Goal: Task Accomplishment & Management: Use online tool/utility

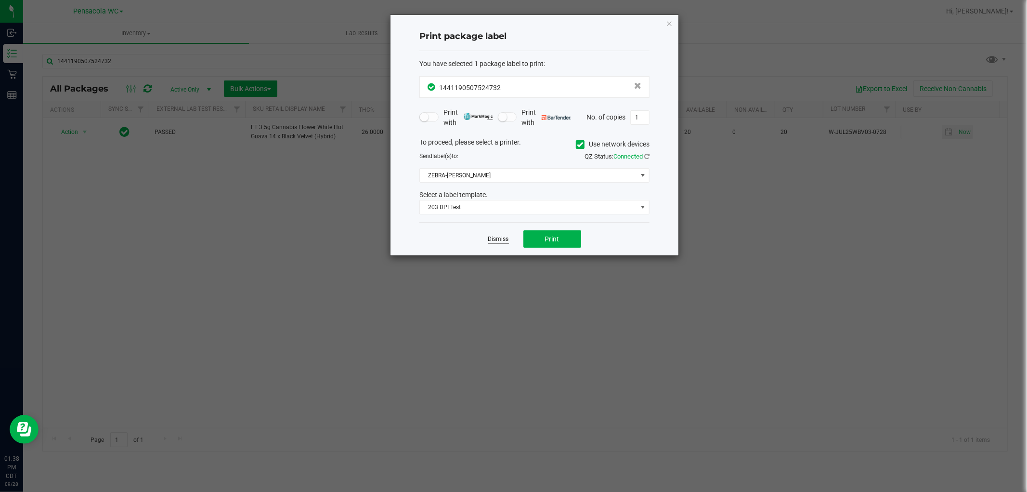
click at [499, 239] on link "Dismiss" at bounding box center [498, 239] width 21 height 8
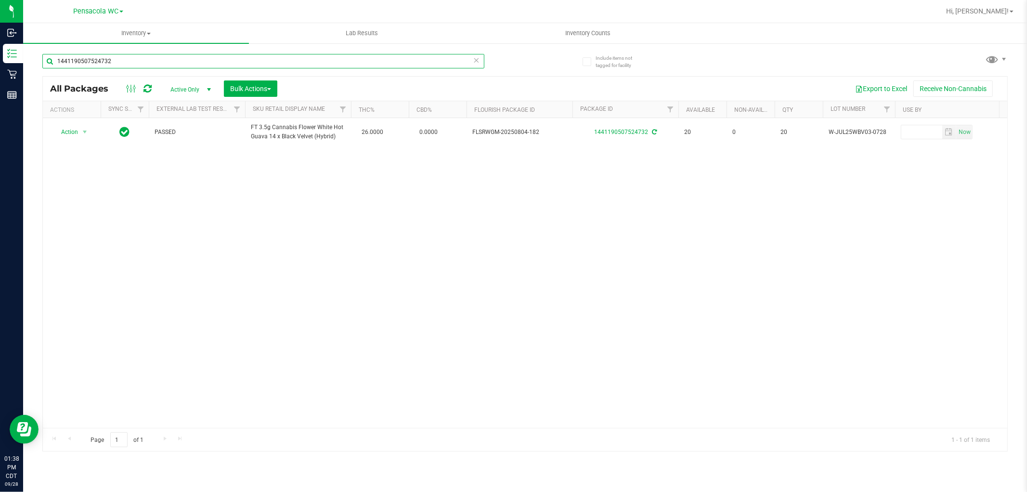
click at [335, 63] on input "1441190507524732" at bounding box center [263, 61] width 442 height 14
type input "1392587249879197"
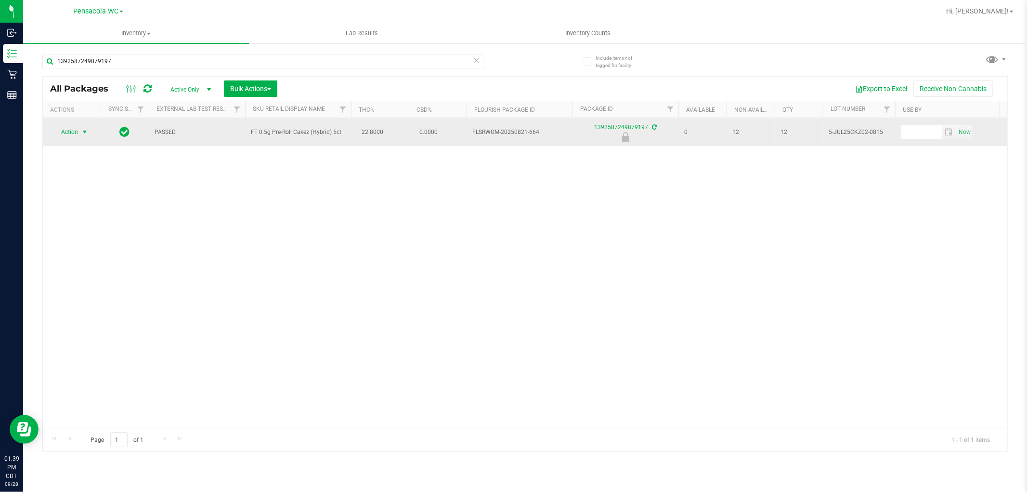
click at [73, 132] on span "Action" at bounding box center [65, 131] width 26 height 13
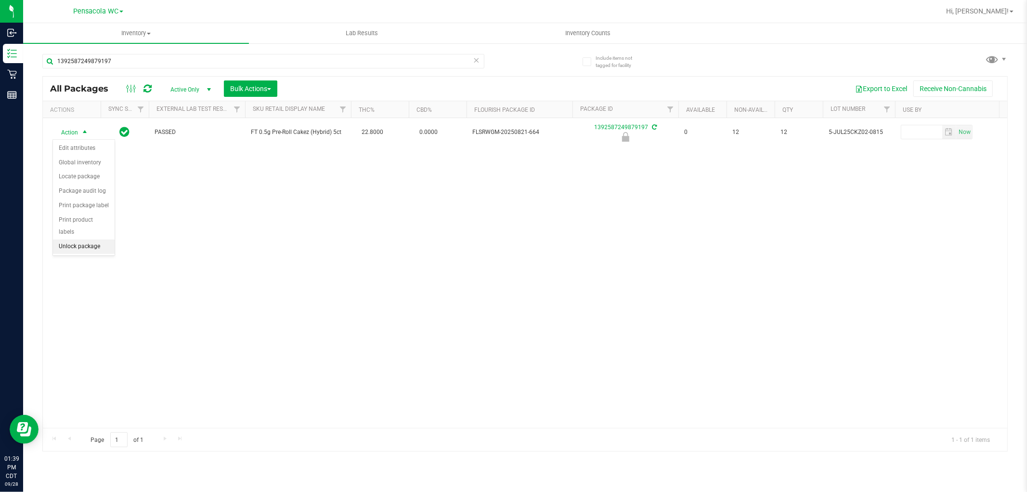
click at [102, 246] on li "Unlock package" at bounding box center [84, 246] width 62 height 14
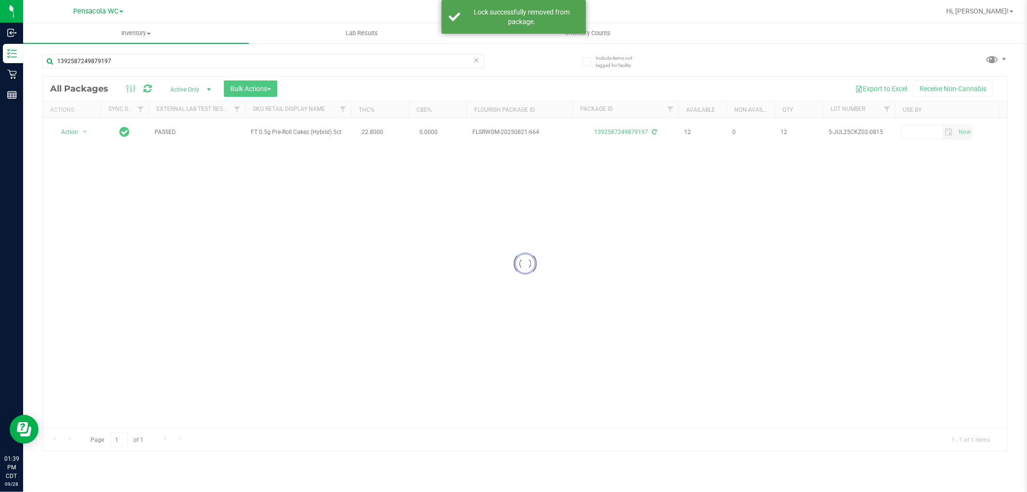
click at [78, 132] on div at bounding box center [525, 264] width 964 height 374
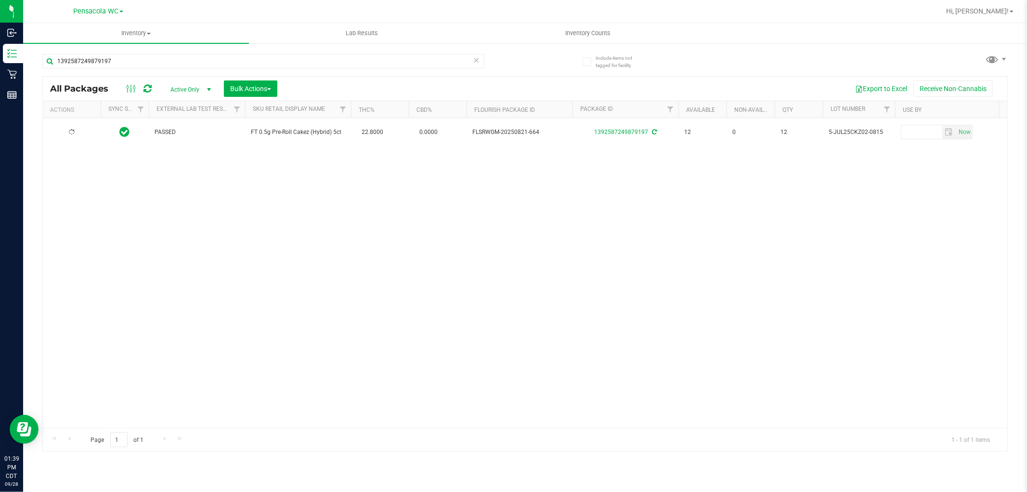
click at [84, 133] on div at bounding box center [72, 132] width 46 height 9
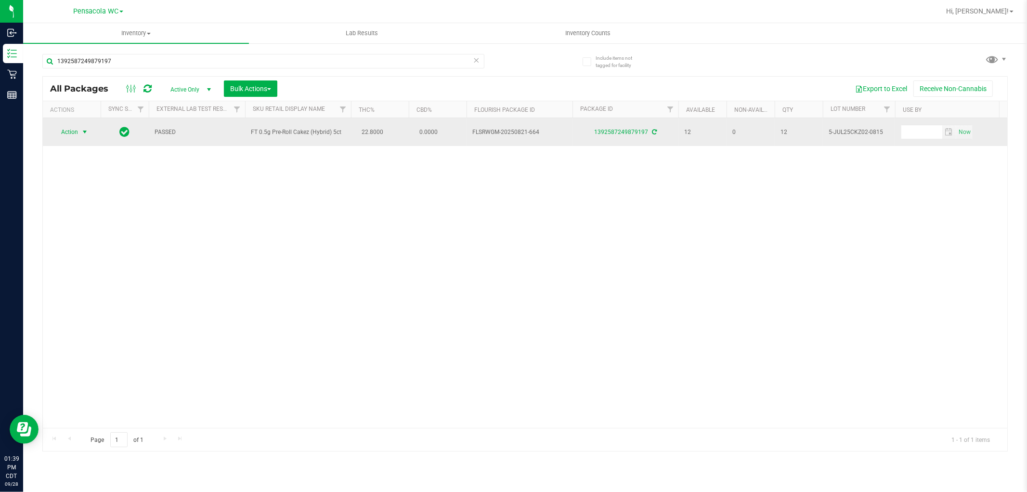
click at [83, 133] on span "select" at bounding box center [85, 132] width 8 height 8
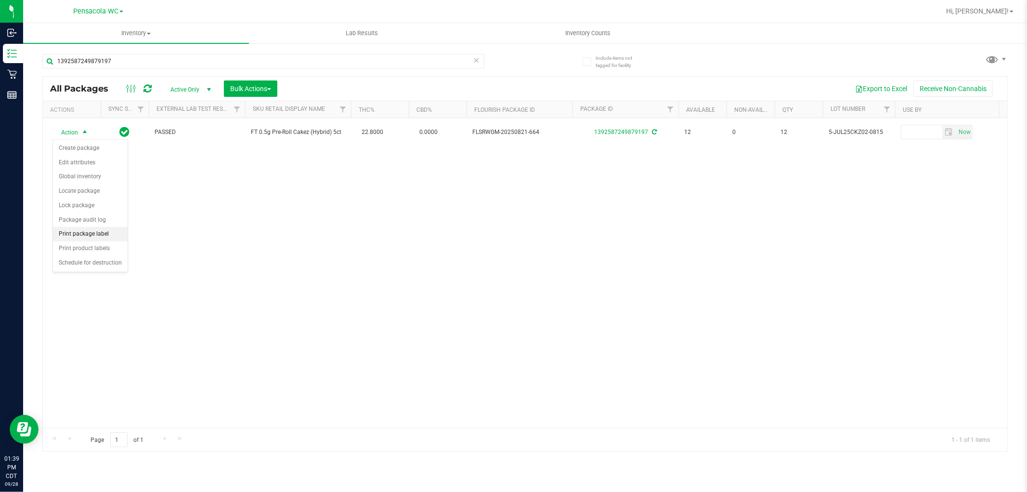
click at [107, 239] on li "Print package label" at bounding box center [90, 234] width 75 height 14
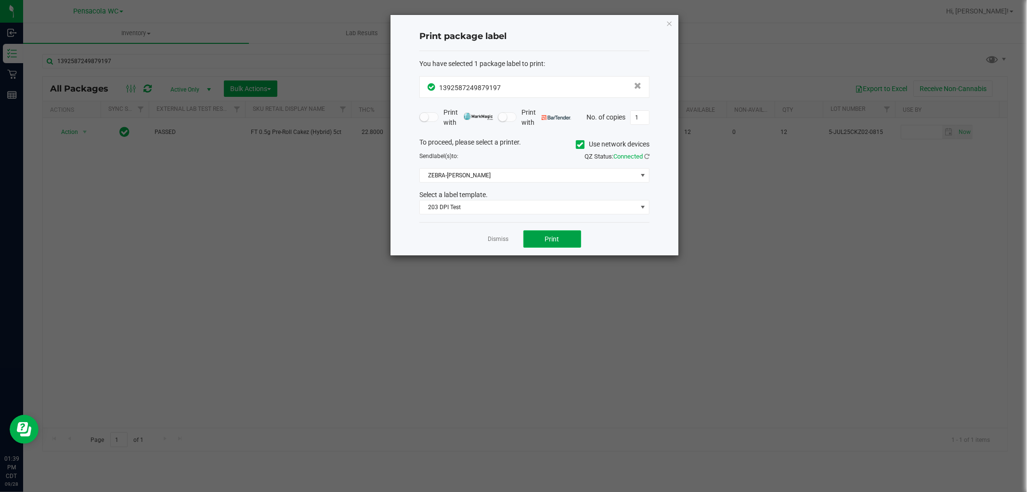
click at [543, 234] on button "Print" at bounding box center [552, 238] width 58 height 17
click at [672, 25] on icon "button" at bounding box center [669, 23] width 7 height 12
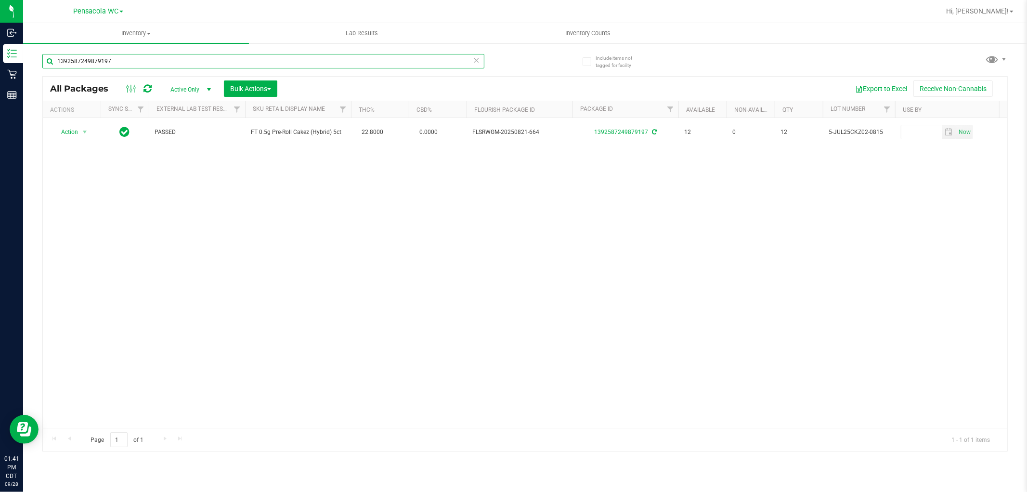
click at [315, 56] on input "1392587249879197" at bounding box center [263, 61] width 442 height 14
type input "5310275205456971"
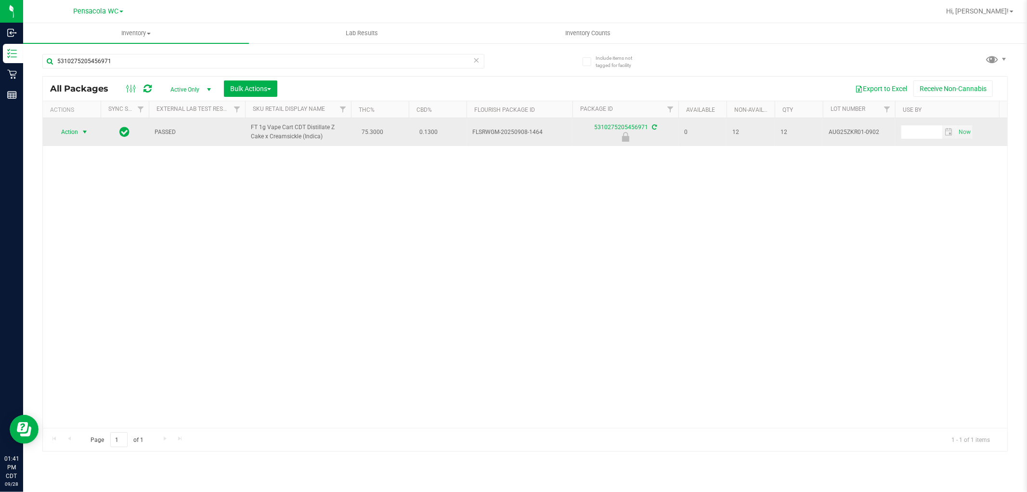
click at [84, 132] on span "select" at bounding box center [85, 132] width 8 height 8
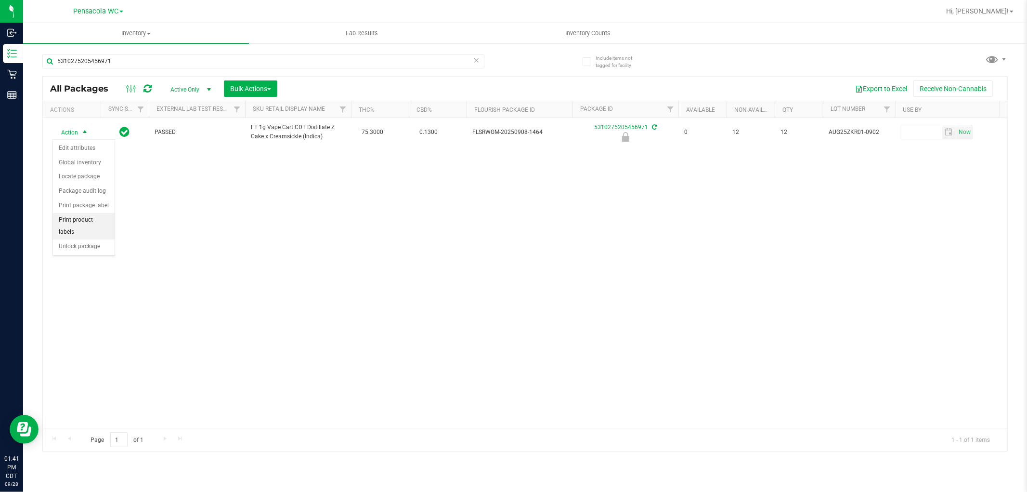
click at [96, 239] on li "Print product labels" at bounding box center [84, 226] width 62 height 26
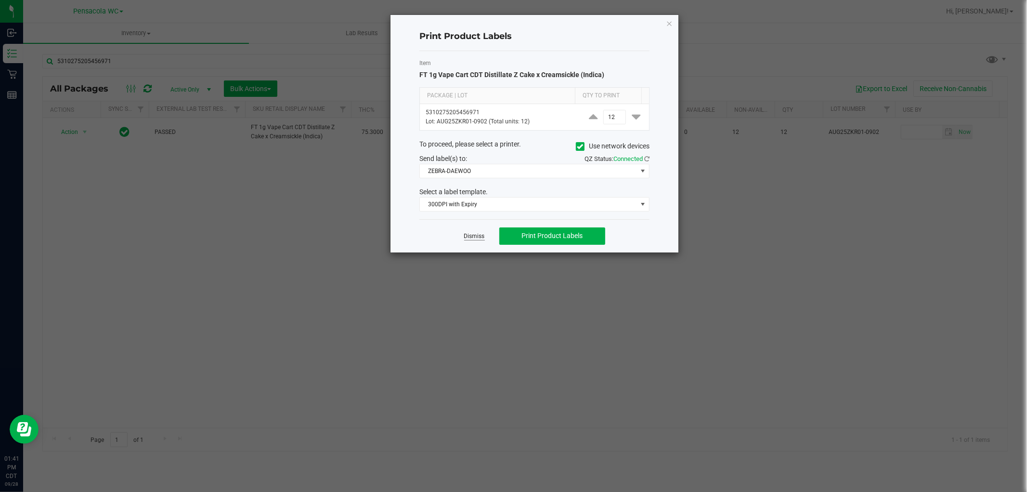
click at [473, 238] on link "Dismiss" at bounding box center [474, 236] width 21 height 8
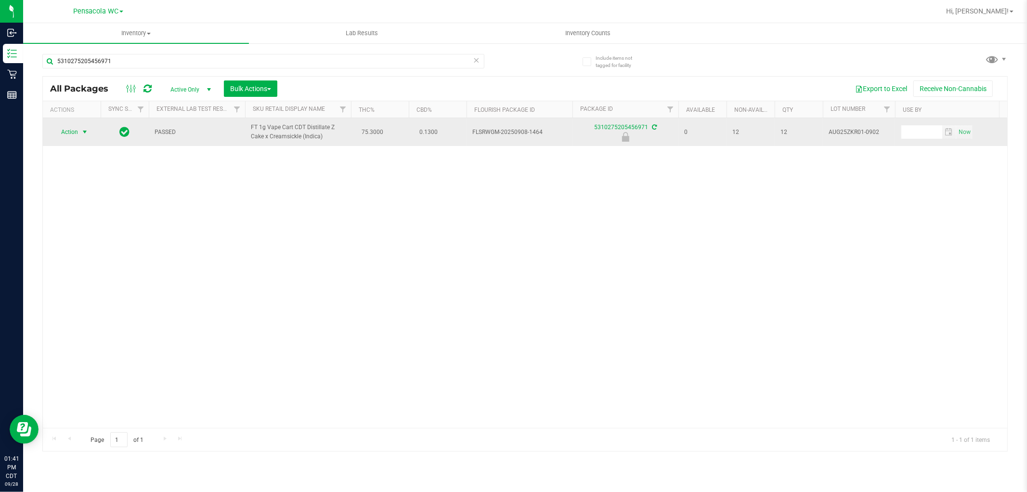
click at [71, 132] on span "Action" at bounding box center [65, 131] width 26 height 13
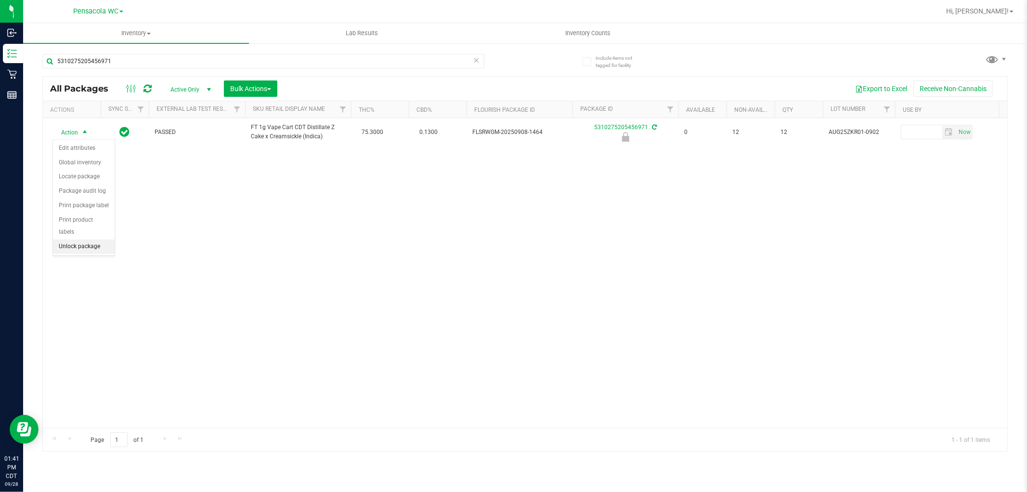
click at [90, 252] on li "Unlock package" at bounding box center [84, 246] width 62 height 14
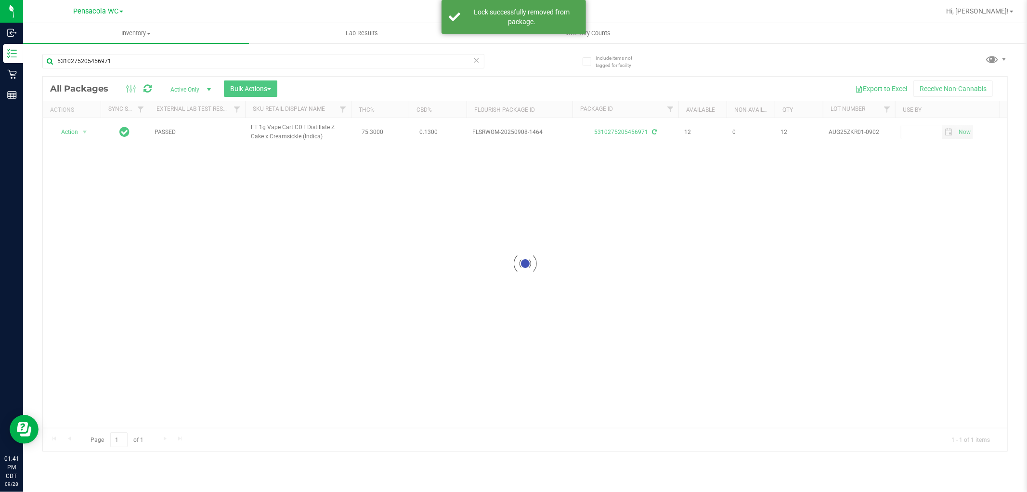
click at [87, 153] on div at bounding box center [525, 264] width 964 height 374
click at [70, 130] on div at bounding box center [525, 264] width 964 height 374
click at [73, 130] on div at bounding box center [525, 264] width 964 height 374
click at [70, 129] on div at bounding box center [525, 264] width 964 height 374
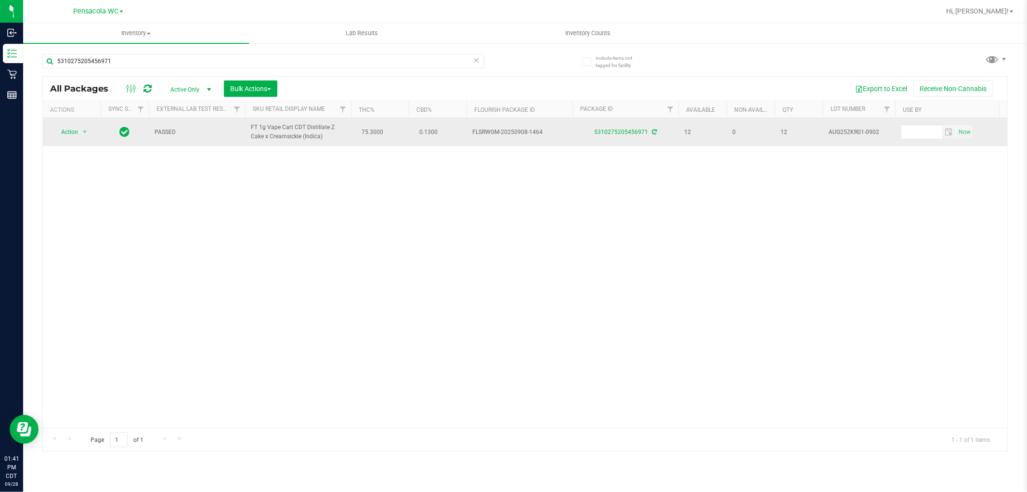
click at [71, 134] on span "Action" at bounding box center [65, 131] width 26 height 13
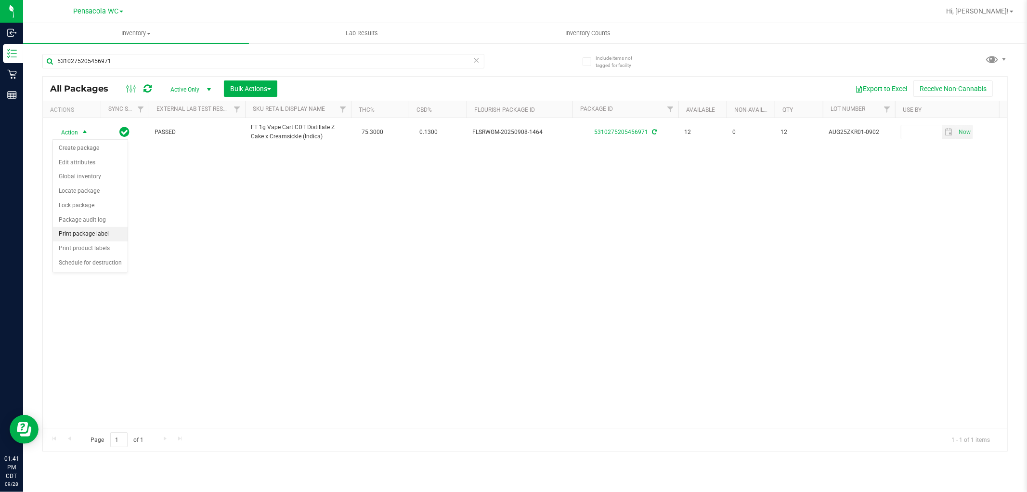
click at [114, 238] on li "Print package label" at bounding box center [90, 234] width 75 height 14
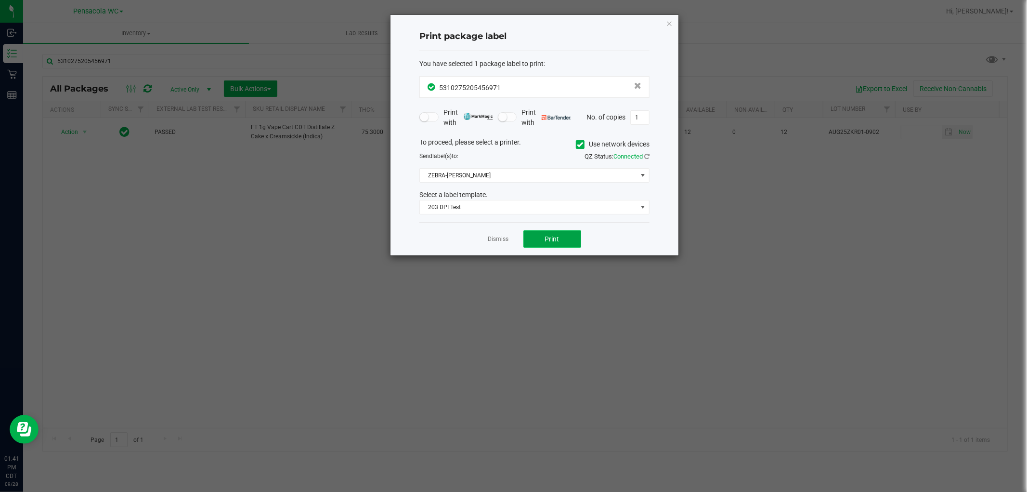
click at [552, 238] on span "Print" at bounding box center [552, 239] width 14 height 8
click at [670, 20] on icon "button" at bounding box center [669, 23] width 7 height 12
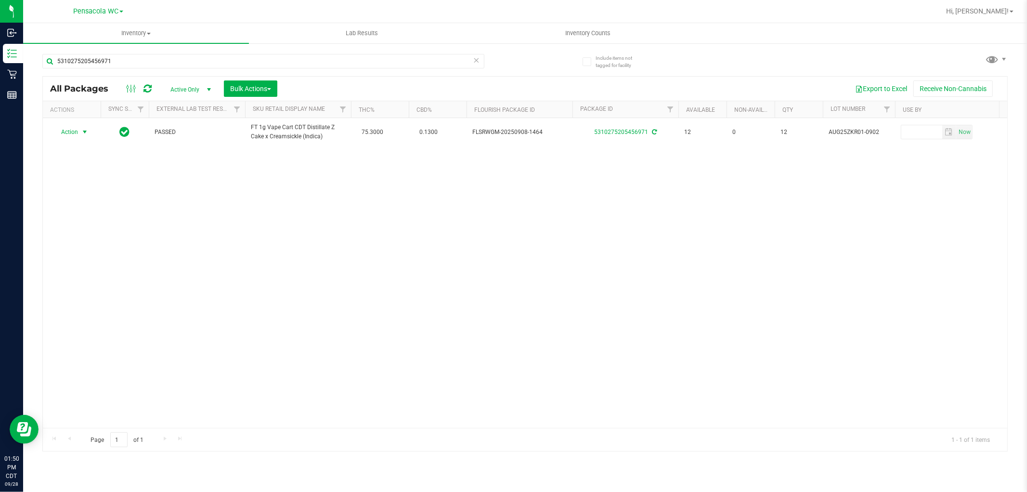
click at [476, 59] on icon at bounding box center [476, 60] width 7 height 12
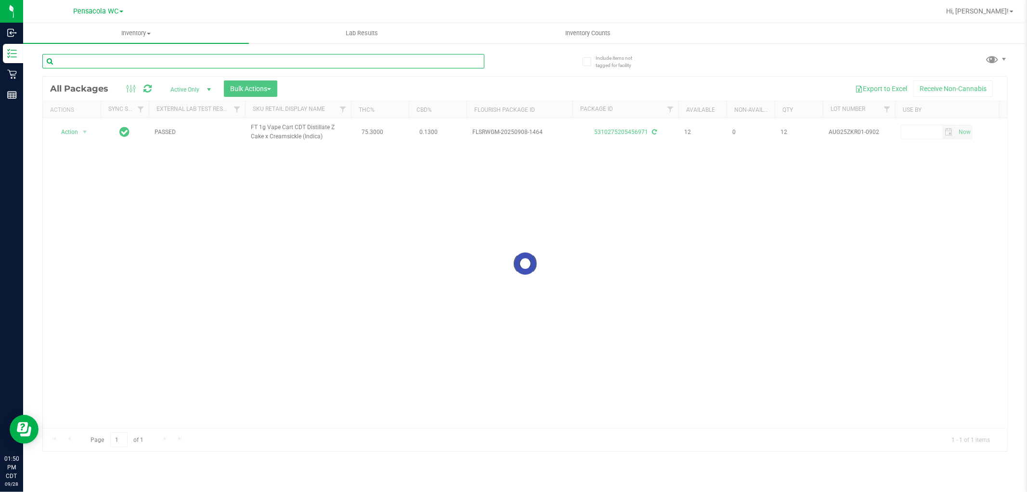
click at [448, 57] on input "text" at bounding box center [263, 61] width 442 height 14
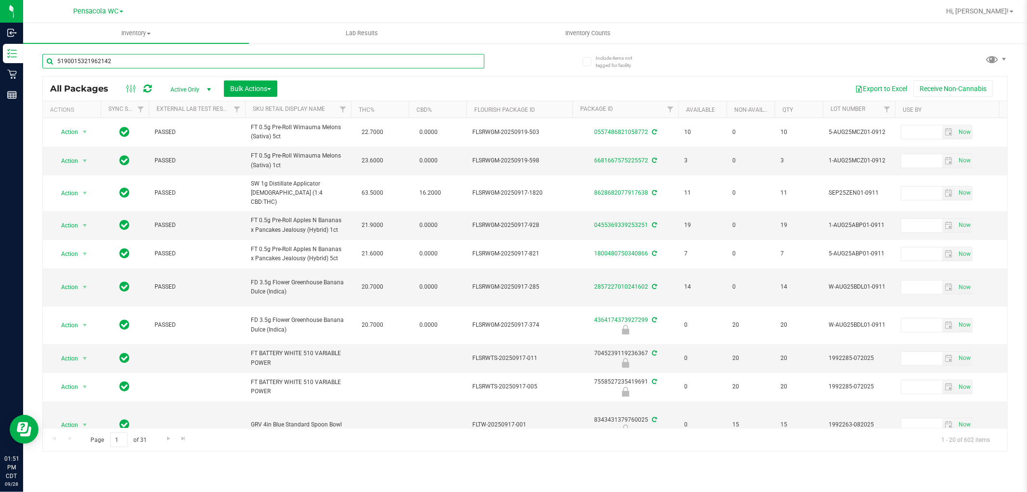
type input "5190015321962142"
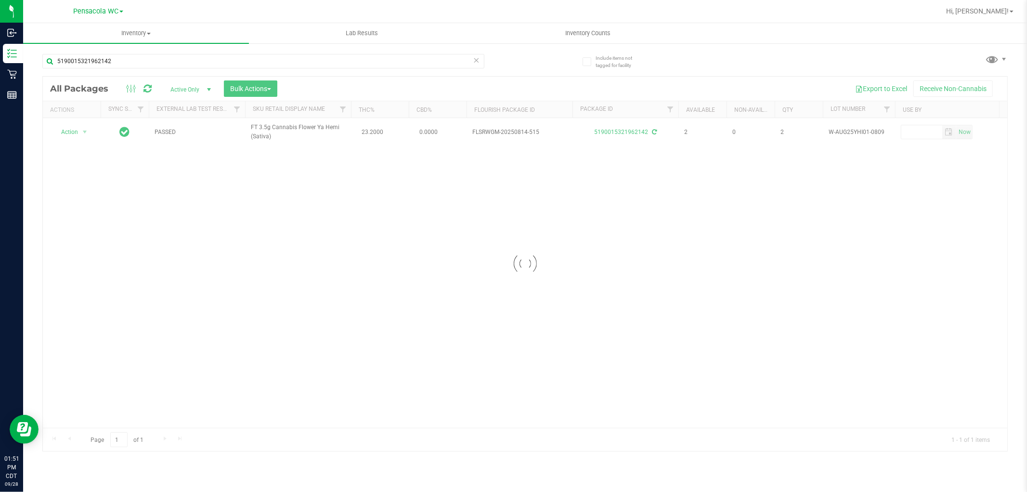
click at [68, 131] on div at bounding box center [525, 264] width 964 height 374
click at [70, 137] on div at bounding box center [525, 264] width 964 height 374
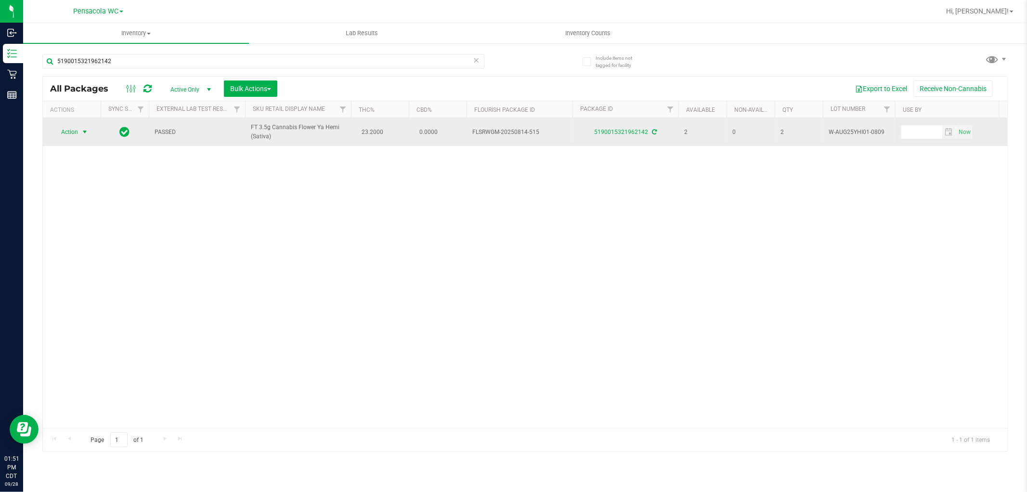
click at [81, 131] on span "select" at bounding box center [85, 132] width 8 height 8
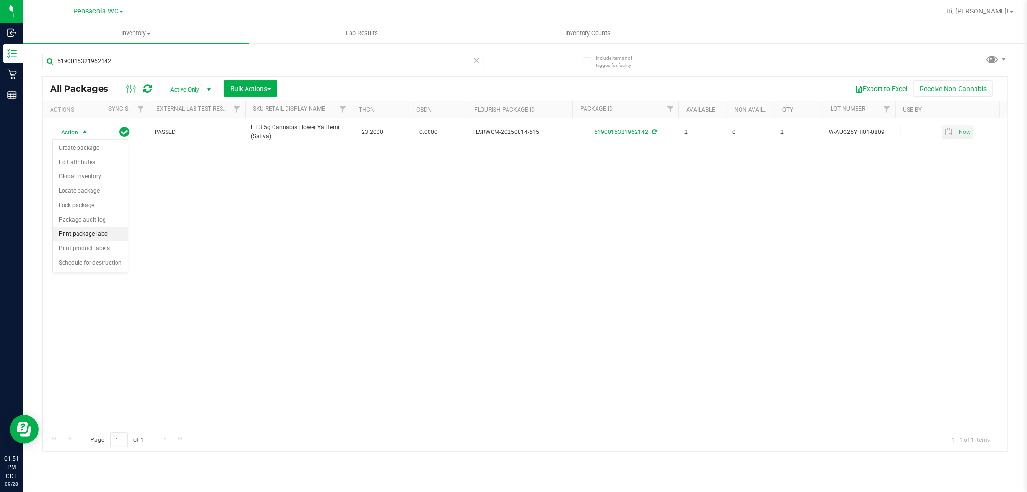
click at [110, 236] on li "Print package label" at bounding box center [90, 234] width 75 height 14
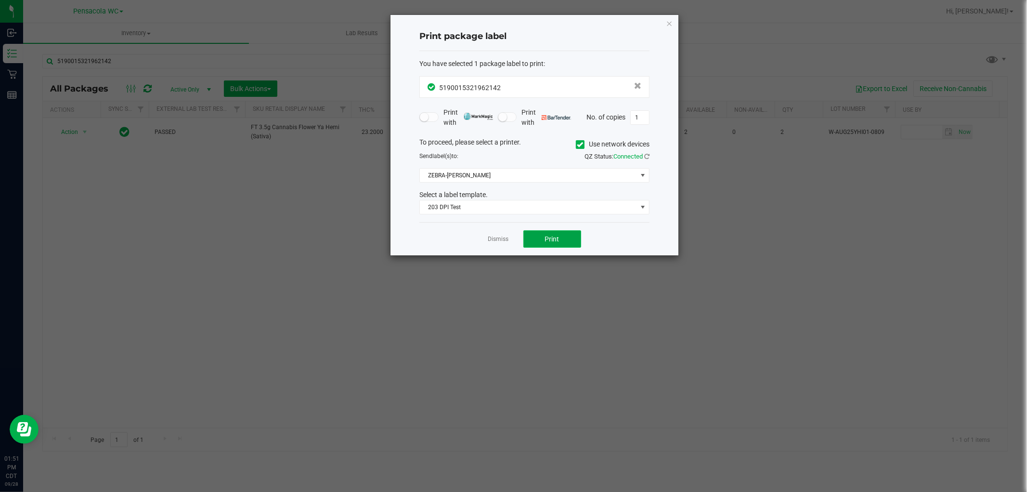
click at [574, 243] on button "Print" at bounding box center [552, 238] width 58 height 17
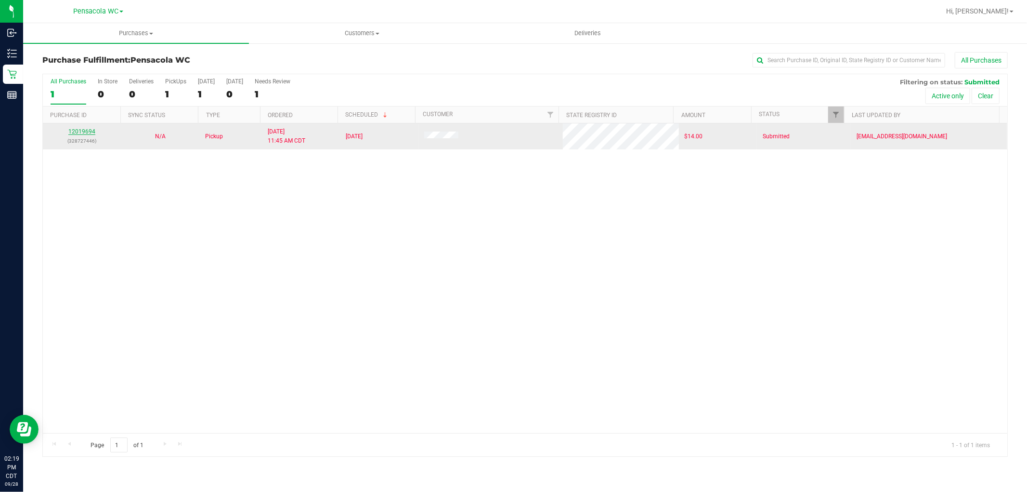
click at [89, 130] on link "12019694" at bounding box center [81, 131] width 27 height 7
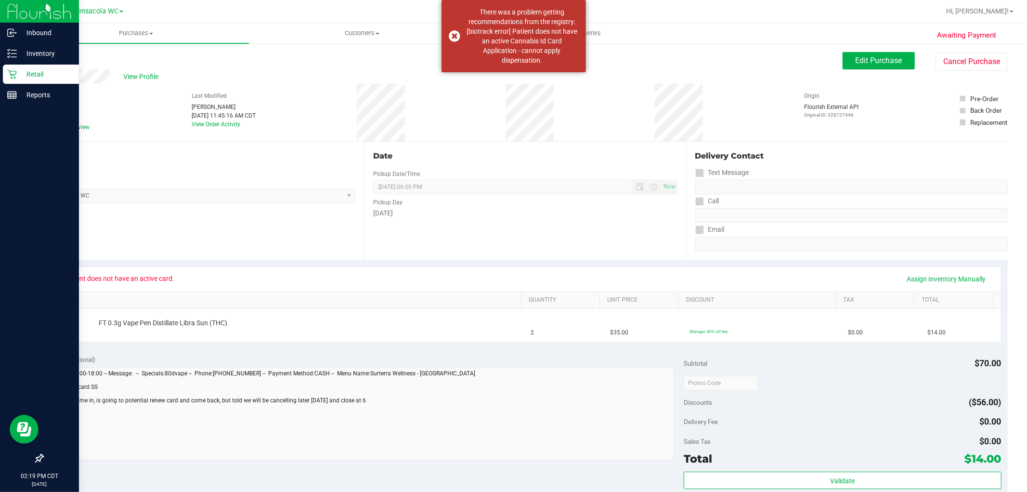
click at [20, 73] on p "Retail" at bounding box center [46, 74] width 58 height 12
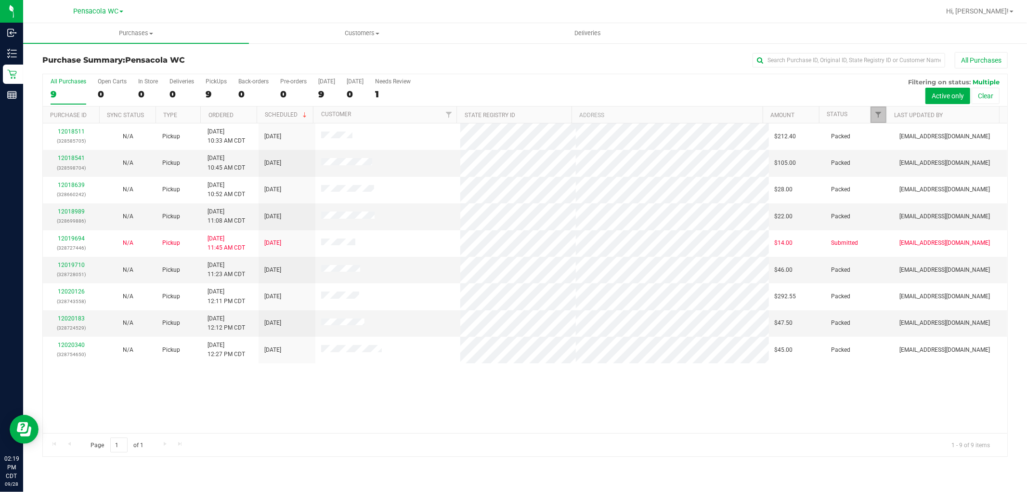
click at [873, 113] on link "Filter" at bounding box center [878, 114] width 16 height 16
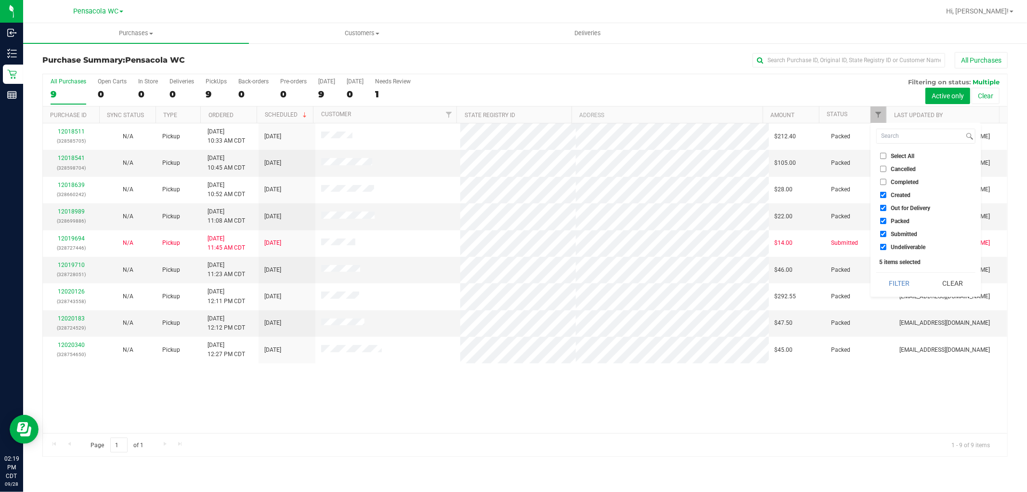
click at [897, 159] on li "Select All" at bounding box center [925, 156] width 99 height 10
click at [896, 153] on span "Select All" at bounding box center [903, 156] width 24 height 6
click at [886, 153] on input "Select All" at bounding box center [883, 156] width 6 height 6
checkbox input "true"
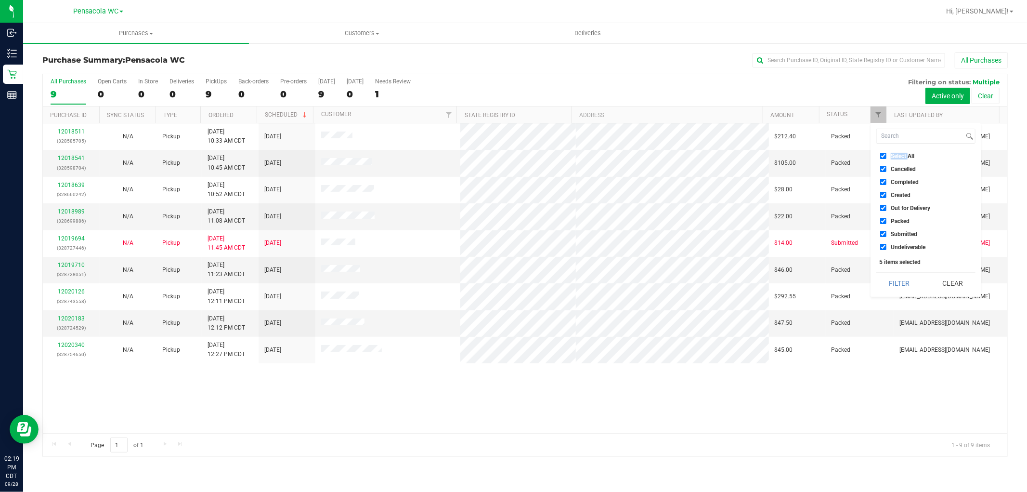
checkbox input "true"
click at [894, 151] on li "Select All" at bounding box center [925, 156] width 99 height 10
click at [894, 156] on span "Select All" at bounding box center [903, 156] width 24 height 6
click at [886, 156] on input "Select All" at bounding box center [883, 156] width 6 height 6
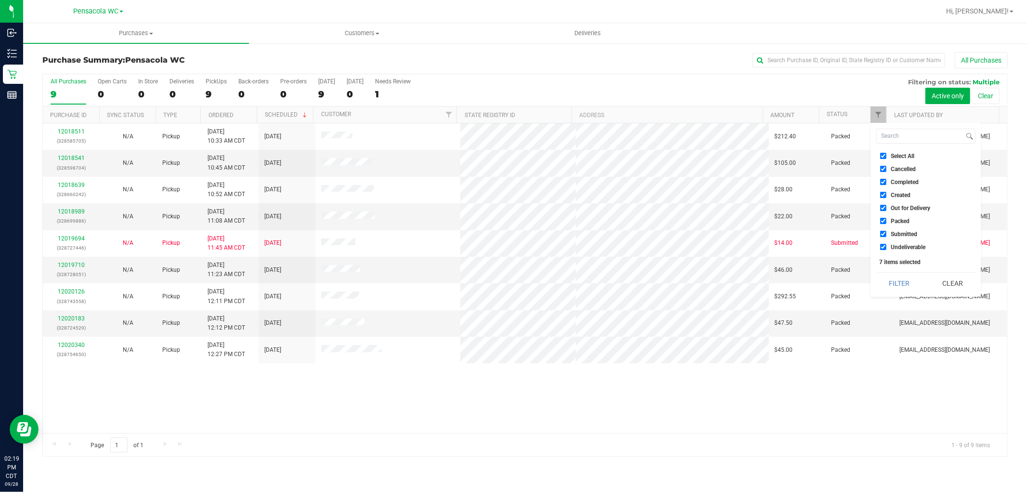
checkbox input "false"
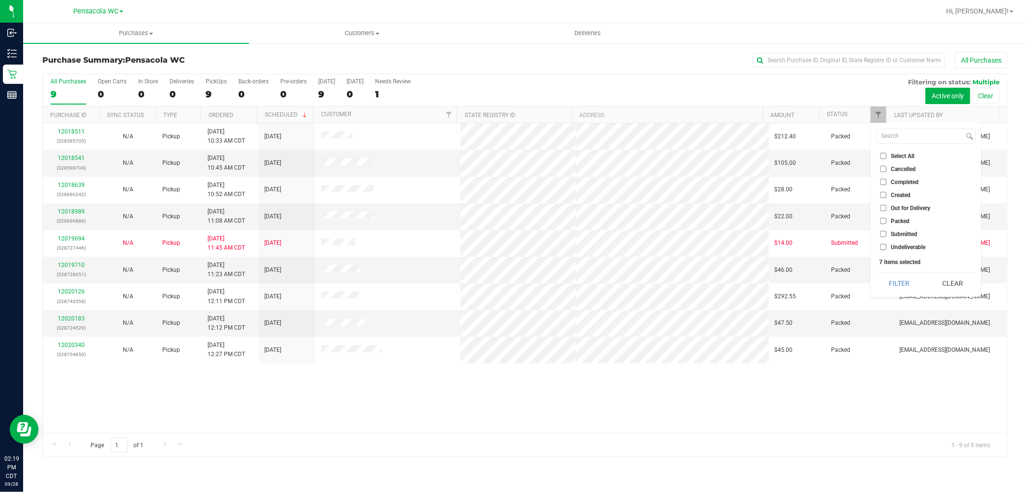
checkbox input "false"
click at [898, 228] on ul "Select All Cancelled Completed Created Out for Delivery Packed Submitted Undeli…" at bounding box center [925, 201] width 99 height 101
click at [900, 232] on span "Submitted" at bounding box center [904, 234] width 26 height 6
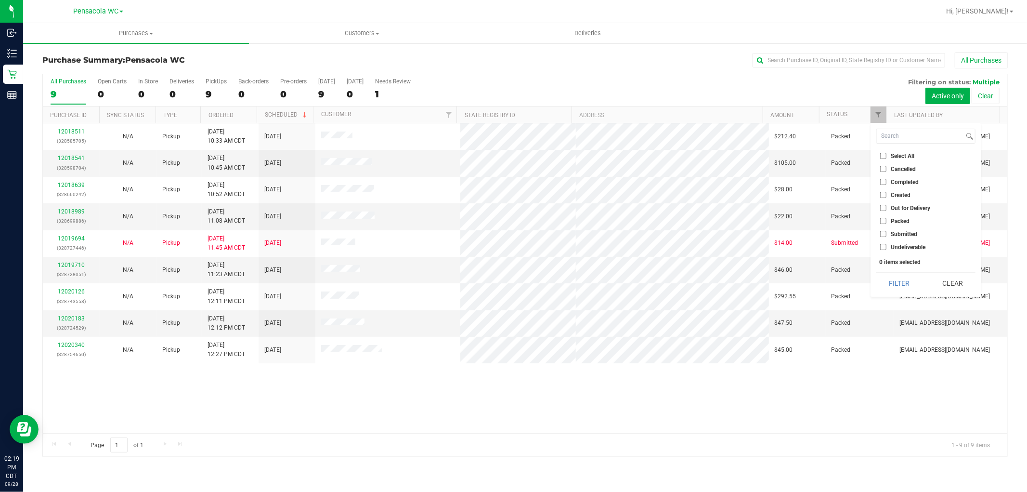
click at [886, 232] on input "Submitted" at bounding box center [883, 234] width 6 height 6
checkbox input "true"
click at [912, 294] on div "Select All Cancelled Completed Created Out for Delivery Packed Submitted Undeli…" at bounding box center [925, 210] width 111 height 174
click at [911, 286] on button "Filter" at bounding box center [899, 282] width 46 height 21
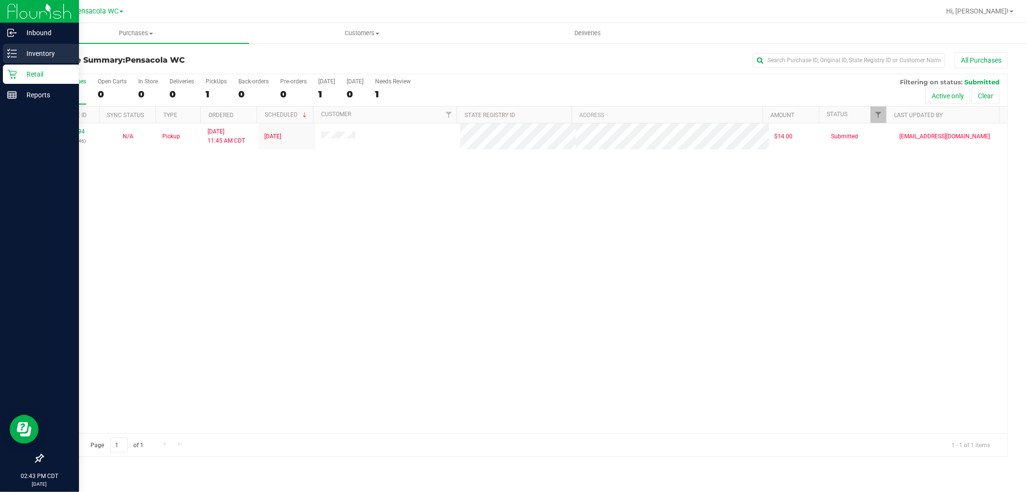
click at [8, 56] on icon at bounding box center [9, 56] width 2 height 1
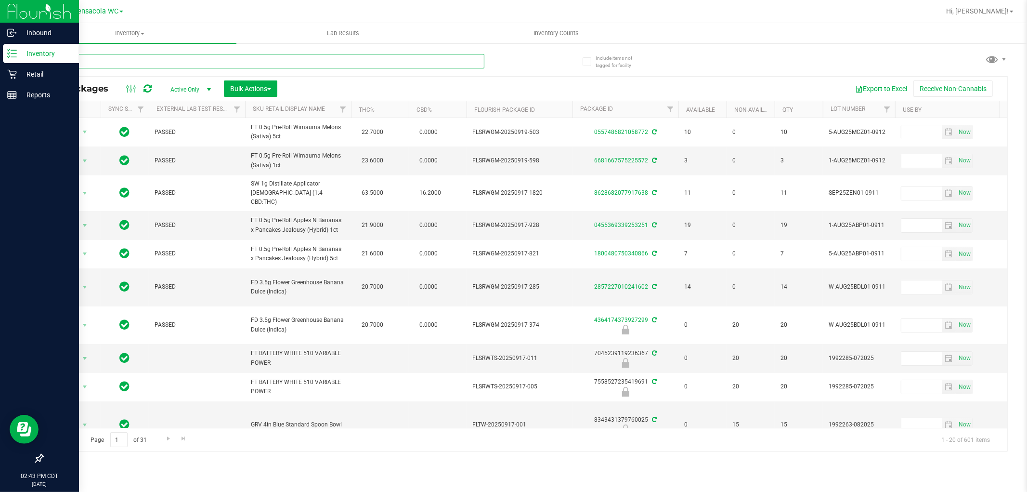
click at [242, 59] on input "text" at bounding box center [263, 61] width 442 height 14
type input "2970635521648317"
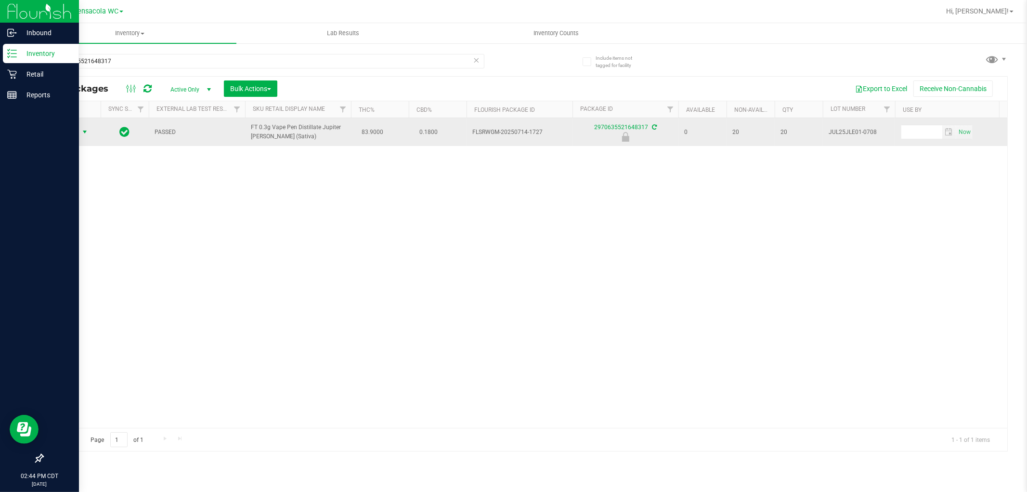
click at [83, 132] on span "select" at bounding box center [85, 132] width 8 height 8
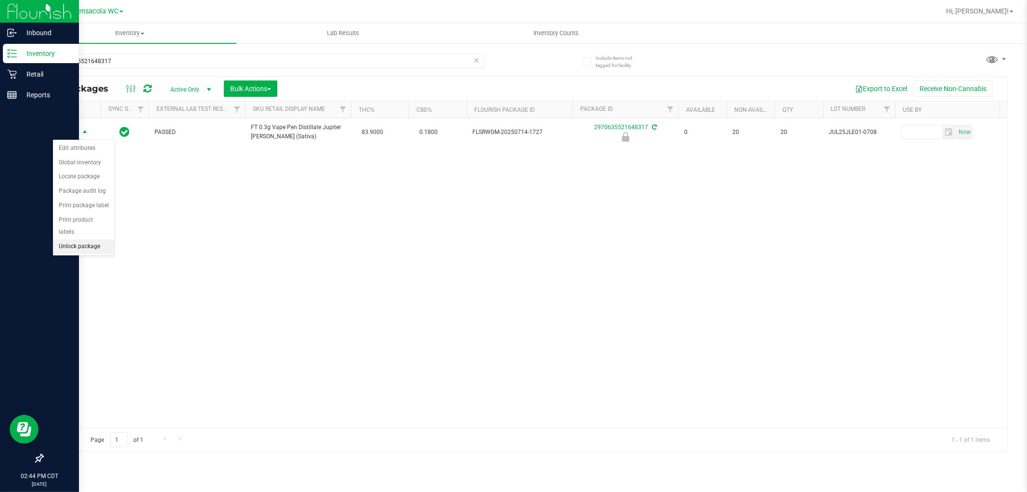
click at [100, 243] on li "Unlock package" at bounding box center [84, 246] width 62 height 14
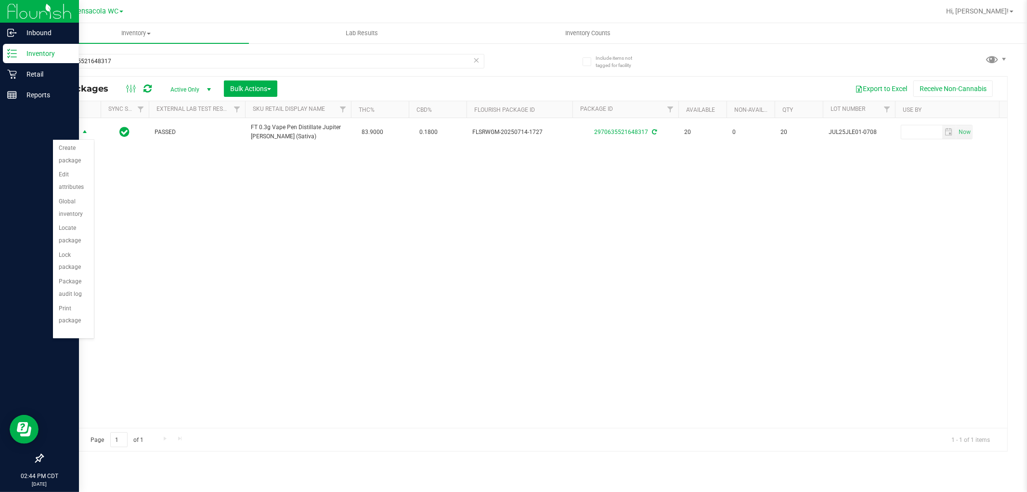
scroll to position [36, 0]
click at [68, 285] on li "Print package label" at bounding box center [73, 284] width 41 height 39
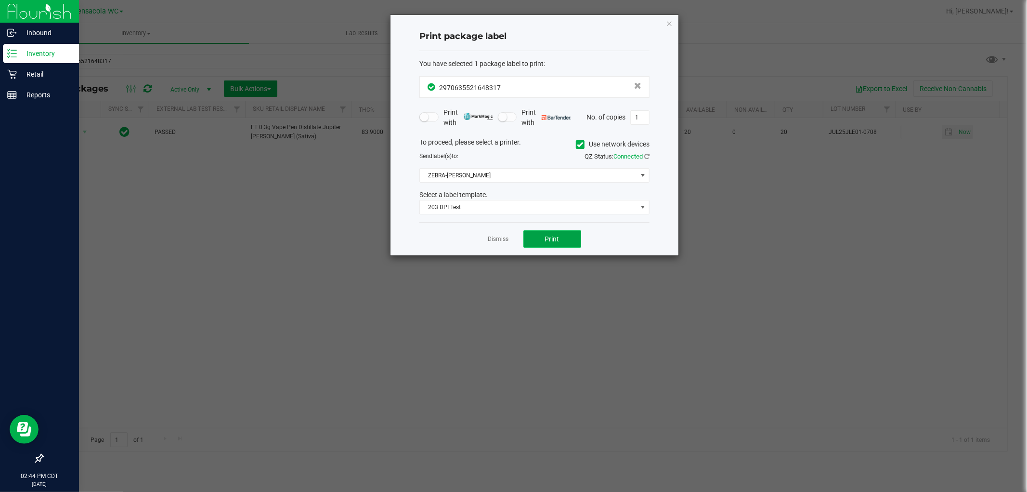
click at [570, 241] on button "Print" at bounding box center [552, 238] width 58 height 17
click at [501, 242] on link "Dismiss" at bounding box center [498, 239] width 21 height 8
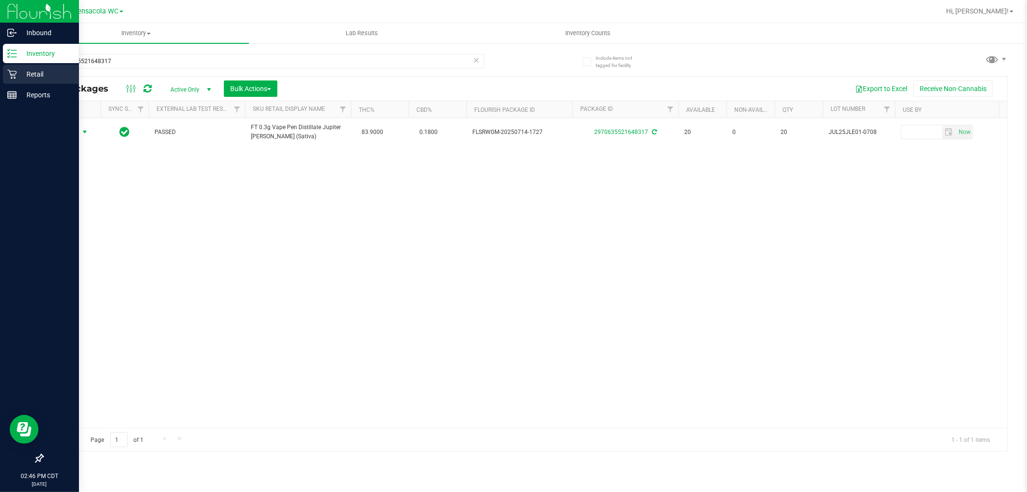
click at [12, 74] on icon at bounding box center [11, 74] width 9 height 9
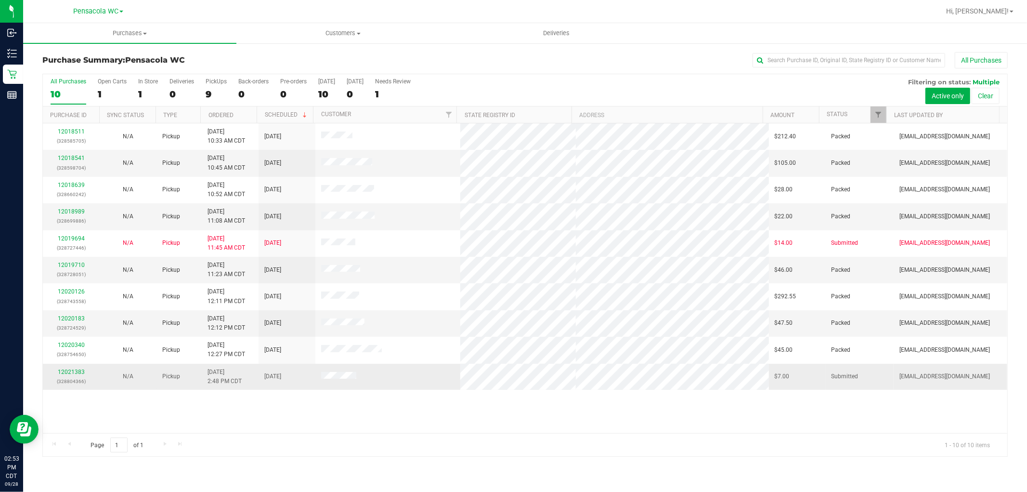
click at [77, 376] on div "12021383 (328804366)" at bounding box center [71, 376] width 45 height 18
click at [71, 374] on link "12021383" at bounding box center [71, 371] width 27 height 7
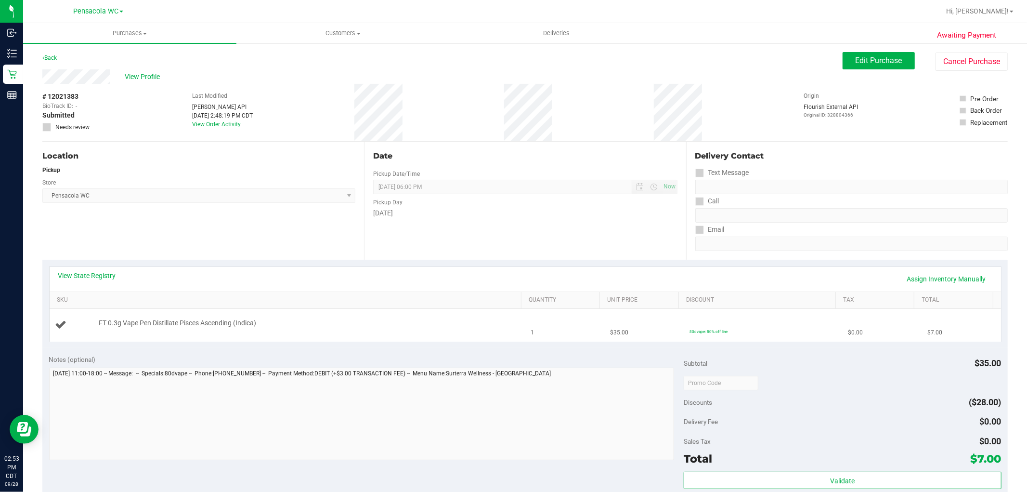
click at [478, 333] on td "FT 0.3g Vape Pen Distillate Pisces Ascending (Indica)" at bounding box center [288, 325] width 476 height 32
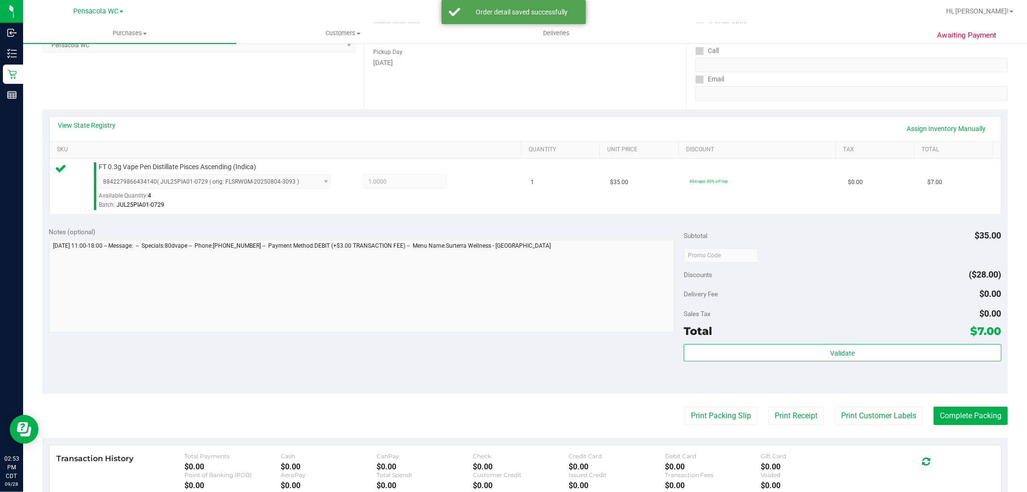
scroll to position [156, 0]
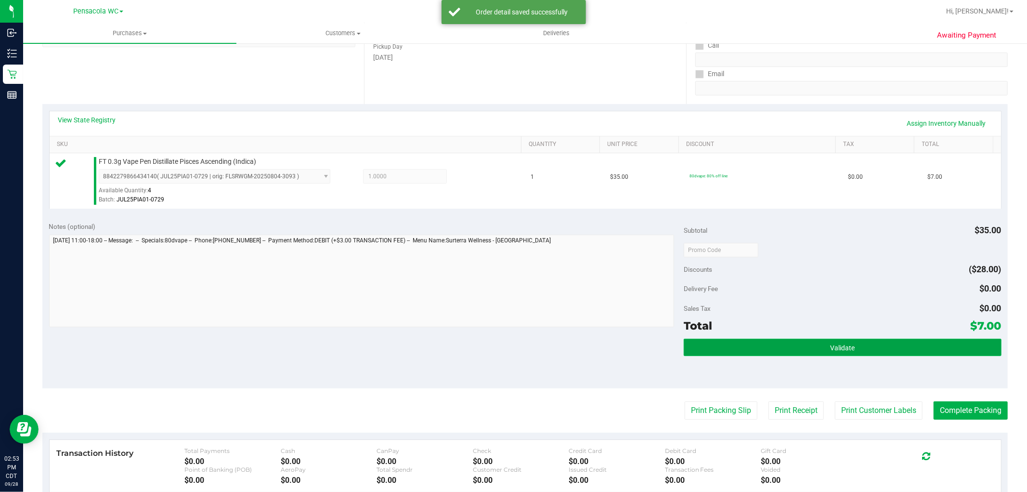
click at [710, 343] on button "Validate" at bounding box center [842, 346] width 317 height 17
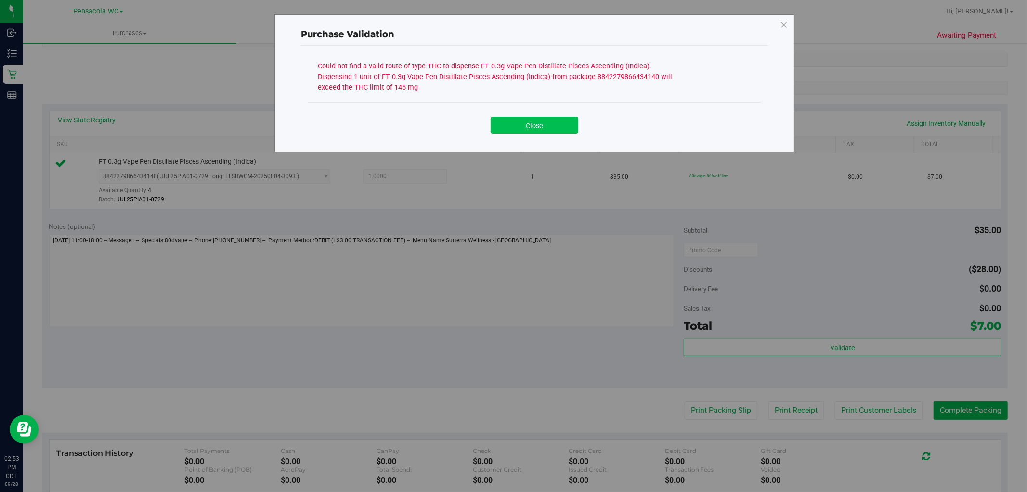
click at [504, 130] on button "Close" at bounding box center [535, 125] width 88 height 17
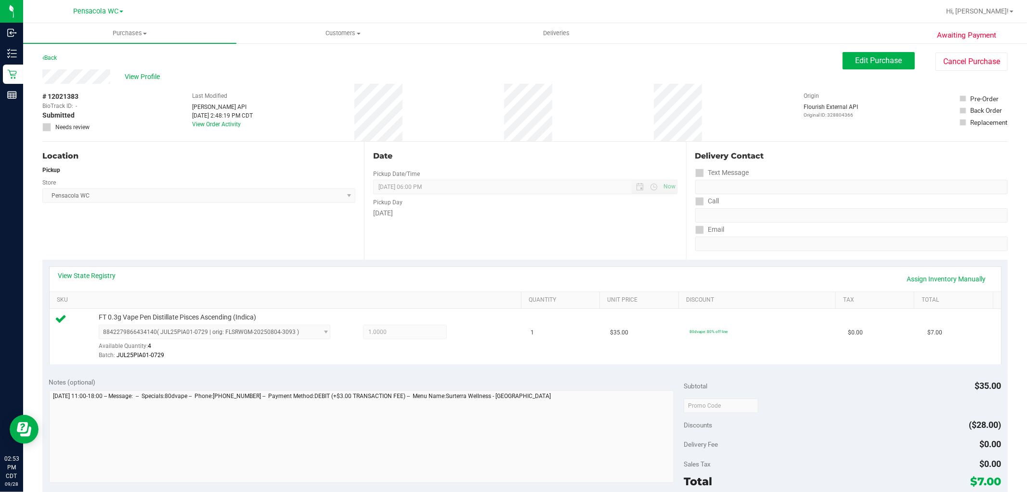
scroll to position [0, 0]
click at [853, 52] on button "Edit Purchase" at bounding box center [879, 60] width 72 height 17
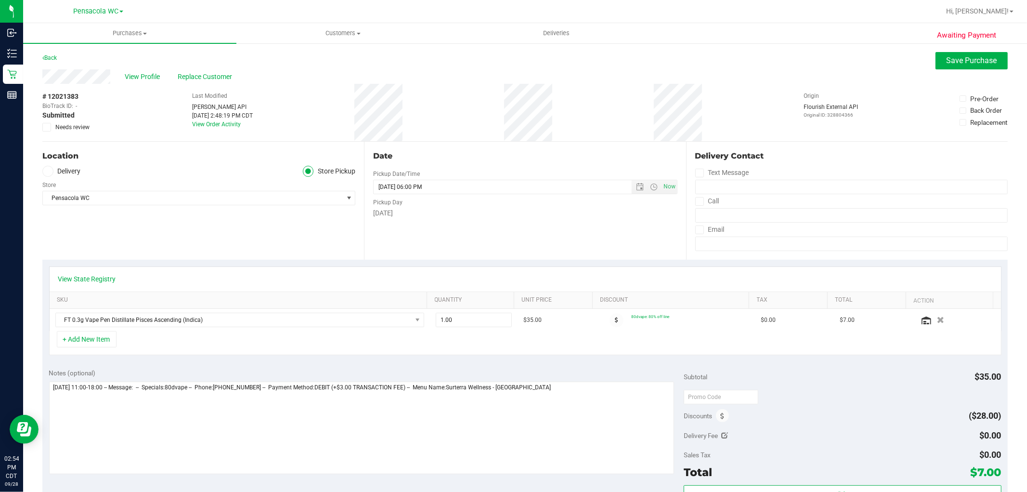
click at [46, 127] on icon at bounding box center [47, 127] width 6 height 0
click at [0, 0] on input "Needs review" at bounding box center [0, 0] width 0 height 0
click at [949, 56] on span "Save Purchase" at bounding box center [972, 60] width 51 height 9
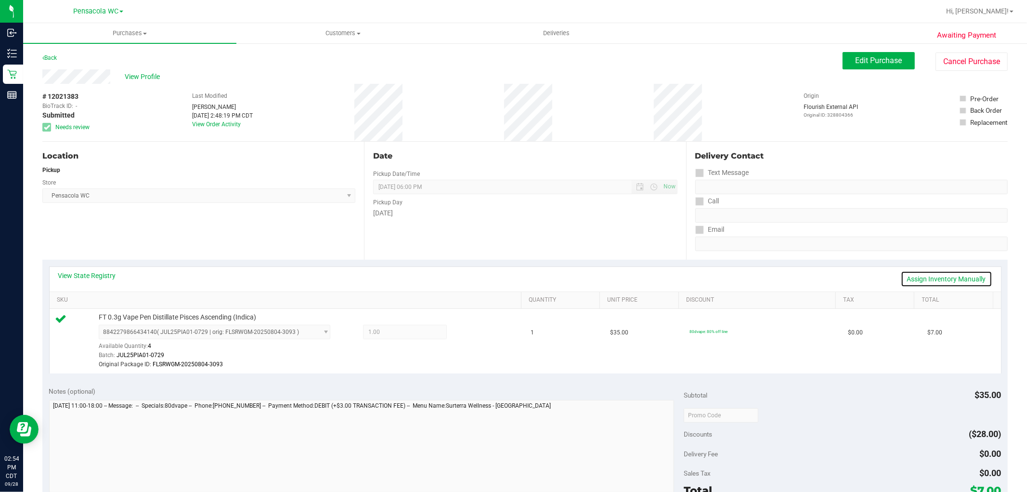
click at [909, 271] on link "Assign Inventory Manually" at bounding box center [946, 279] width 91 height 16
click at [466, 329] on icon at bounding box center [471, 332] width 10 height 11
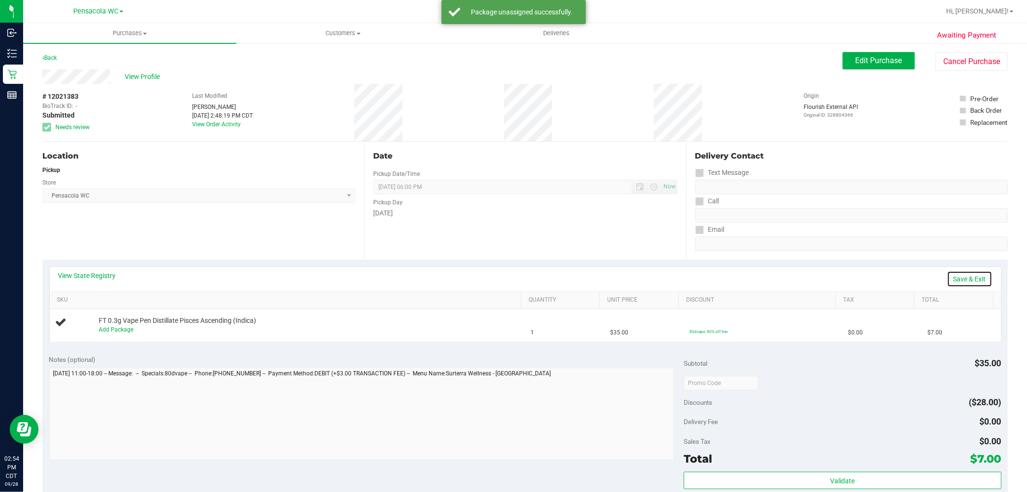
click at [960, 282] on link "Save & Exit" at bounding box center [969, 279] width 45 height 16
click at [148, 74] on span "View Profile" at bounding box center [144, 77] width 39 height 10
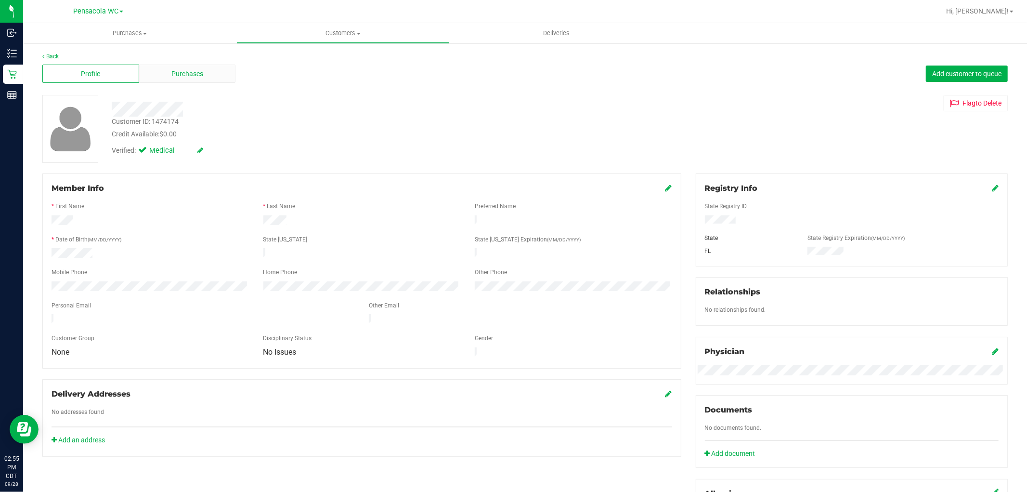
click at [217, 70] on div "Purchases" at bounding box center [187, 74] width 97 height 18
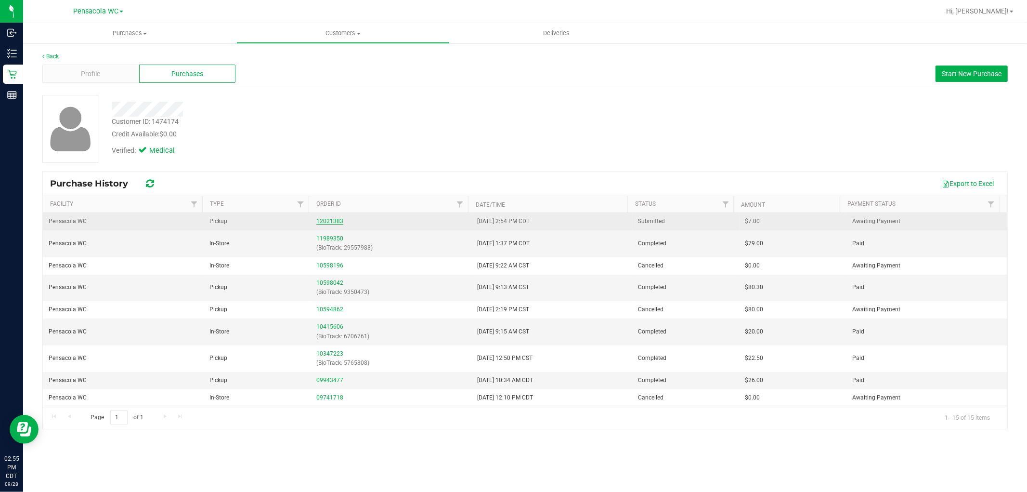
click at [316, 219] on link "12021383" at bounding box center [329, 221] width 27 height 7
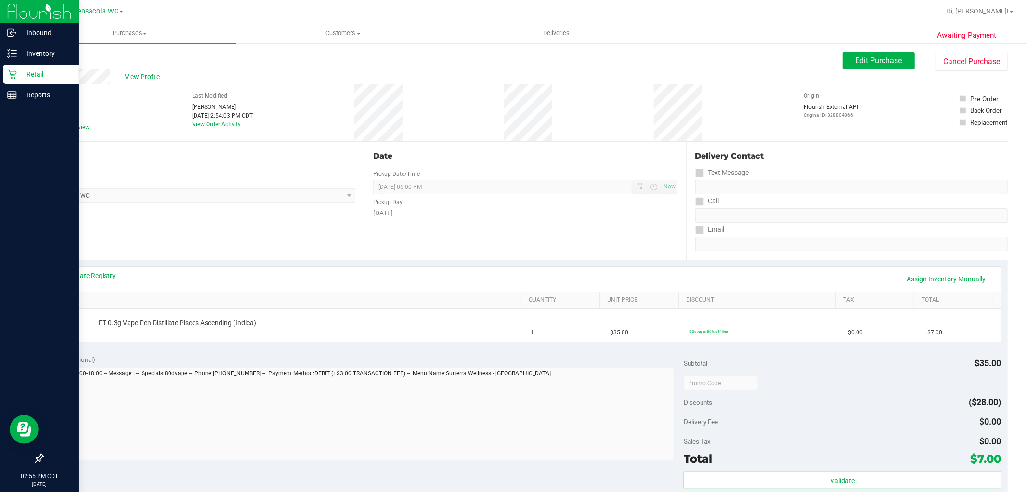
click at [23, 74] on p "Retail" at bounding box center [46, 74] width 58 height 12
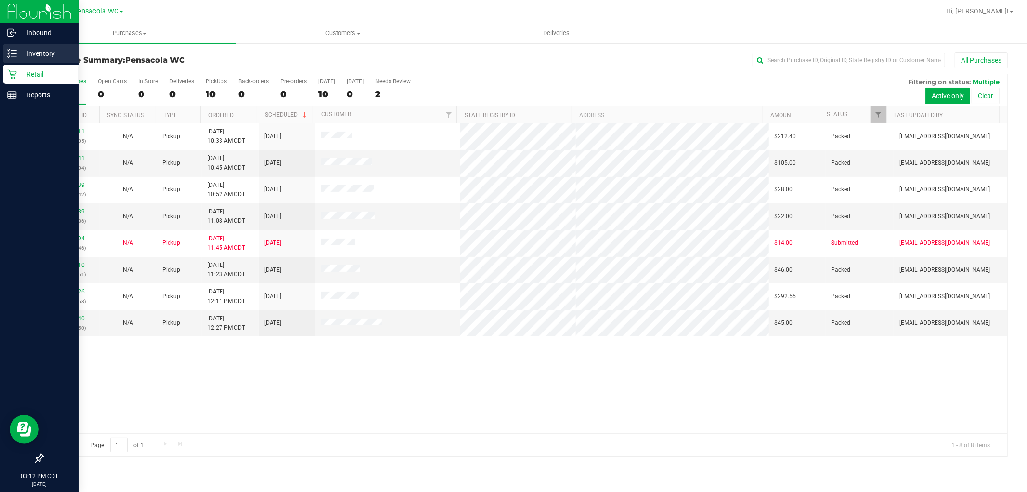
click at [37, 60] on div "Inventory" at bounding box center [41, 53] width 76 height 19
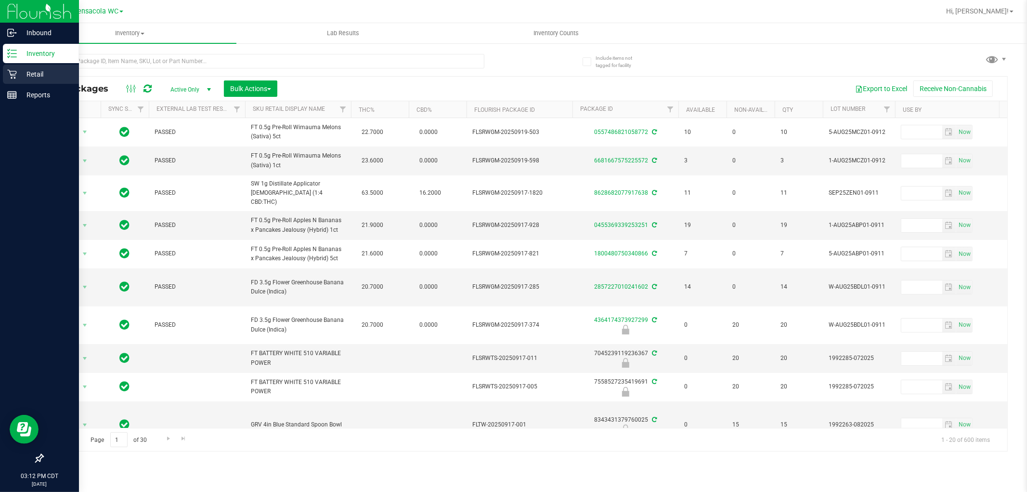
click at [35, 74] on p "Retail" at bounding box center [46, 74] width 58 height 12
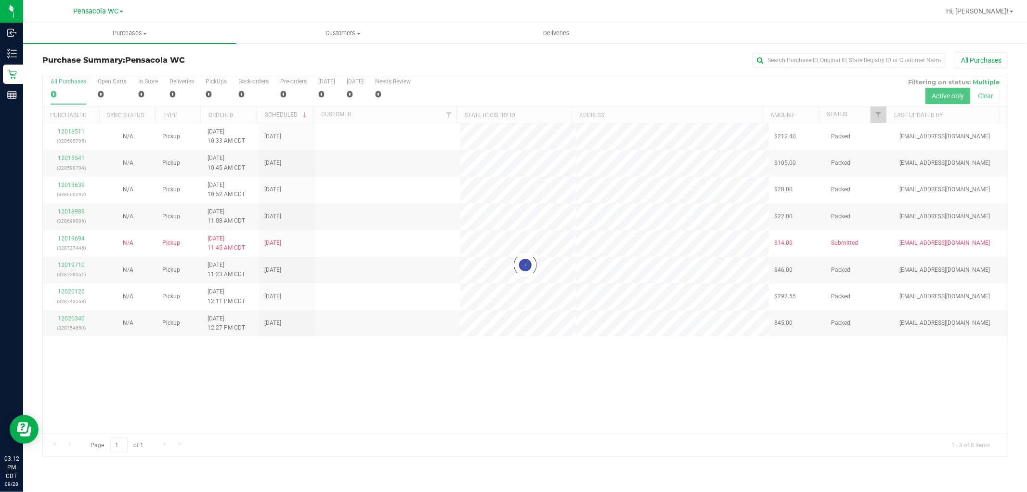
click at [598, 67] on div "All Purchases" at bounding box center [686, 60] width 644 height 16
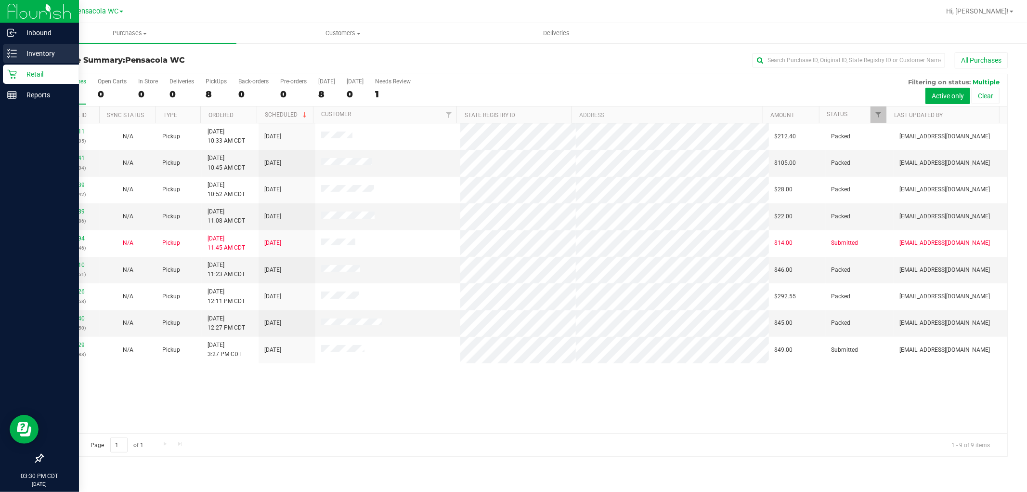
click at [32, 55] on p "Inventory" at bounding box center [46, 54] width 58 height 12
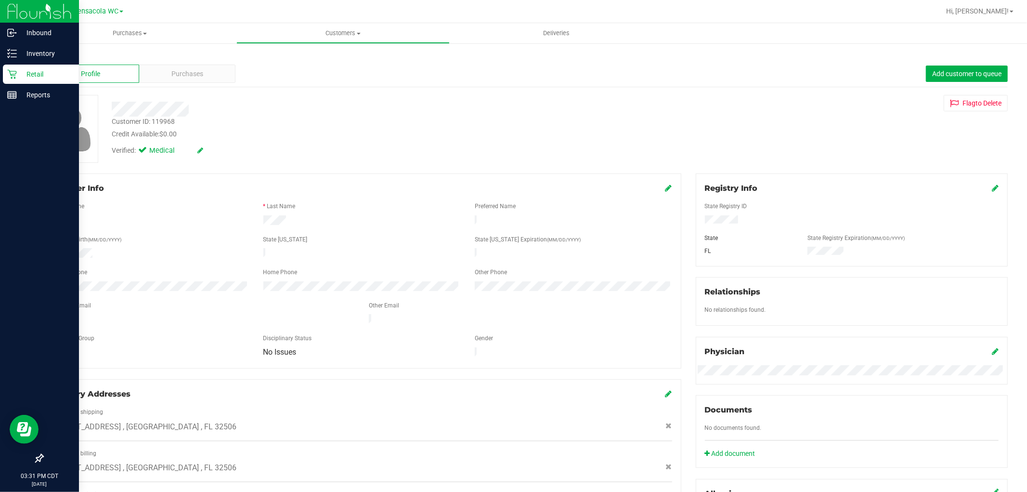
click at [44, 69] on p "Retail" at bounding box center [46, 74] width 58 height 12
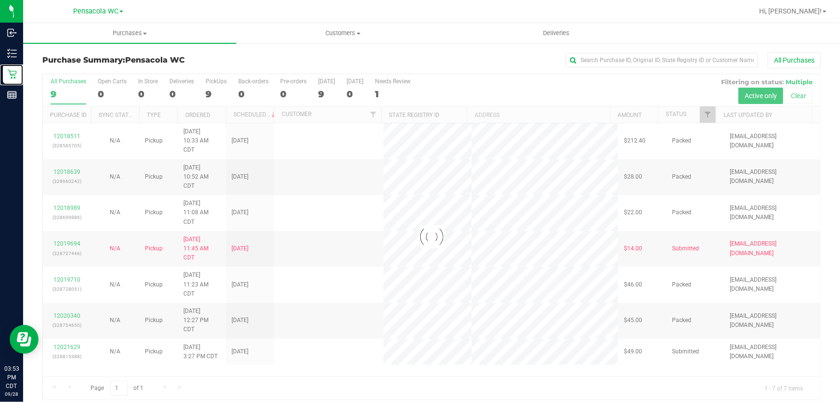
scroll to position [7, 0]
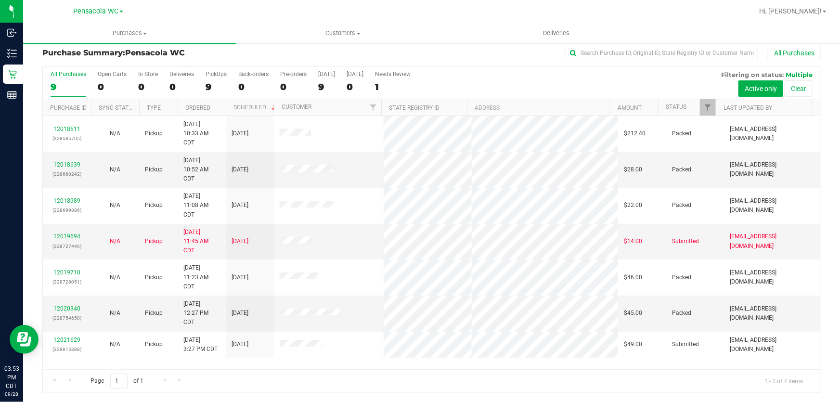
click at [700, 99] on link "Filter" at bounding box center [708, 107] width 16 height 16
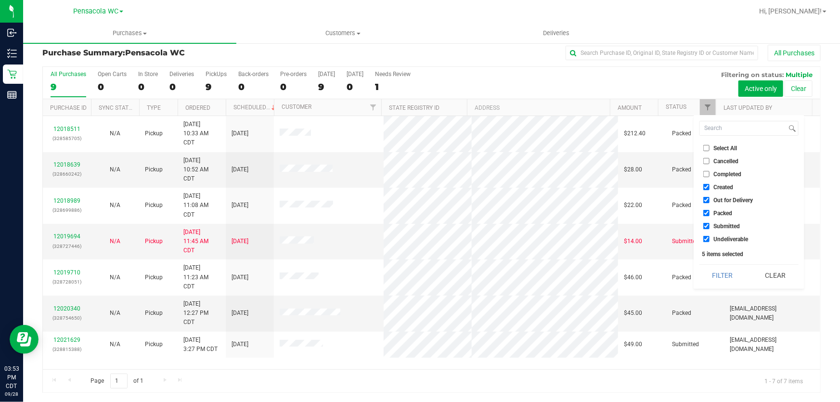
click at [725, 146] on span "Select All" at bounding box center [726, 148] width 24 height 6
click at [710, 146] on input "Select All" at bounding box center [706, 148] width 6 height 6
checkbox input "true"
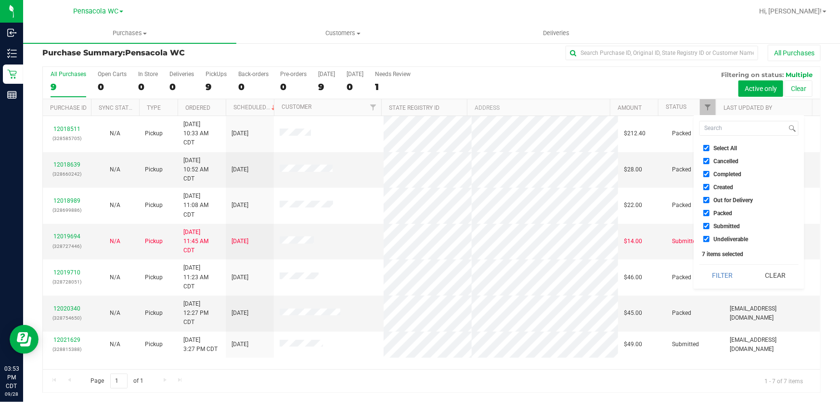
click at [723, 145] on span "Select All" at bounding box center [726, 148] width 24 height 6
click at [710, 145] on input "Select All" at bounding box center [706, 148] width 6 height 6
checkbox input "false"
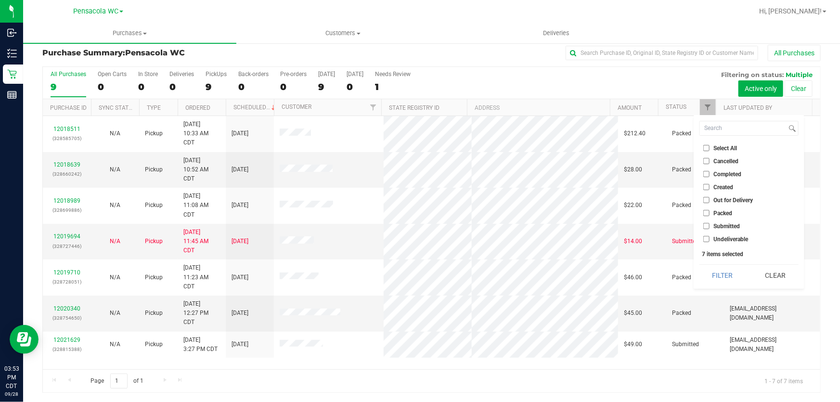
checkbox input "false"
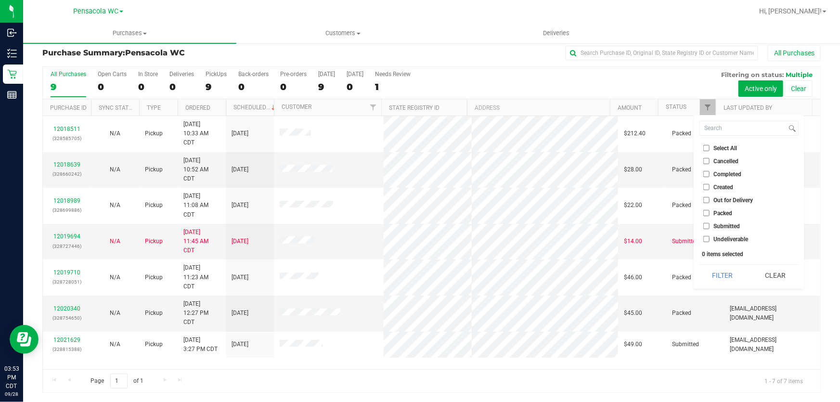
click at [732, 224] on span "Submitted" at bounding box center [727, 226] width 26 height 6
click at [710, 224] on input "Submitted" at bounding box center [706, 226] width 6 height 6
checkbox input "true"
click at [735, 274] on button "Filter" at bounding box center [723, 275] width 46 height 21
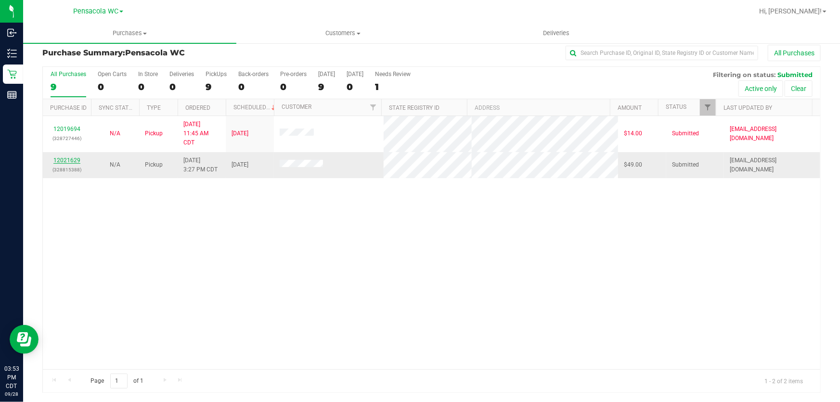
click at [68, 158] on link "12021629" at bounding box center [66, 160] width 27 height 7
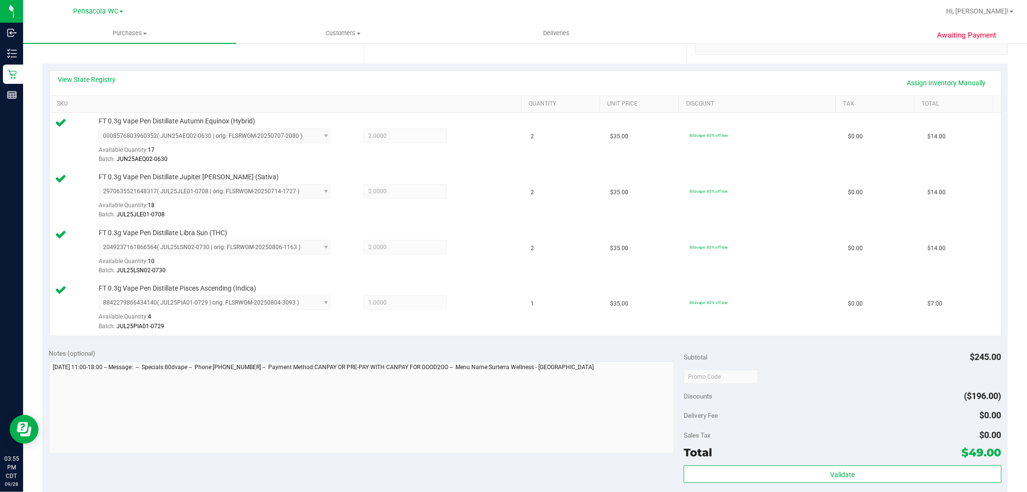
scroll to position [224, 0]
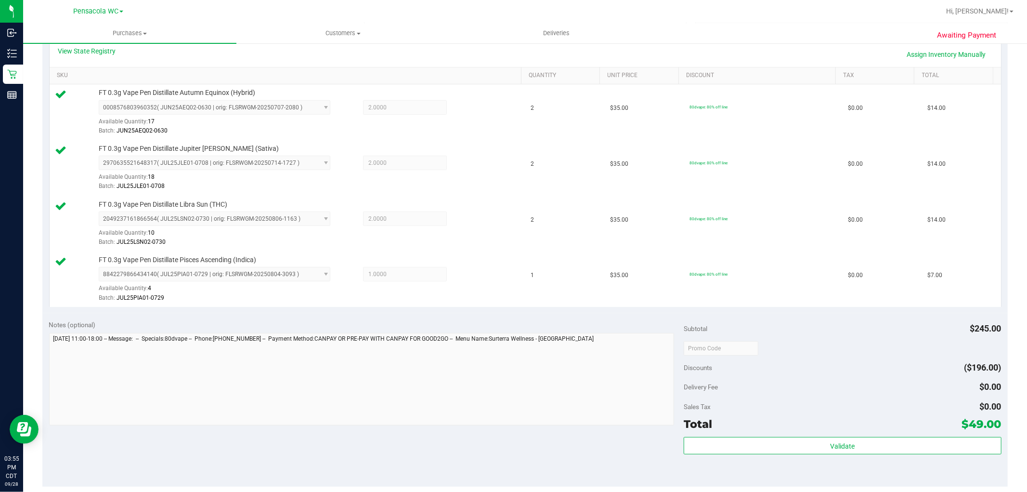
click at [710, 428] on div "Total $49.00" at bounding box center [842, 423] width 317 height 17
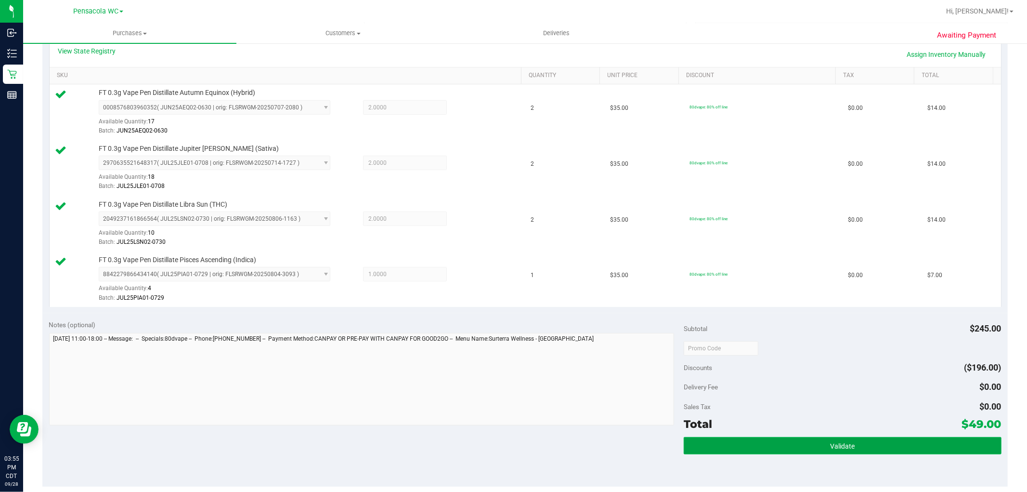
click at [786, 441] on button "Validate" at bounding box center [842, 445] width 317 height 17
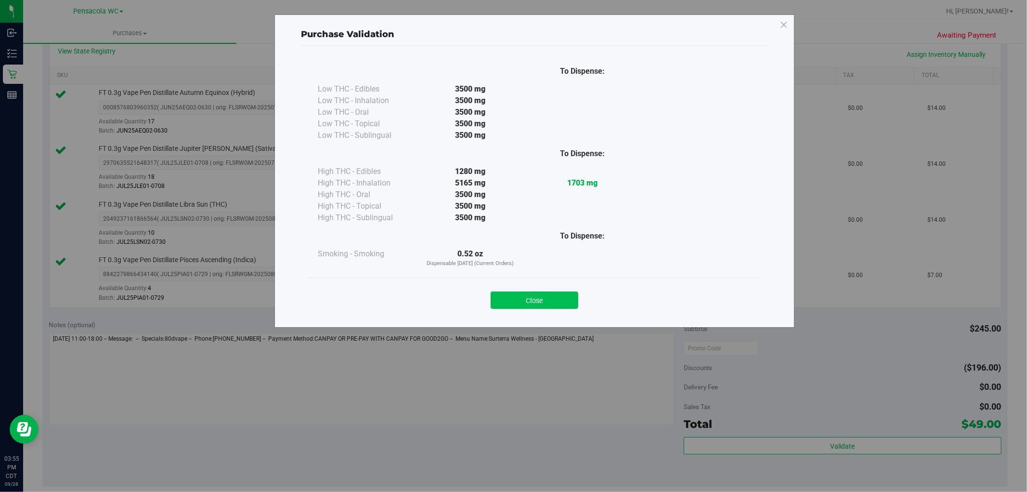
click at [541, 305] on button "Close" at bounding box center [535, 299] width 88 height 17
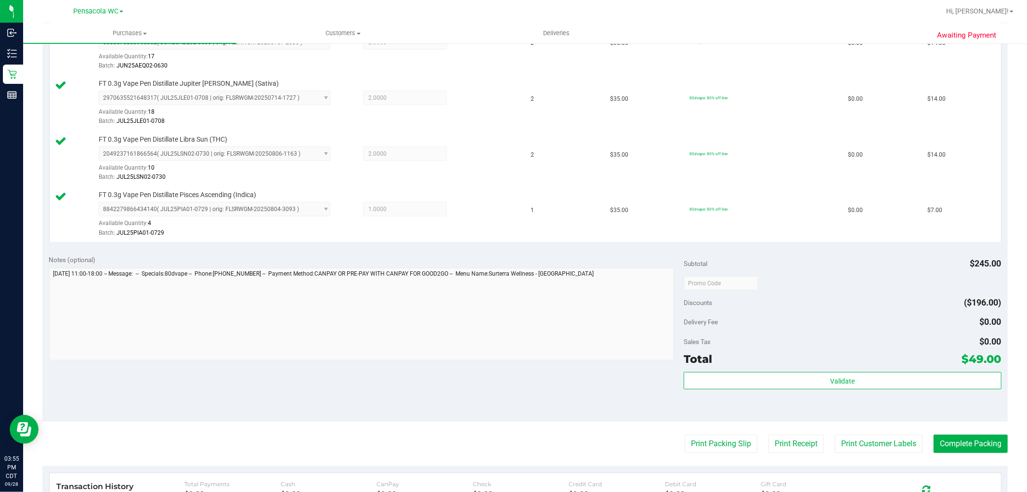
scroll to position [301, 0]
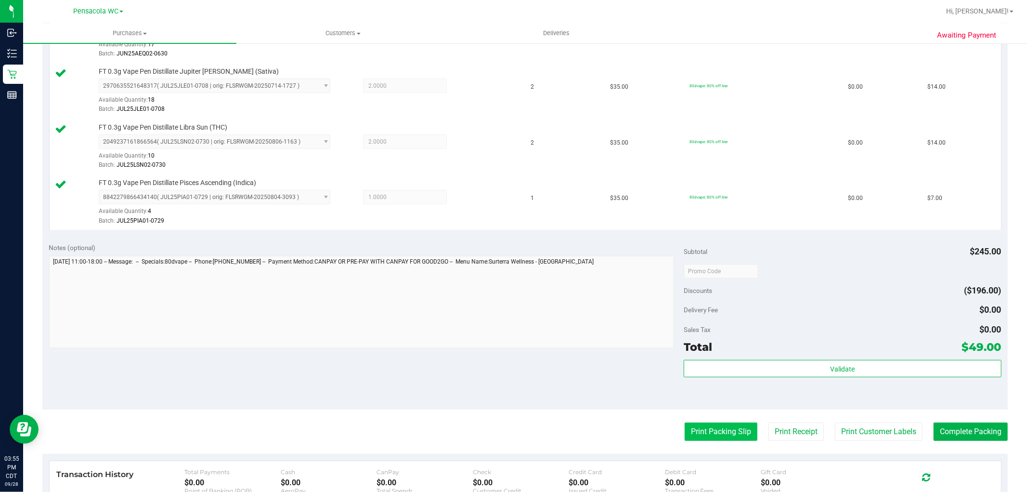
click at [708, 426] on button "Print Packing Slip" at bounding box center [721, 431] width 73 height 18
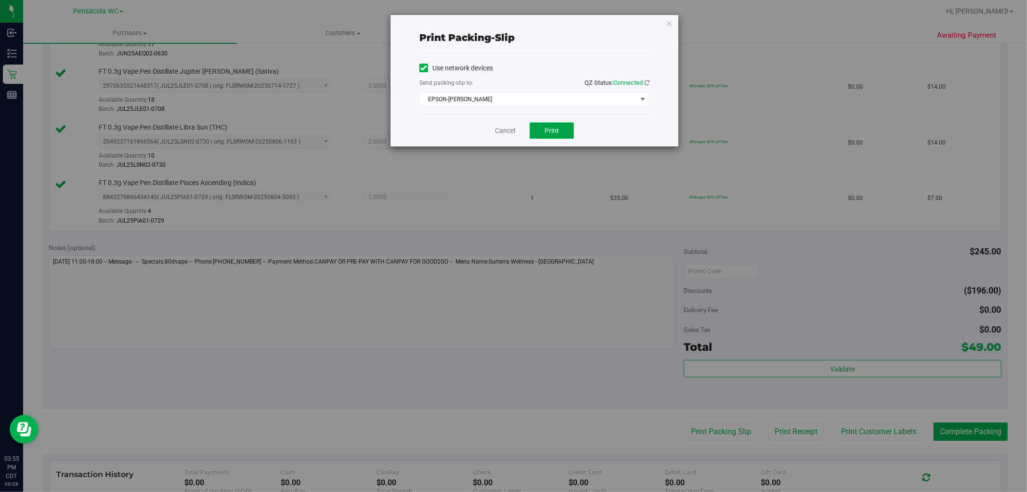
click at [553, 135] on button "Print" at bounding box center [552, 130] width 44 height 16
click at [667, 21] on icon "button" at bounding box center [669, 23] width 7 height 12
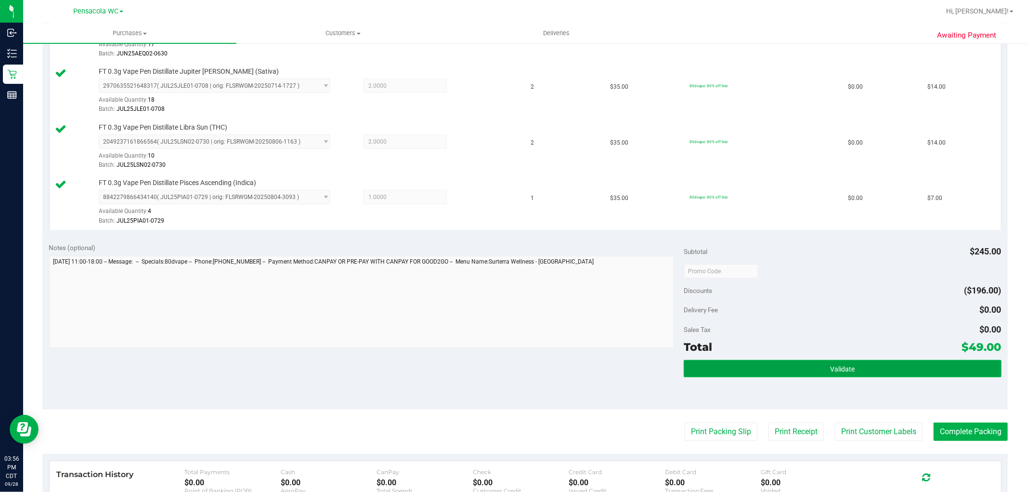
click at [804, 363] on button "Validate" at bounding box center [842, 368] width 317 height 17
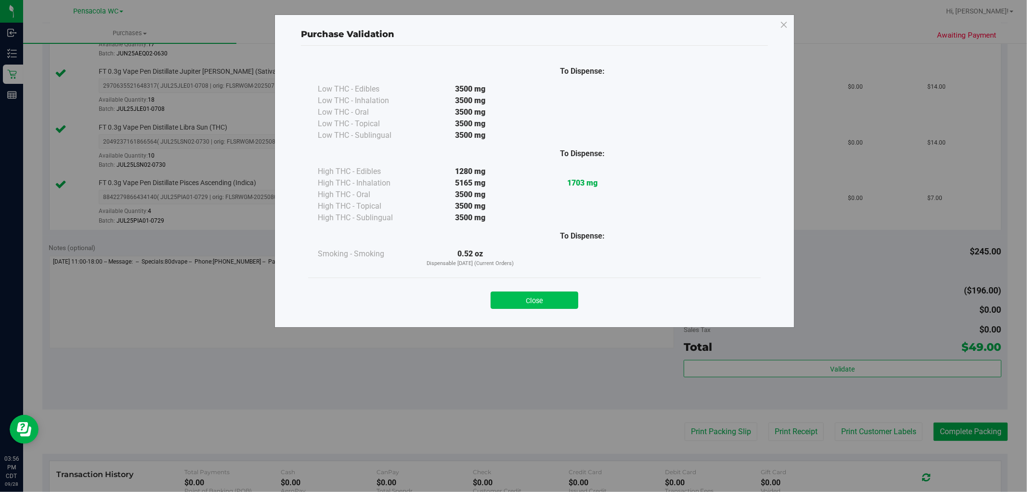
click at [545, 294] on button "Close" at bounding box center [535, 299] width 88 height 17
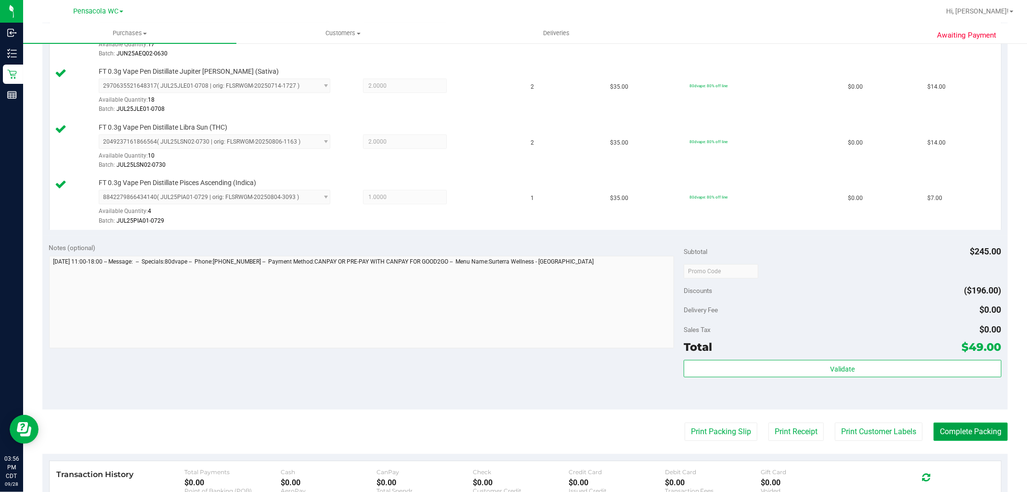
click at [965, 429] on button "Complete Packing" at bounding box center [971, 431] width 74 height 18
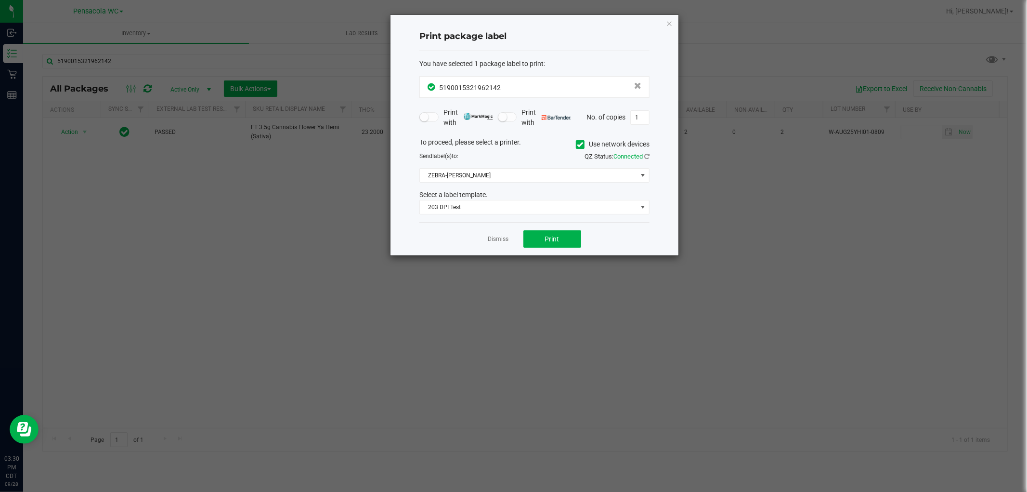
click at [667, 16] on div "Print package label You have selected 1 package label to print : 51900153219621…" at bounding box center [534, 135] width 288 height 240
click at [667, 22] on icon "button" at bounding box center [669, 23] width 7 height 12
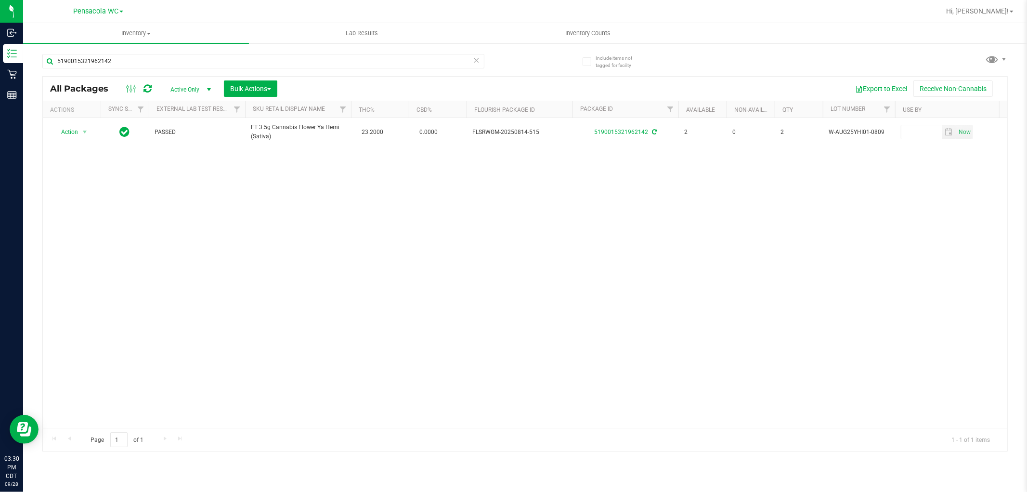
click at [133, 284] on div "Action Action Create package Edit attributes Global inventory Locate package Lo…" at bounding box center [525, 273] width 964 height 310
click at [478, 60] on icon at bounding box center [476, 60] width 7 height 12
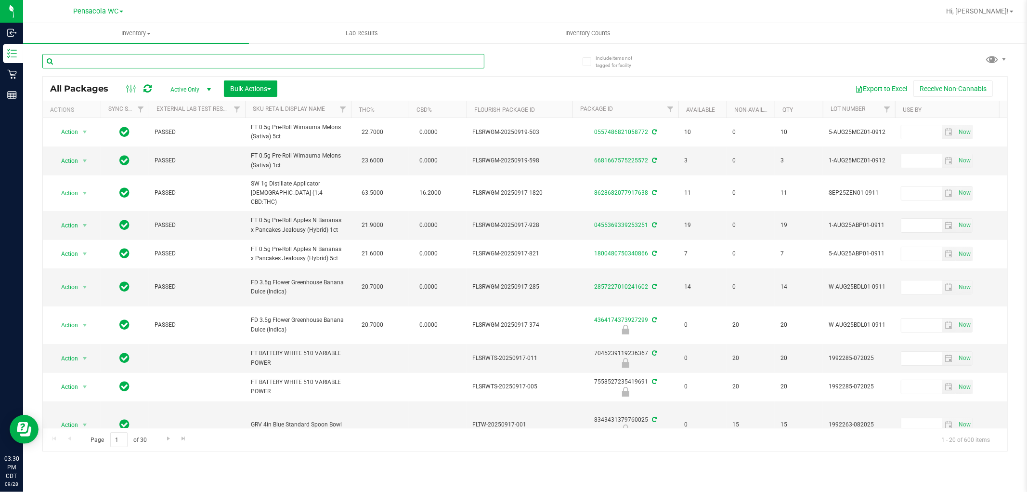
click at [87, 59] on input "text" at bounding box center [263, 61] width 442 height 14
click at [591, 27] on uib-tab-heading "Inventory Counts" at bounding box center [587, 33] width 225 height 19
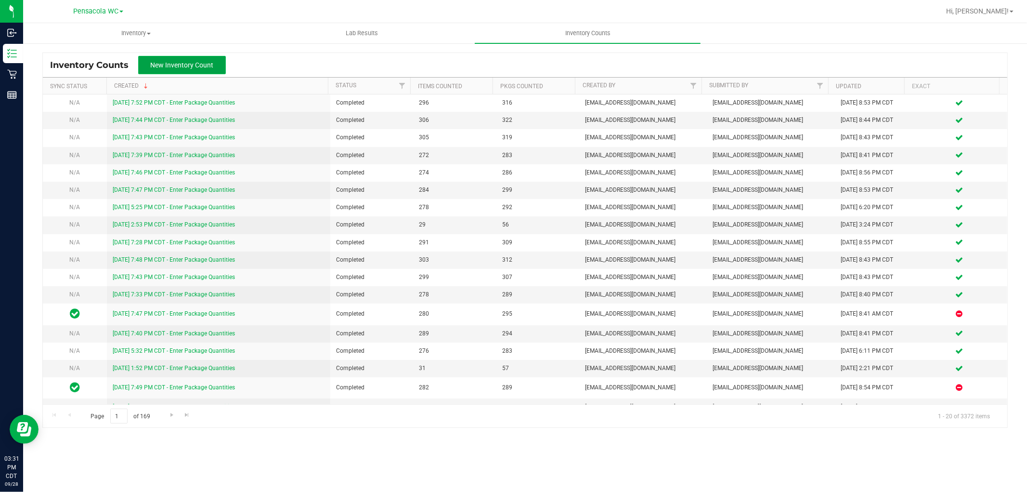
click at [203, 59] on button "New Inventory Count" at bounding box center [182, 65] width 88 height 18
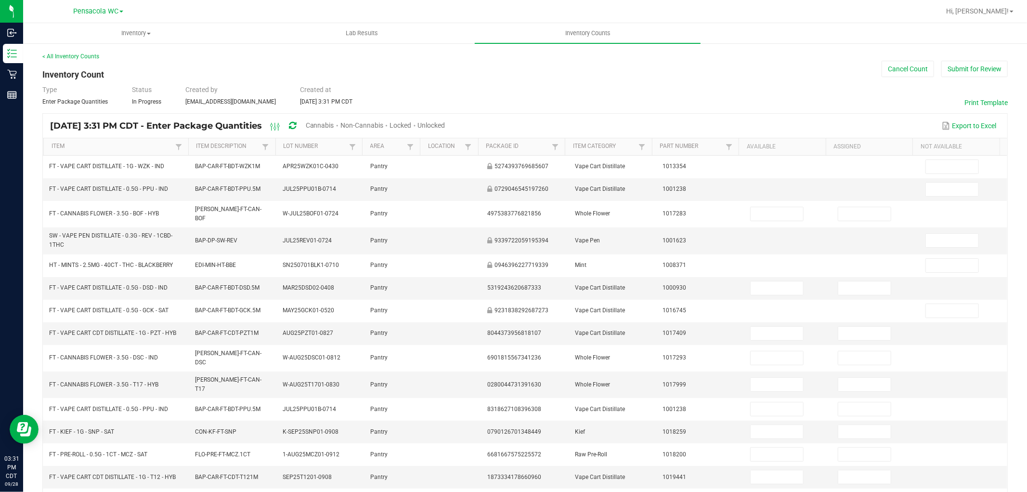
click at [383, 127] on span "Non-Cannabis" at bounding box center [361, 125] width 43 height 8
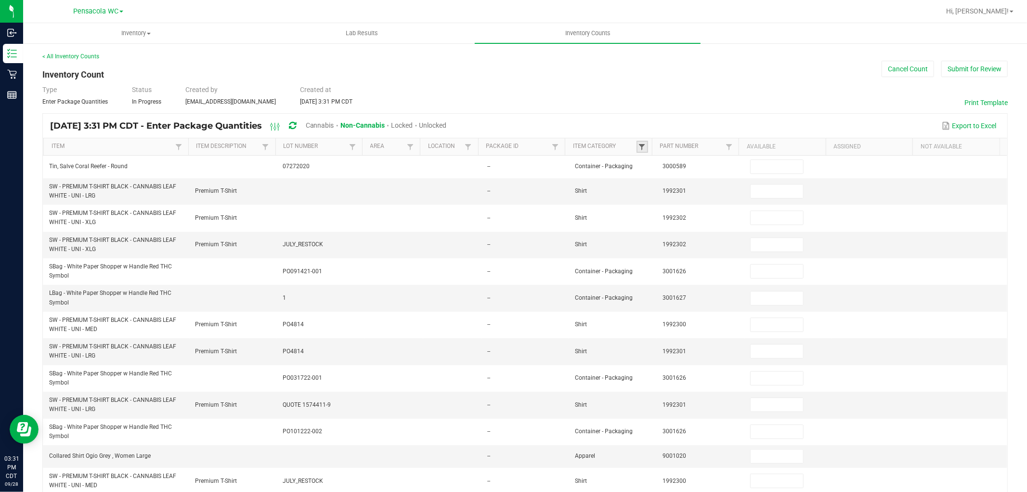
click at [638, 143] on span at bounding box center [642, 147] width 8 height 8
click at [662, 187] on li "Active Hardware (Cannabis)" at bounding box center [705, 187] width 136 height 13
checkbox \(Cannabis\) "true"
click at [667, 217] on li "Battery" at bounding box center [705, 221] width 136 height 13
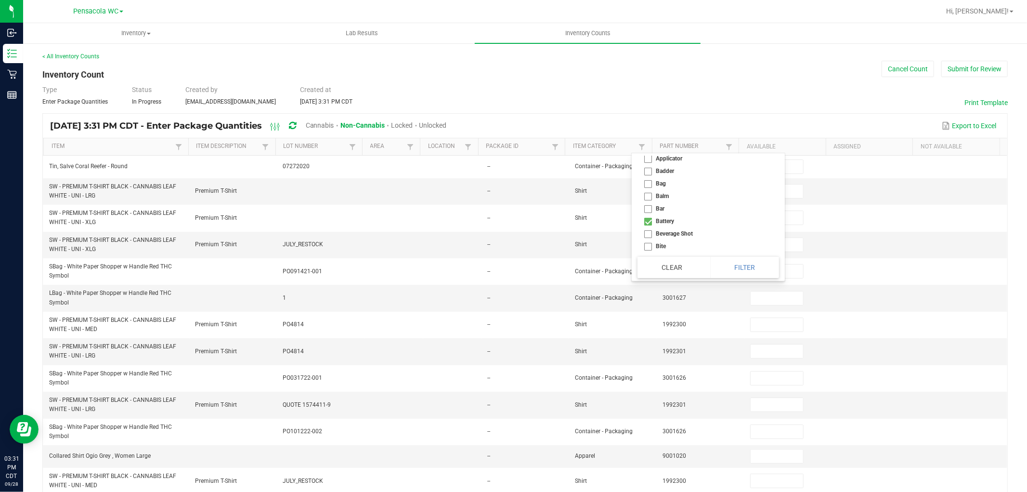
checkbox input "true"
click at [676, 196] on li "Cannabis Accessories" at bounding box center [705, 198] width 136 height 13
checkbox Accessories "true"
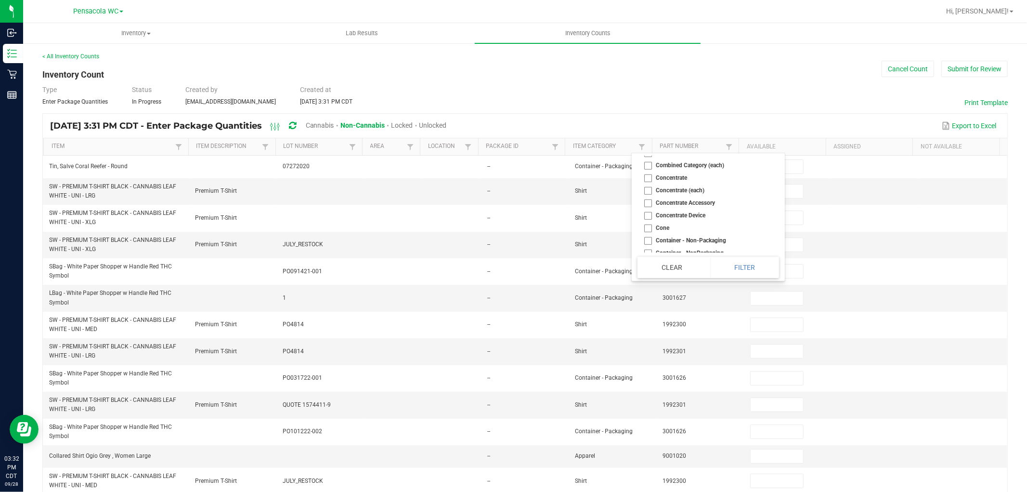
click at [687, 213] on li "Concentrate Device" at bounding box center [705, 215] width 136 height 13
checkbox Device "true"
click at [665, 167] on li "Grinder" at bounding box center [705, 165] width 136 height 13
checkbox input "true"
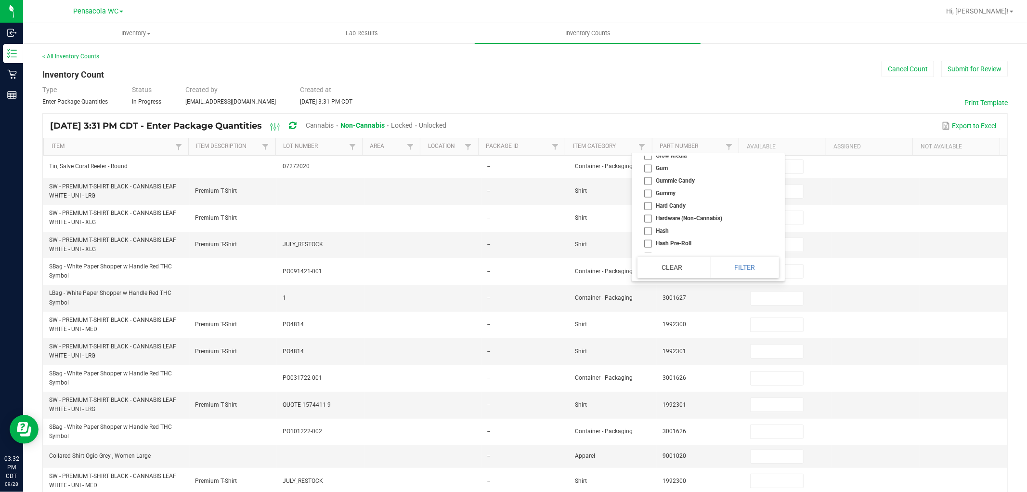
scroll to position [1177, 0]
click at [677, 199] on li "Hardware (Non-Cannabis)" at bounding box center [705, 199] width 136 height 13
checkbox \(Non-Cannabis\) "true"
click at [682, 216] on li "Non-Cannabis Accessories" at bounding box center [705, 215] width 136 height 13
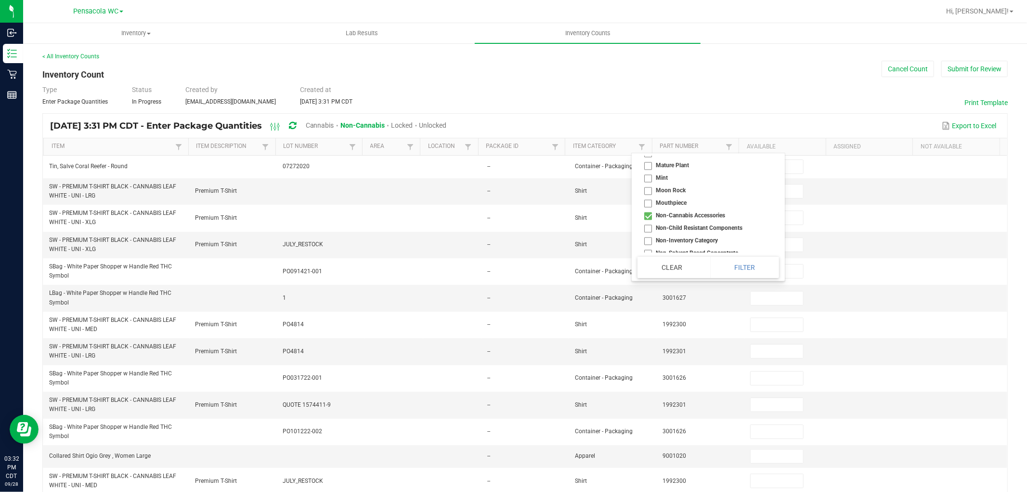
checkbox Accessories "true"
click at [679, 206] on li "Other Merch" at bounding box center [705, 201] width 136 height 13
checkbox Merch "true"
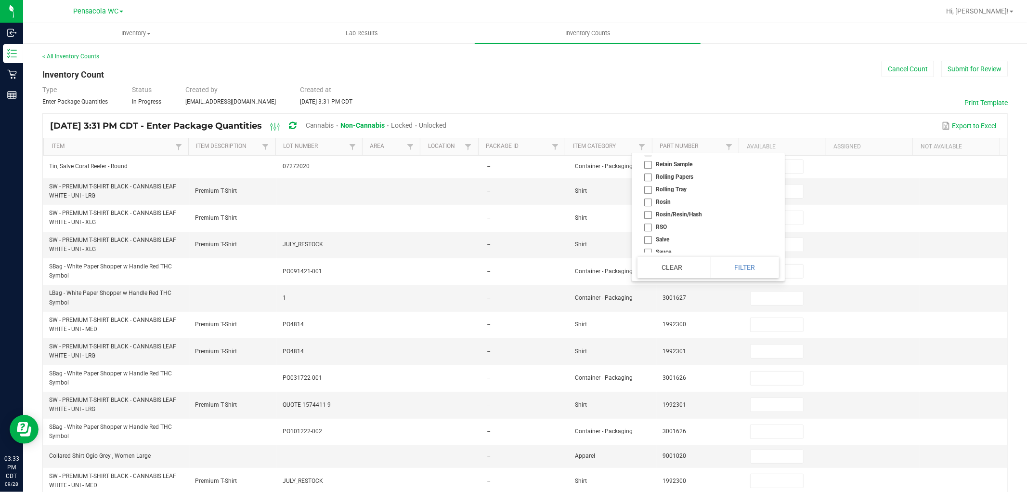
click at [676, 181] on li "Rolling Papers" at bounding box center [705, 176] width 136 height 13
checkbox Papers "true"
click at [676, 191] on li "Rolling Tray" at bounding box center [705, 189] width 136 height 13
checkbox Tray "true"
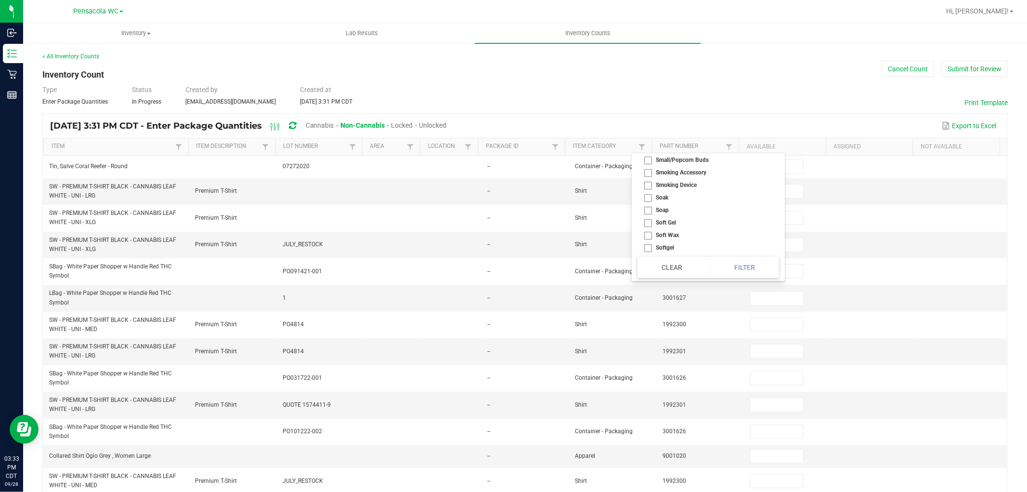
click at [695, 170] on li "Smoking Accessory" at bounding box center [705, 172] width 136 height 13
checkbox Accessory "true"
click at [680, 188] on li "Smoking Device" at bounding box center [705, 185] width 136 height 13
checkbox Device "true"
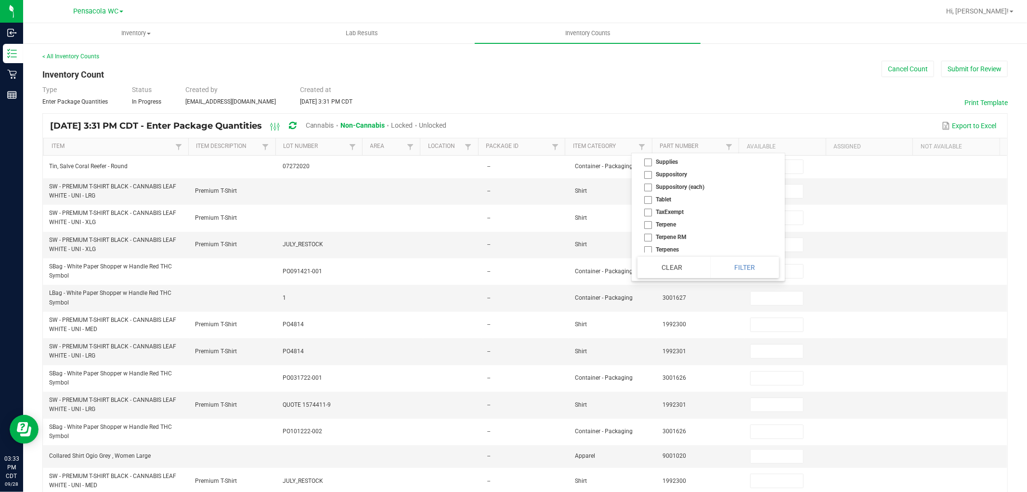
click at [673, 165] on li "Supplies" at bounding box center [705, 162] width 136 height 13
checkbox input "true"
click at [745, 269] on button "Filter" at bounding box center [744, 267] width 69 height 21
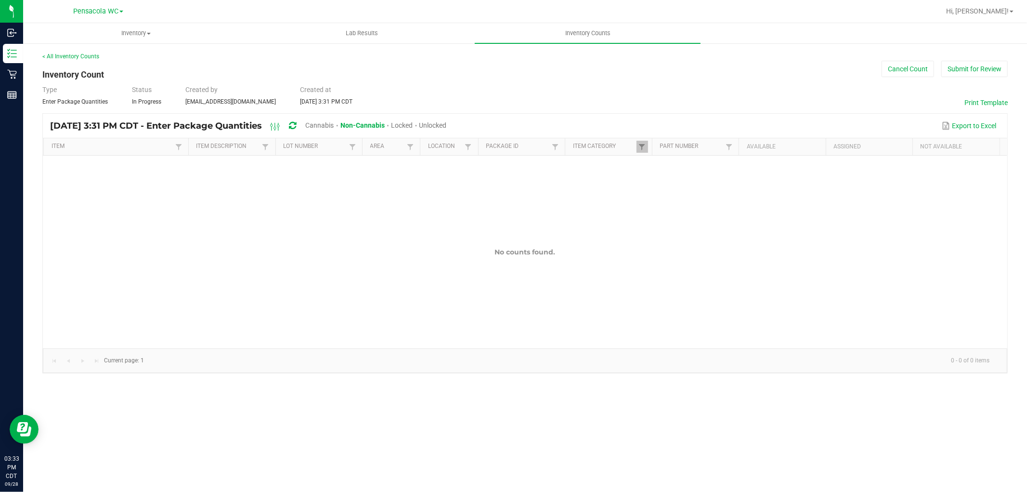
click at [334, 122] on span "Cannabis" at bounding box center [320, 125] width 28 height 8
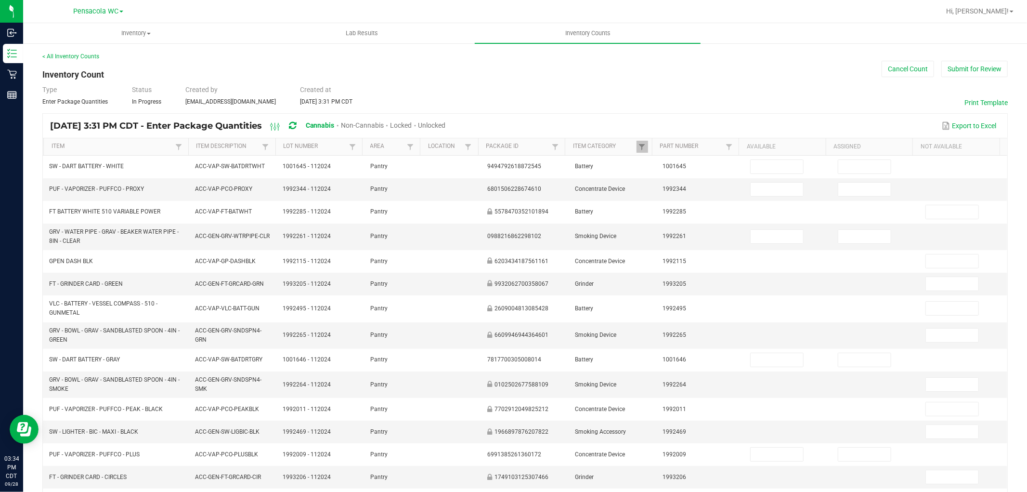
click at [376, 124] on span "Non-Cannabis" at bounding box center [362, 125] width 43 height 8
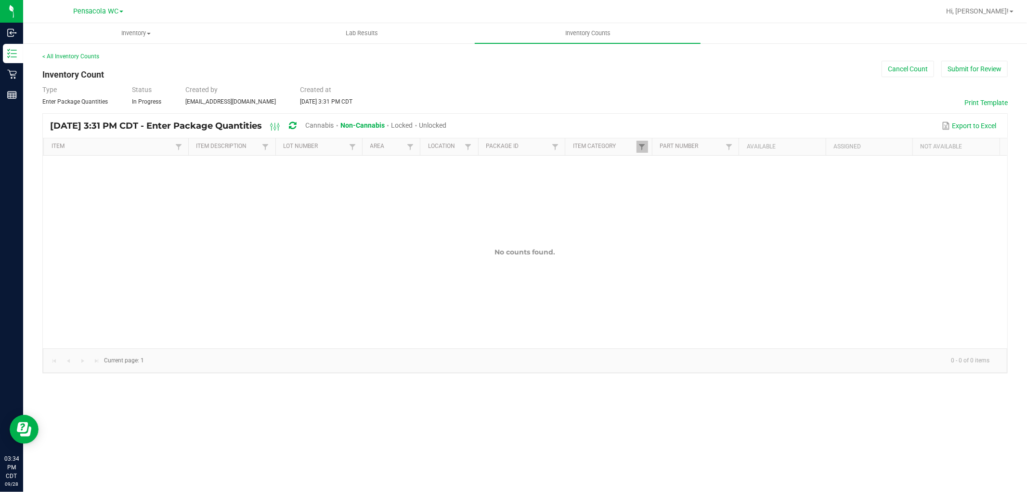
click at [334, 124] on span "Cannabis" at bounding box center [320, 125] width 28 height 8
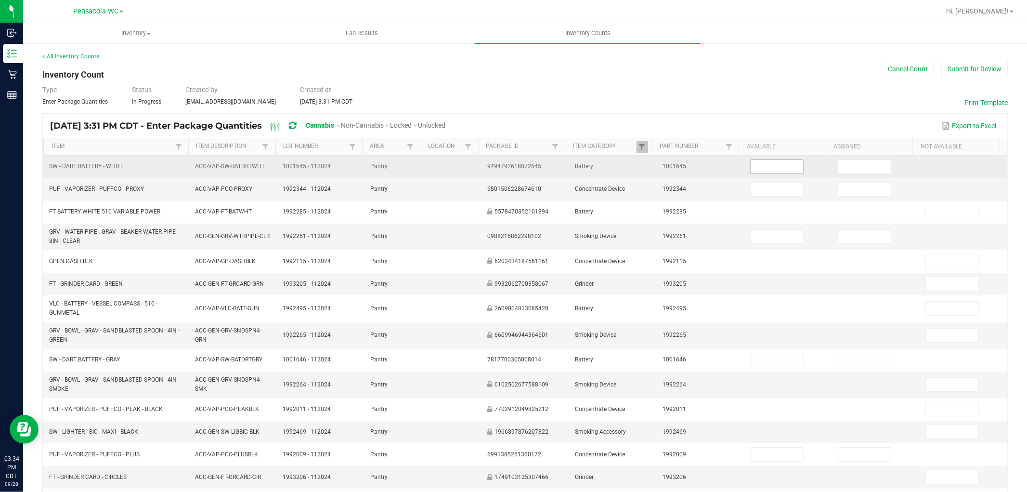
click at [754, 164] on input at bounding box center [777, 166] width 52 height 13
type input "2"
type input "6"
type input "20"
type input "1"
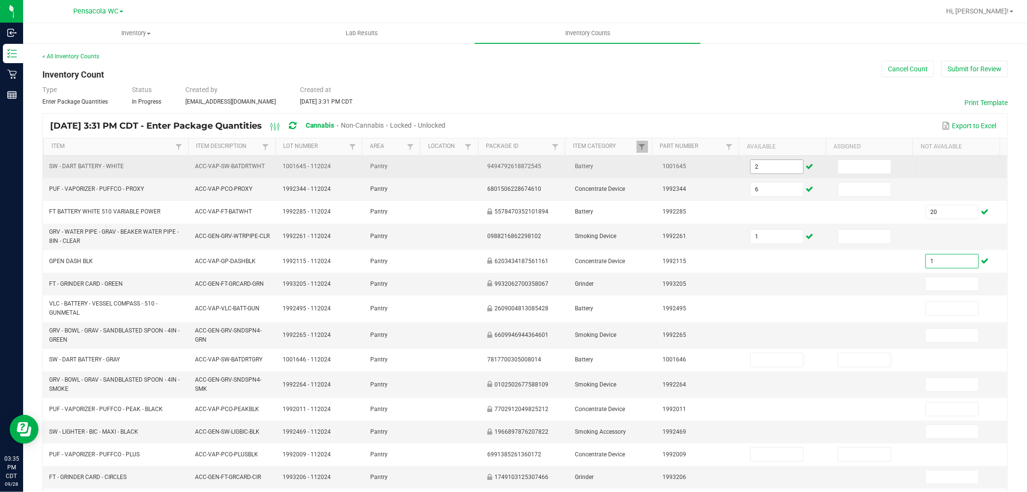
type input "1"
type input "2"
type input "1"
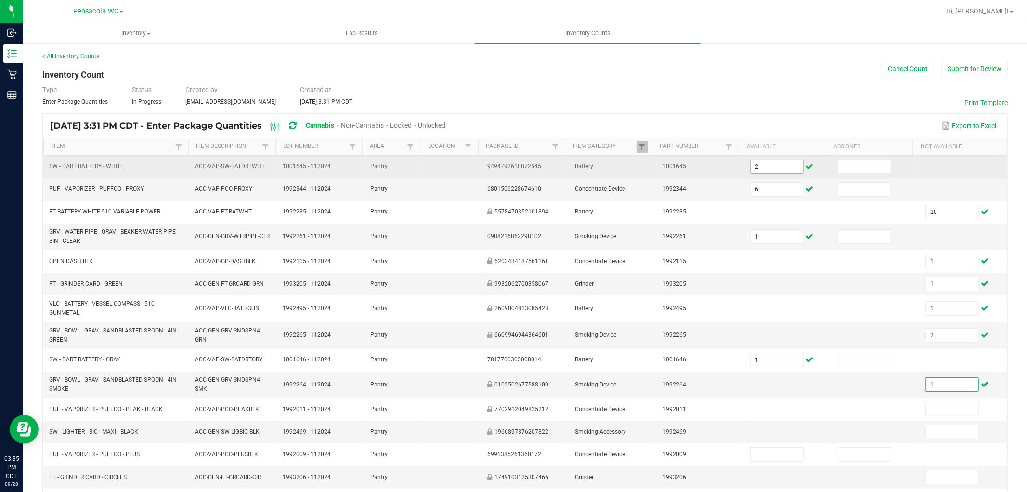
type input "1"
type input "50"
type input "1"
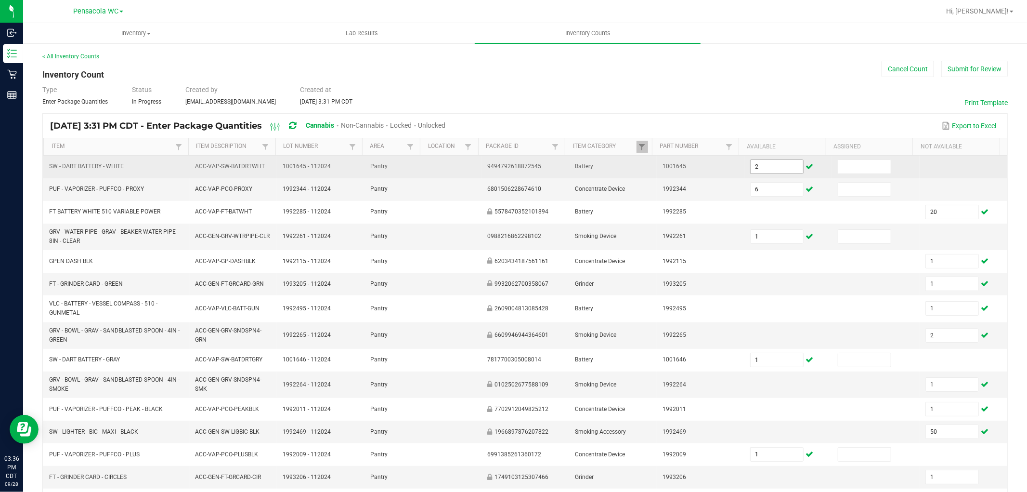
scroll to position [177, 0]
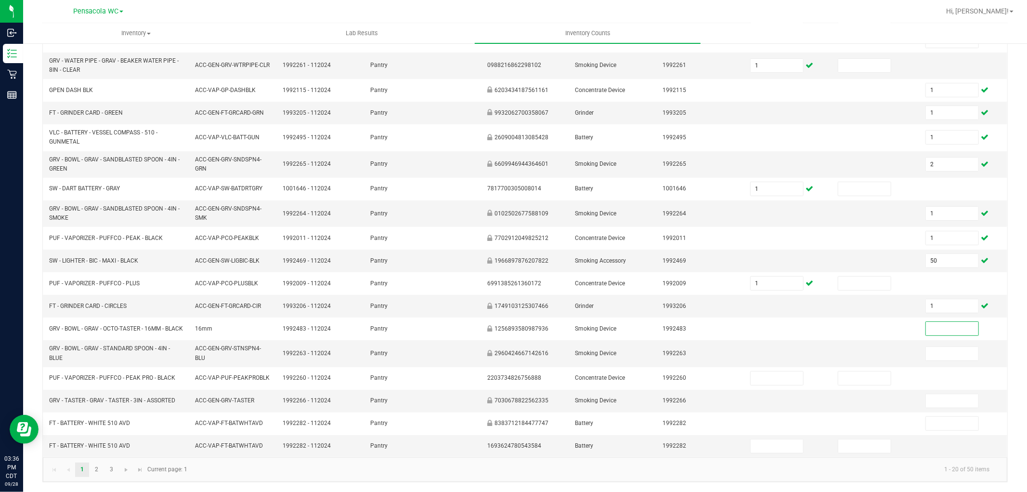
type input "1"
type input "5"
type input "1"
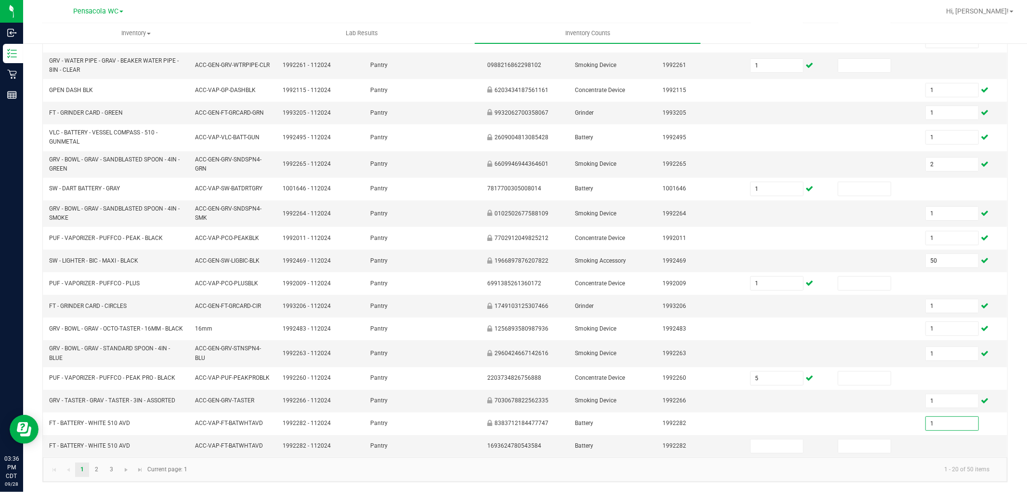
type input "1"
click at [97, 473] on link "2" at bounding box center [97, 469] width 14 height 14
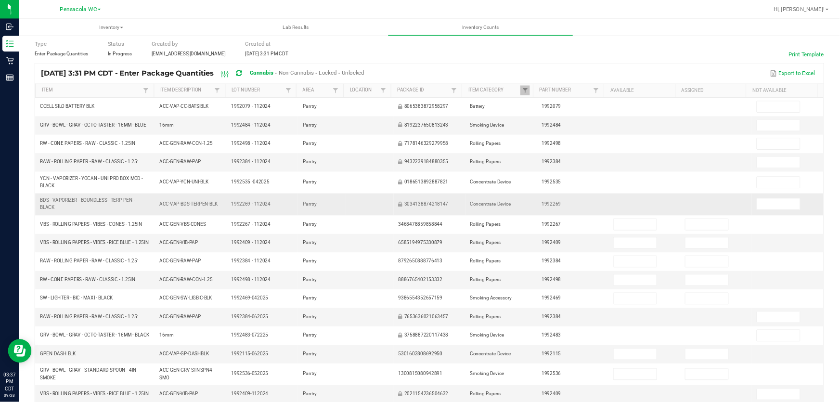
scroll to position [0, 0]
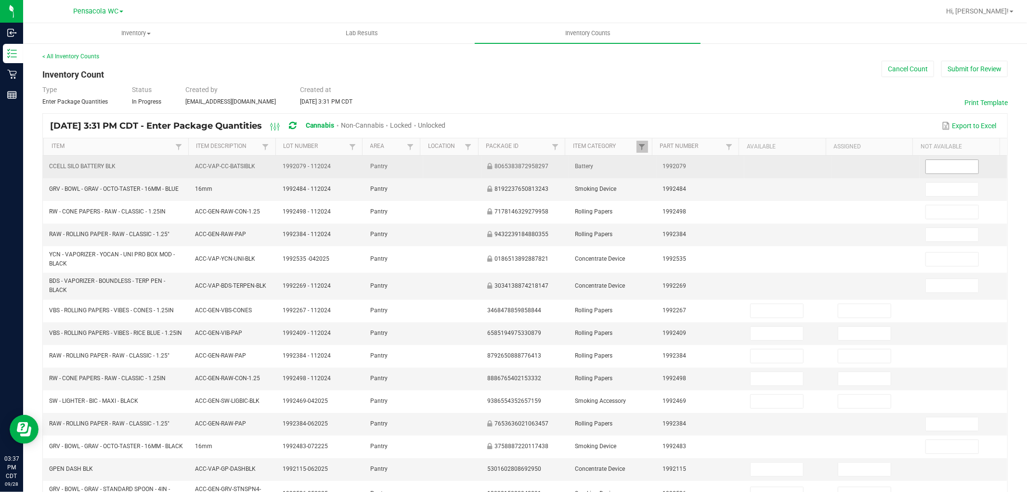
click at [952, 171] on input at bounding box center [952, 166] width 52 height 13
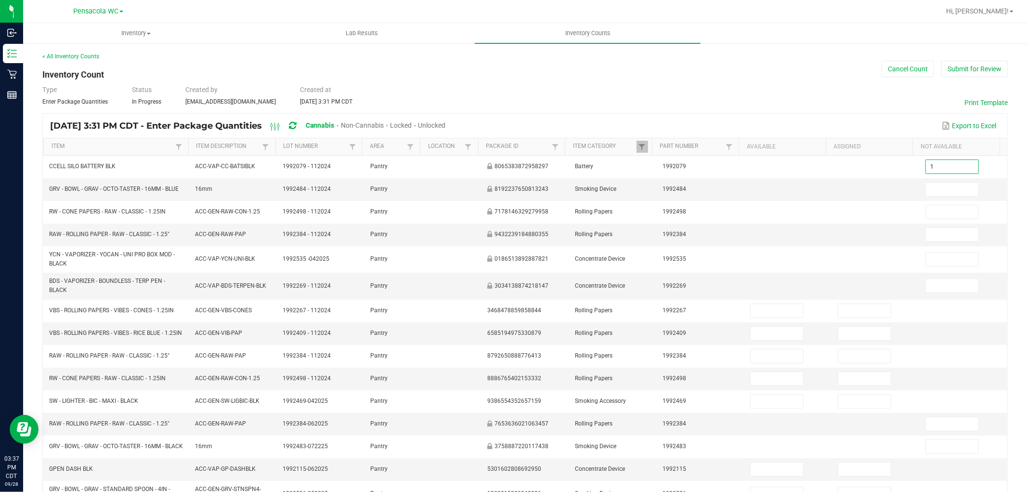
type input "1"
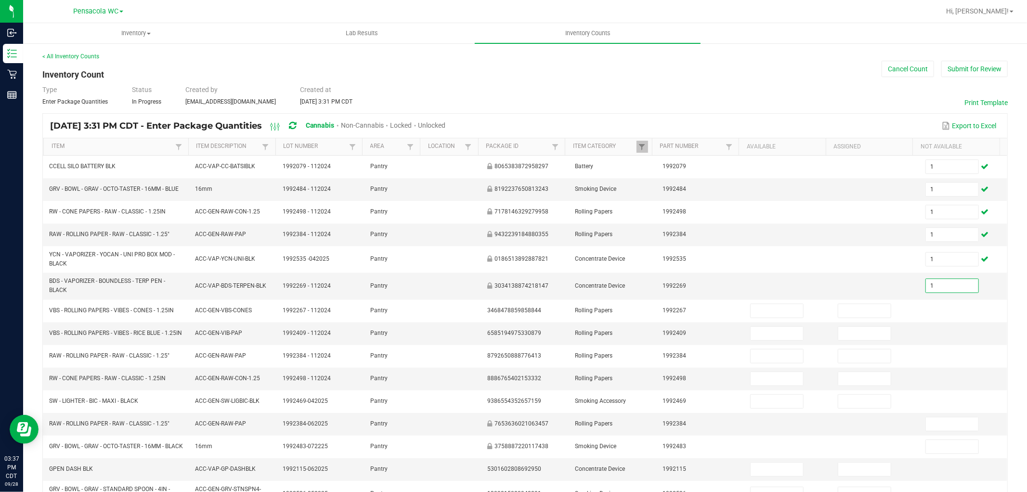
type input "1"
type input "0"
type input "37"
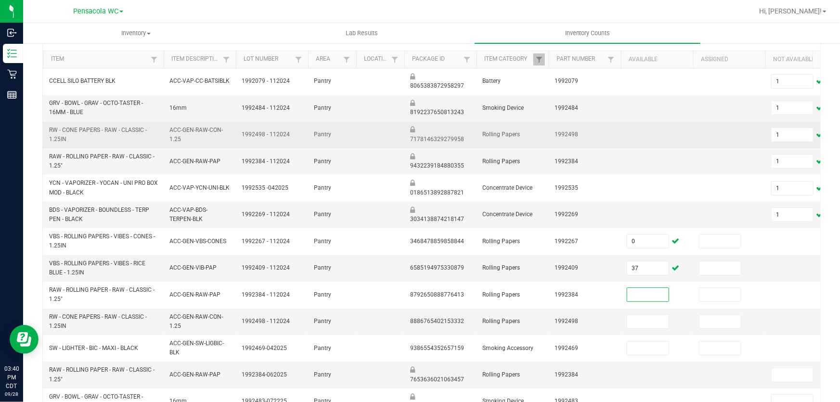
scroll to position [131, 0]
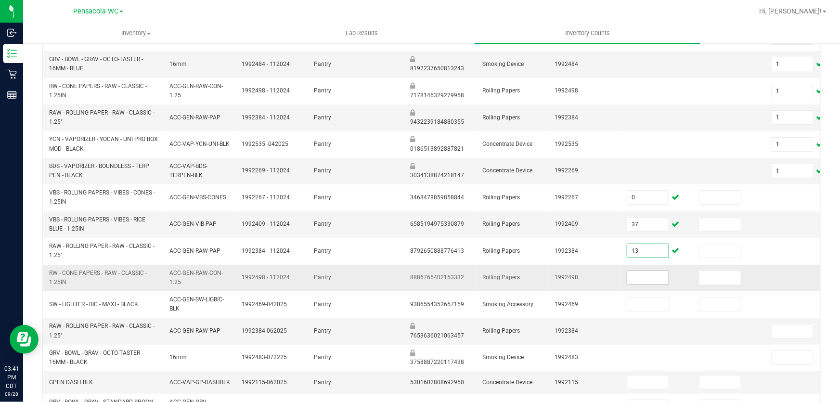
type input "13"
click at [650, 277] on input at bounding box center [647, 277] width 41 height 13
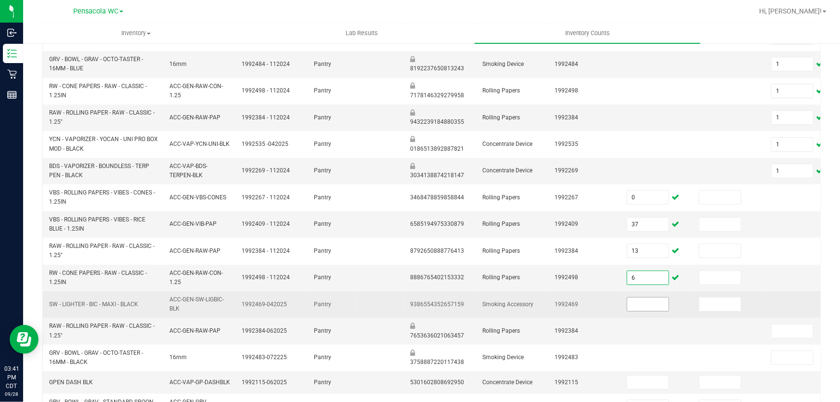
type input "6"
click at [641, 300] on input at bounding box center [647, 304] width 41 height 13
type input "25"
click at [500, 314] on td "Smoking Accessory" at bounding box center [513, 304] width 72 height 26
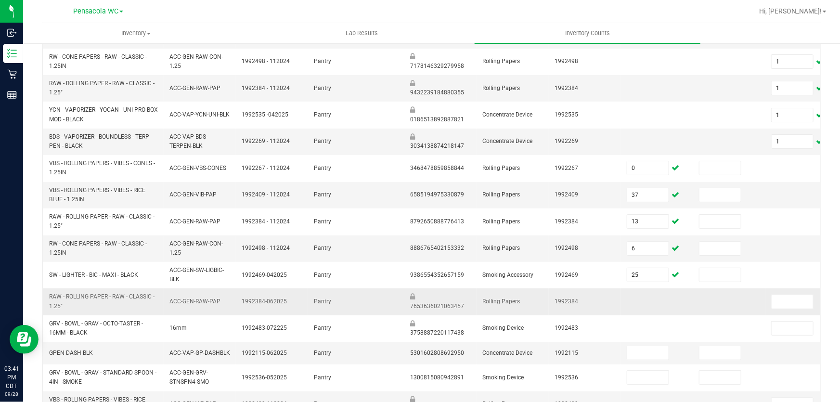
scroll to position [175, 0]
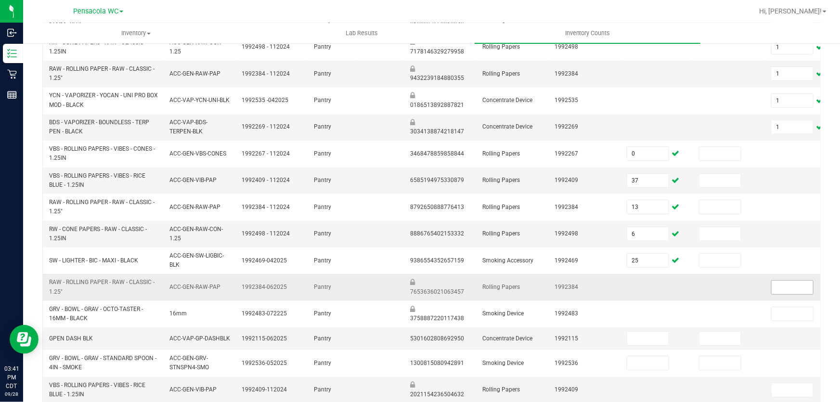
click at [783, 289] on input at bounding box center [792, 287] width 41 height 13
type input "2"
type input "50"
click at [744, 292] on td at bounding box center [729, 287] width 72 height 26
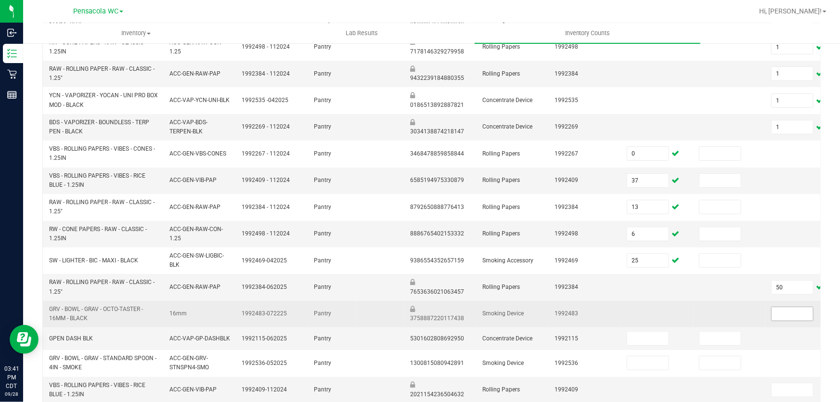
click at [777, 313] on input at bounding box center [792, 313] width 41 height 13
type input "2"
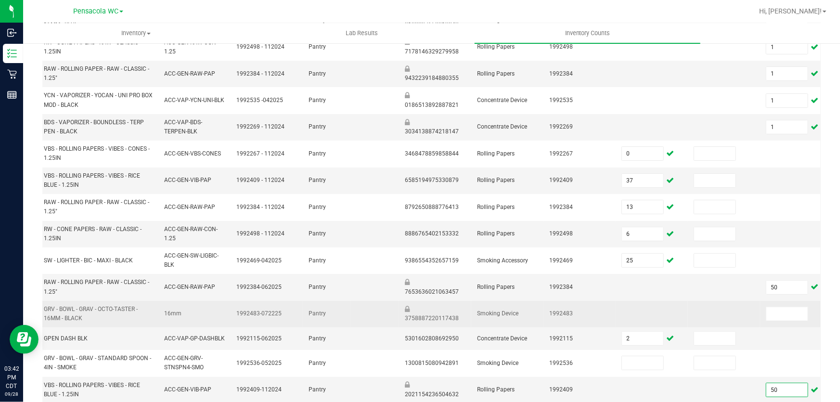
type input "50"
click at [640, 325] on td at bounding box center [652, 314] width 72 height 26
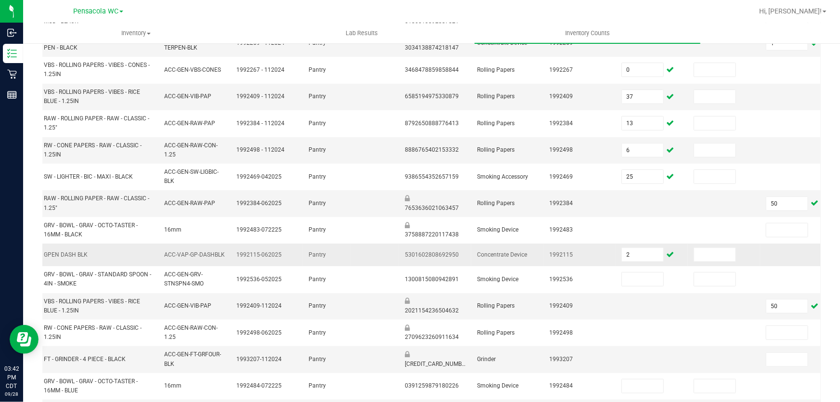
scroll to position [262, 0]
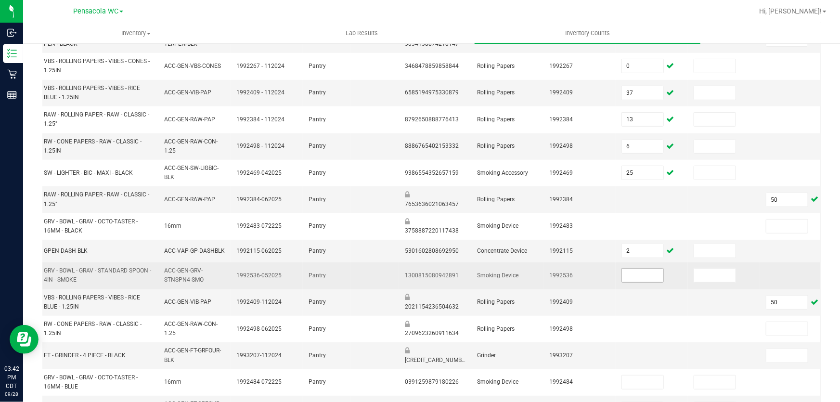
click at [654, 277] on input at bounding box center [642, 275] width 41 height 13
drag, startPoint x: 428, startPoint y: 284, endPoint x: 422, endPoint y: 284, distance: 6.3
click at [428, 284] on td "1300815080942891" at bounding box center [435, 275] width 72 height 26
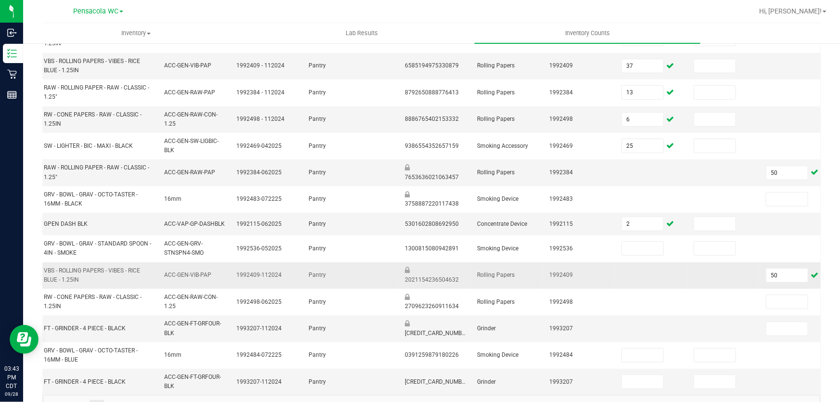
scroll to position [323, 0]
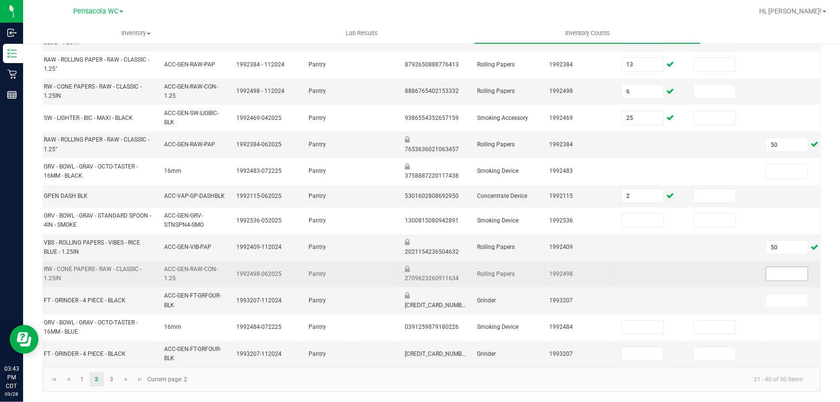
click at [775, 269] on input at bounding box center [786, 273] width 41 height 13
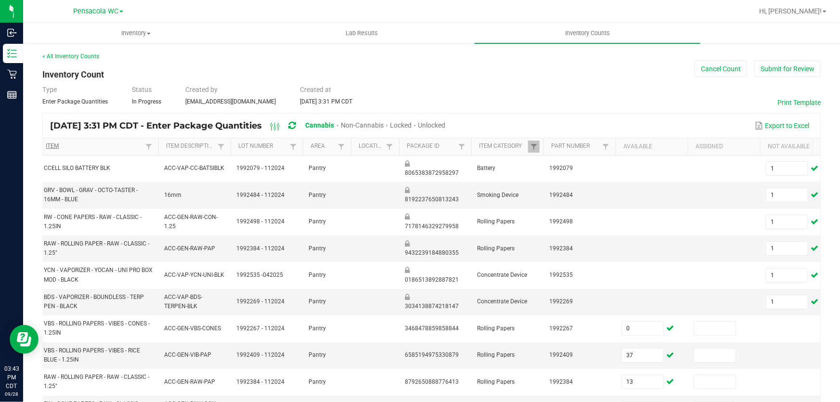
click at [117, 149] on link "Item" at bounding box center [94, 147] width 97 height 8
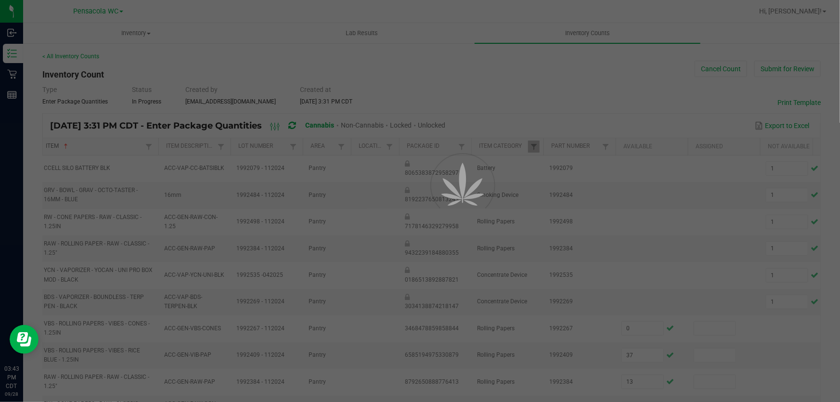
type input "20"
type input "1"
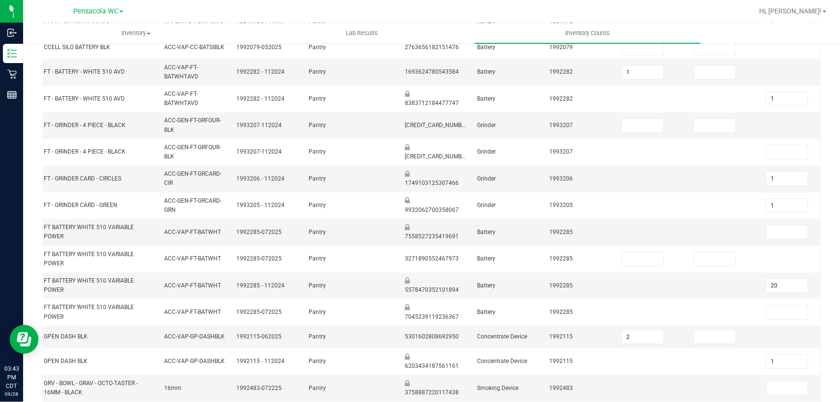
scroll to position [173, 0]
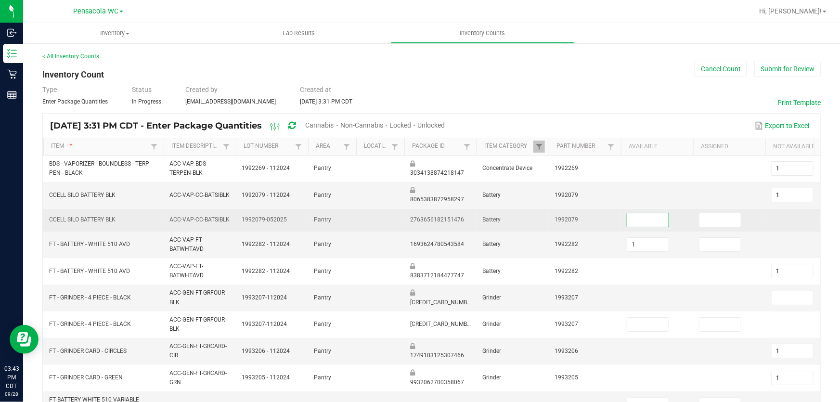
click at [649, 218] on input at bounding box center [647, 219] width 41 height 13
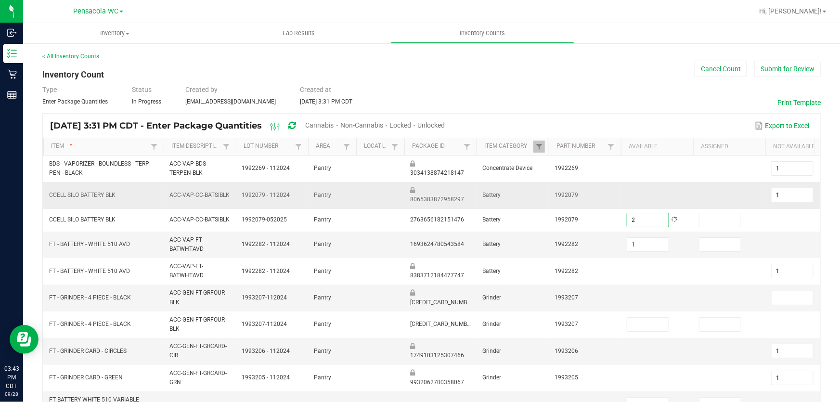
type input "2"
click at [610, 192] on td "1992079" at bounding box center [585, 195] width 72 height 26
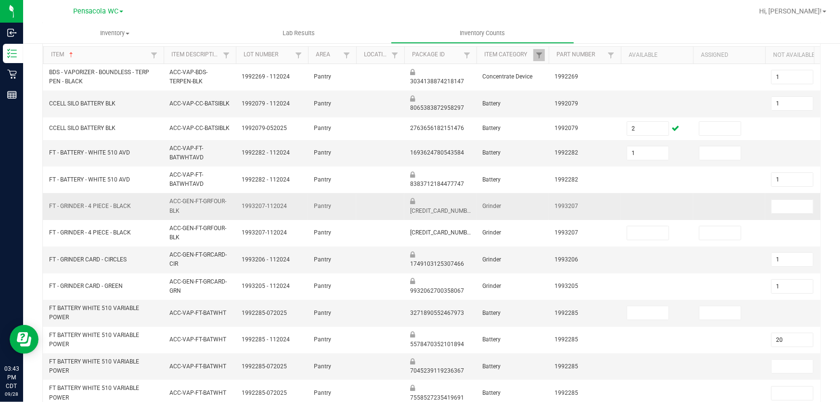
scroll to position [175, 0]
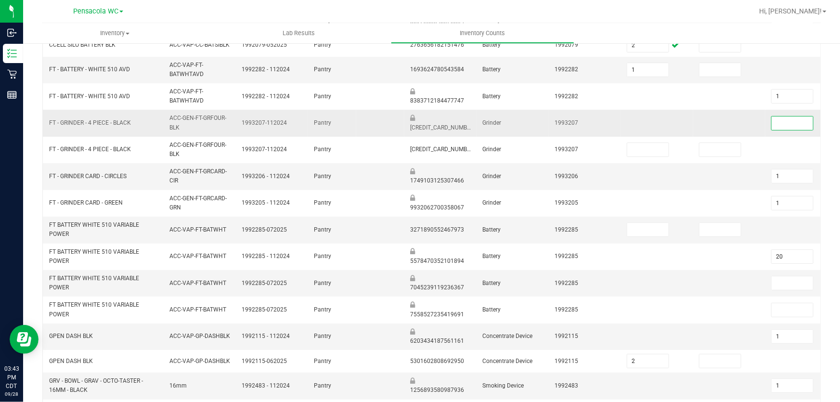
click at [794, 122] on input at bounding box center [792, 123] width 41 height 13
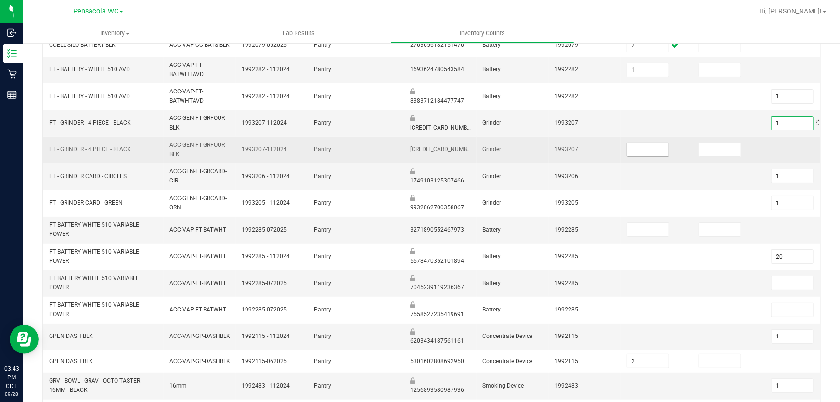
type input "1"
click at [645, 154] on input at bounding box center [647, 149] width 41 height 13
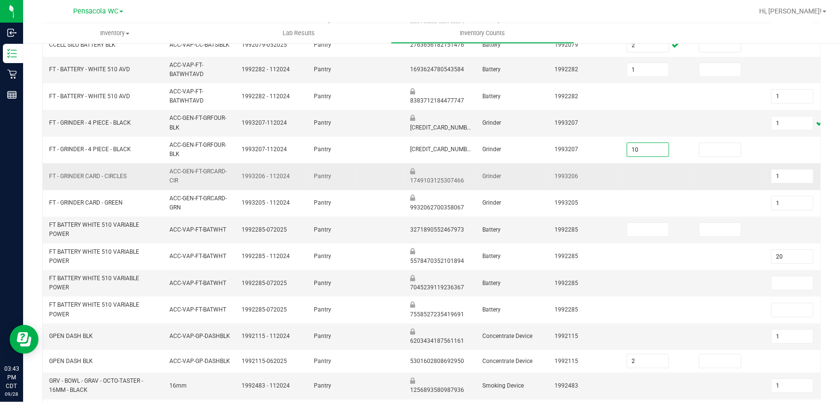
type input "10"
click at [637, 187] on td at bounding box center [657, 176] width 72 height 26
click at [647, 228] on input at bounding box center [647, 229] width 41 height 13
type input "9"
click at [674, 272] on td at bounding box center [657, 283] width 72 height 26
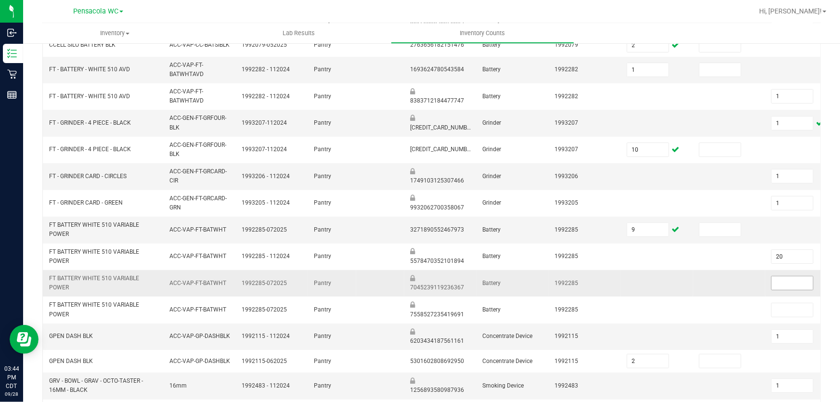
click at [795, 283] on input at bounding box center [792, 282] width 41 height 13
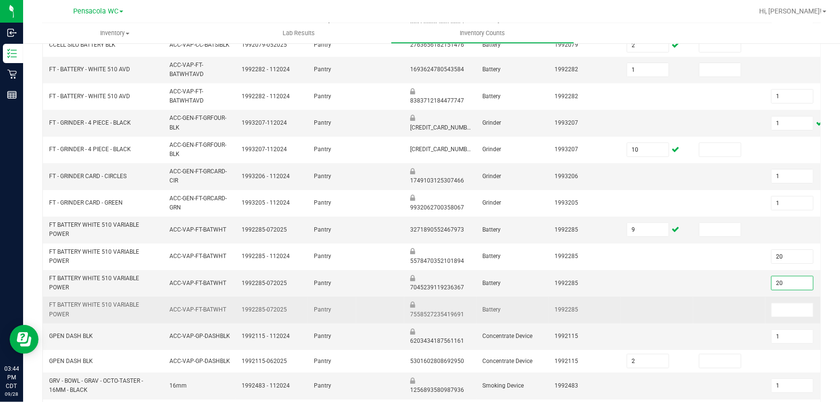
type input "20"
click at [700, 297] on td at bounding box center [729, 310] width 72 height 26
click at [804, 309] on input at bounding box center [792, 309] width 41 height 13
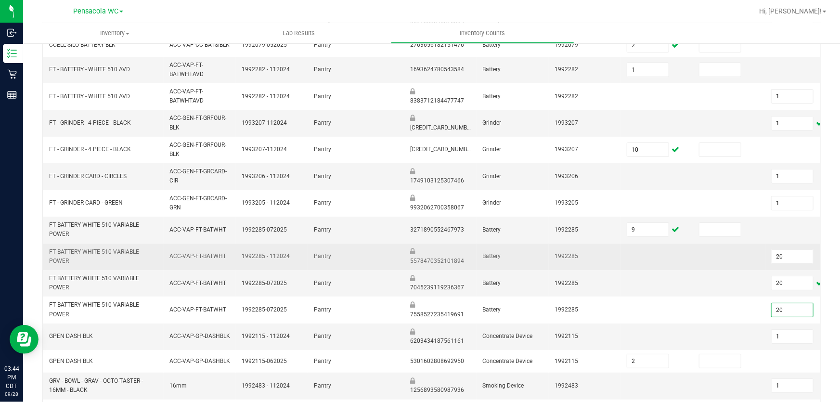
type input "20"
click at [599, 252] on td "1992285" at bounding box center [585, 257] width 72 height 26
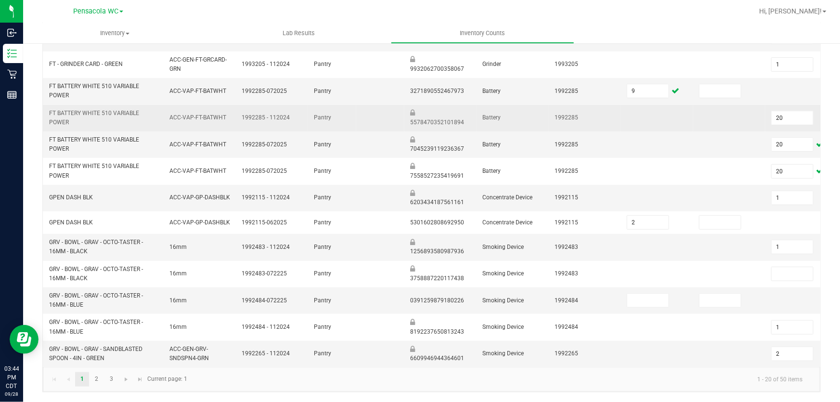
scroll to position [318, 0]
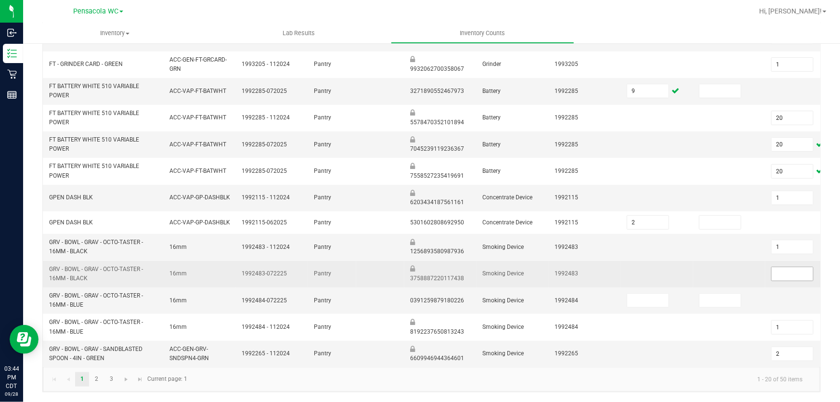
click at [780, 267] on input at bounding box center [792, 273] width 41 height 13
type input "15"
click at [719, 268] on td at bounding box center [729, 274] width 72 height 26
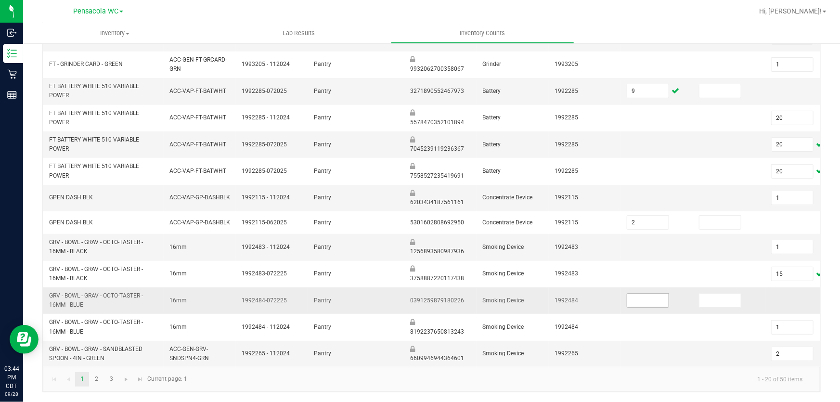
click at [649, 294] on input at bounding box center [647, 300] width 41 height 13
type input "15"
click at [682, 249] on td at bounding box center [657, 247] width 72 height 26
click at [98, 381] on link "2" at bounding box center [97, 379] width 14 height 14
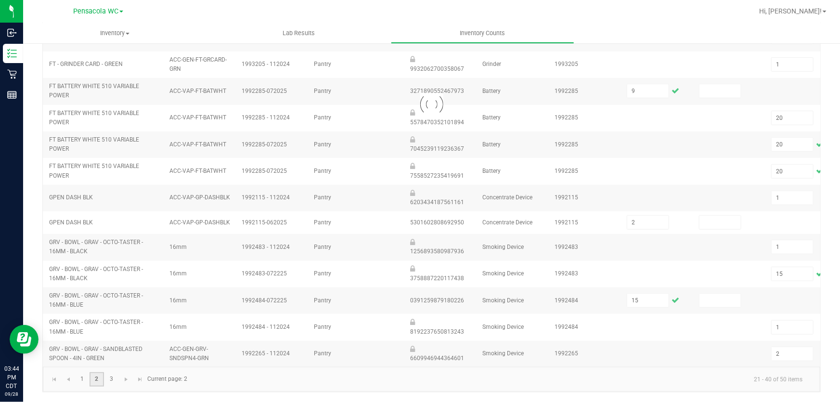
type input "5"
type input "1"
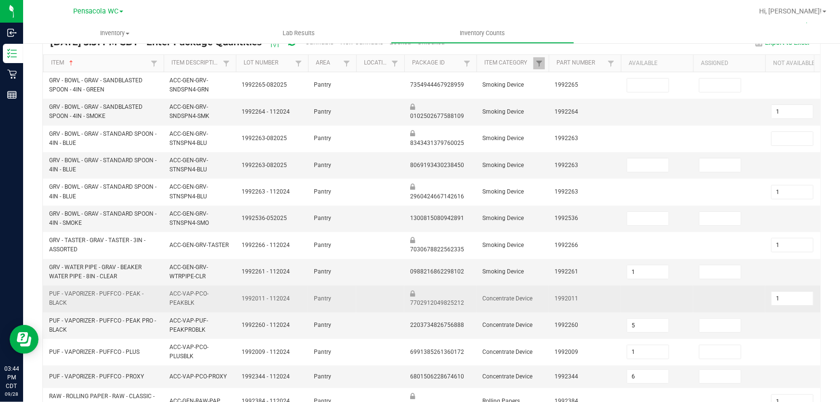
scroll to position [0, 0]
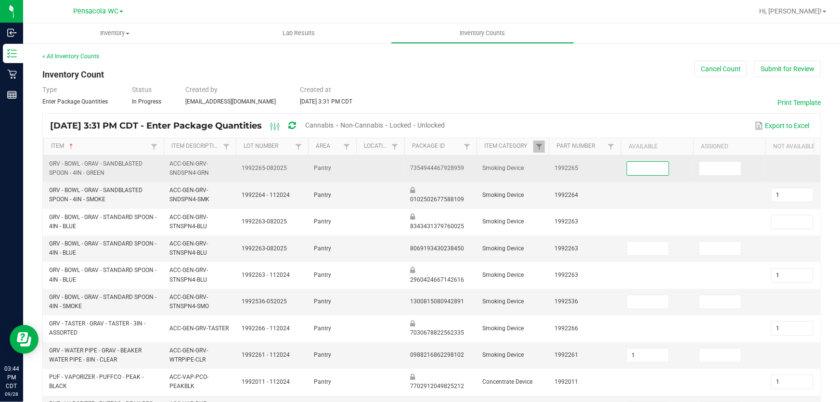
click at [643, 169] on input at bounding box center [647, 168] width 41 height 13
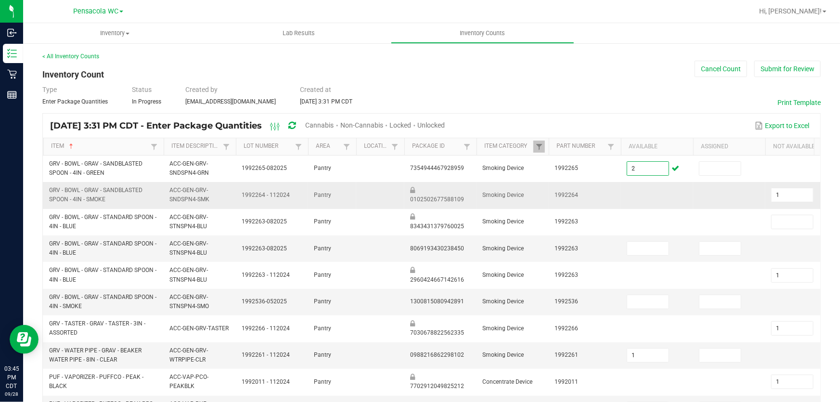
type input "2"
click at [619, 205] on td "1992264" at bounding box center [585, 195] width 72 height 26
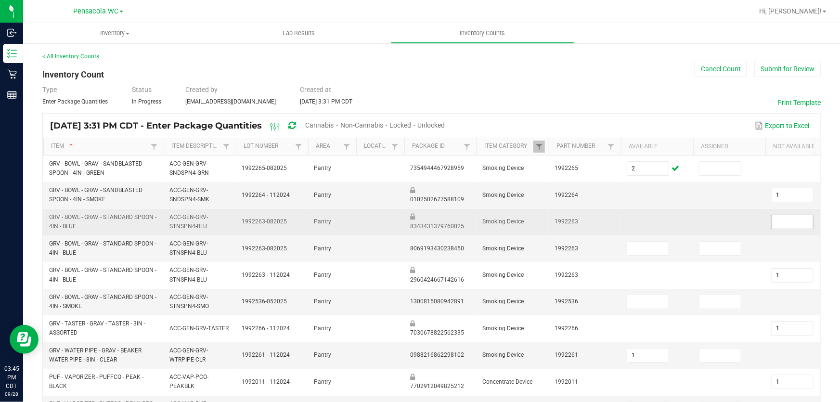
click at [793, 227] on input at bounding box center [792, 221] width 41 height 13
type input "1"
click at [732, 222] on td at bounding box center [729, 222] width 72 height 26
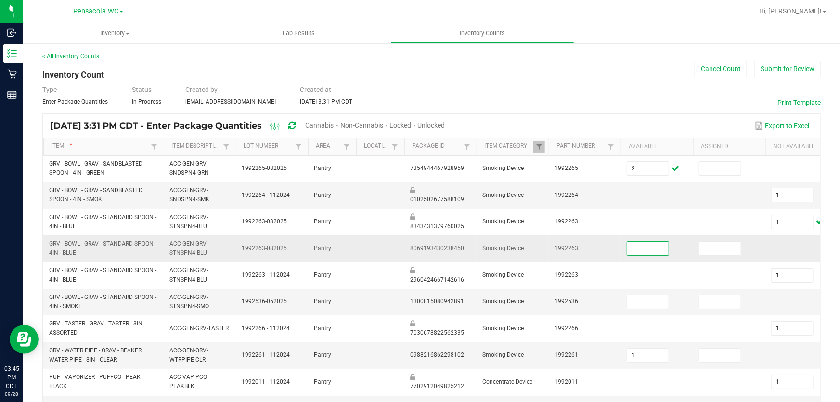
click at [636, 247] on input at bounding box center [647, 248] width 41 height 13
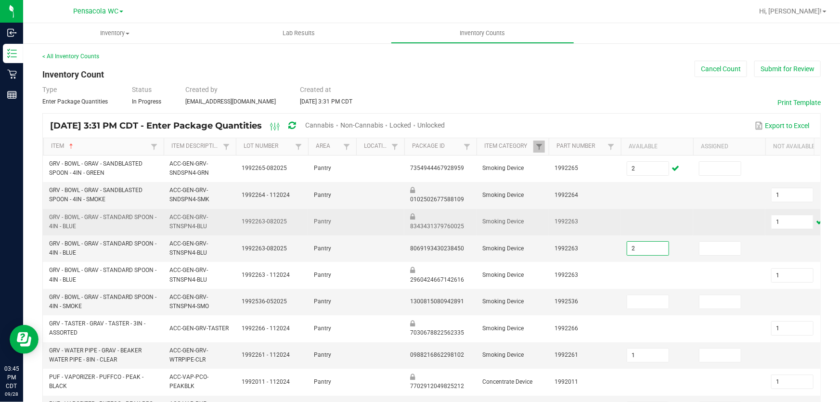
type input "2"
click at [604, 210] on td "1992263" at bounding box center [585, 222] width 72 height 26
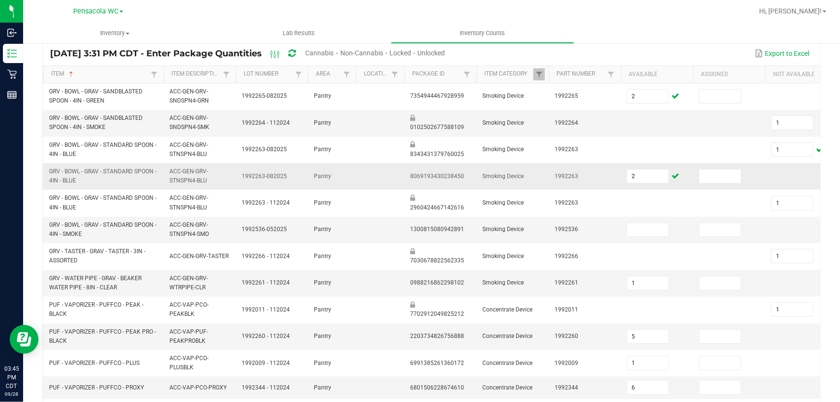
scroll to position [87, 0]
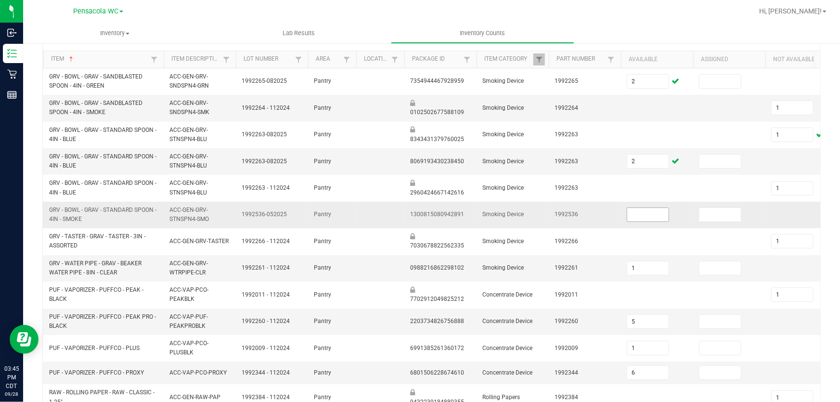
click at [634, 211] on input at bounding box center [647, 214] width 41 height 13
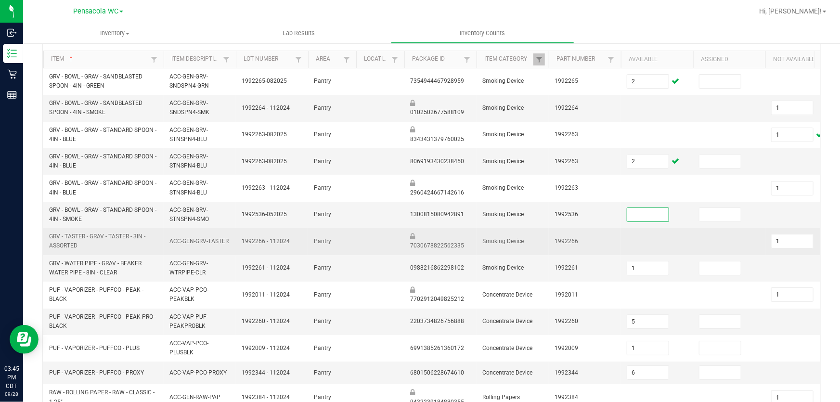
click at [645, 235] on td at bounding box center [657, 241] width 72 height 26
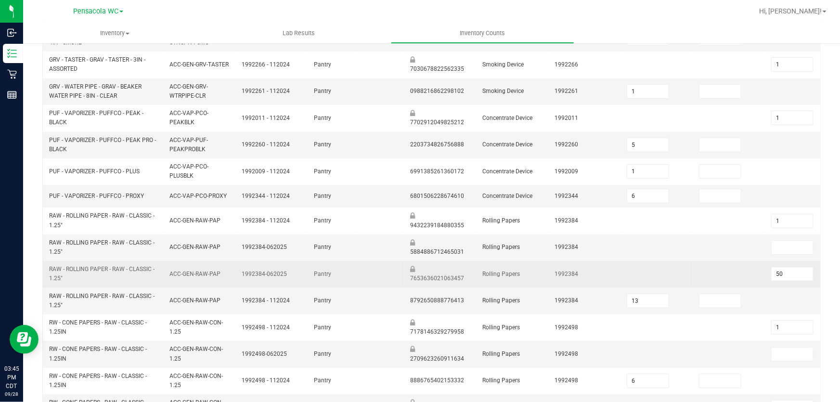
scroll to position [306, 0]
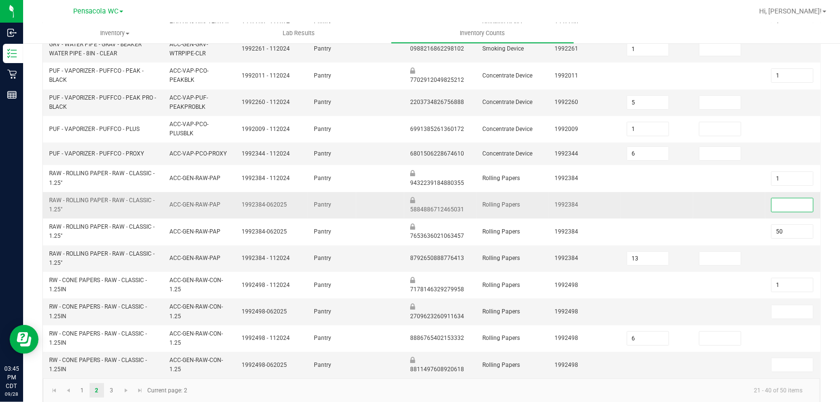
click at [780, 201] on input at bounding box center [792, 204] width 41 height 13
type input "3"
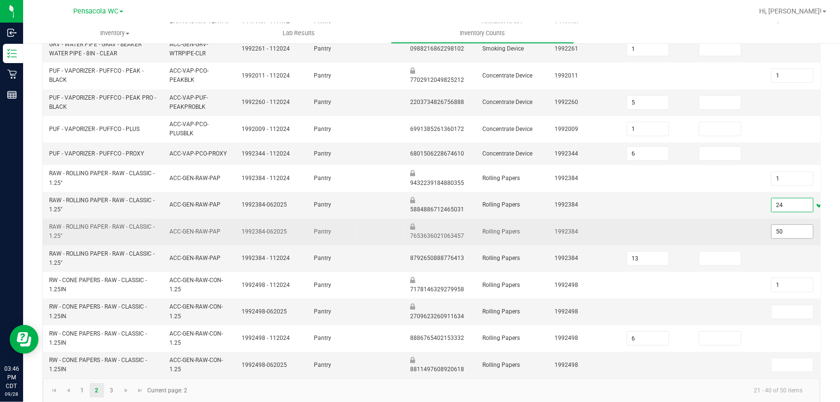
type input "24"
click at [789, 228] on input "50" at bounding box center [792, 231] width 41 height 13
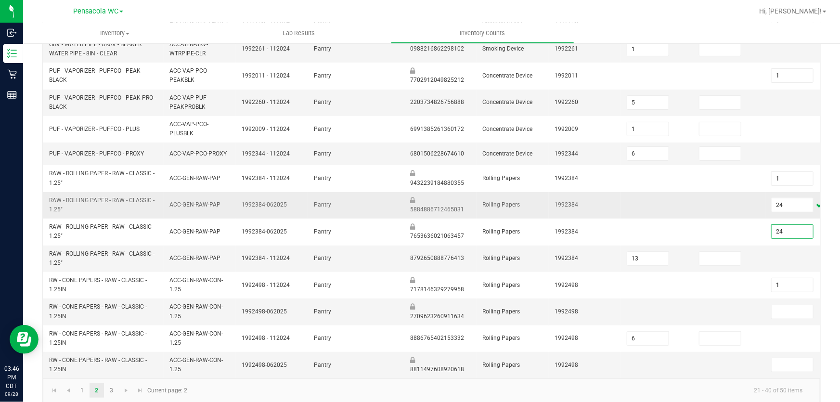
type input "24"
click at [678, 217] on td at bounding box center [657, 205] width 72 height 26
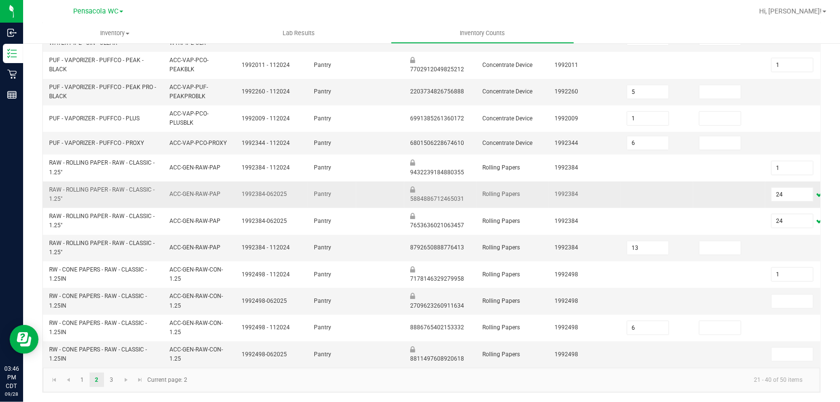
scroll to position [323, 0]
click at [781, 298] on input at bounding box center [792, 300] width 41 height 13
type input "32"
click at [639, 341] on td at bounding box center [657, 354] width 72 height 26
click at [786, 348] on input at bounding box center [792, 353] width 41 height 13
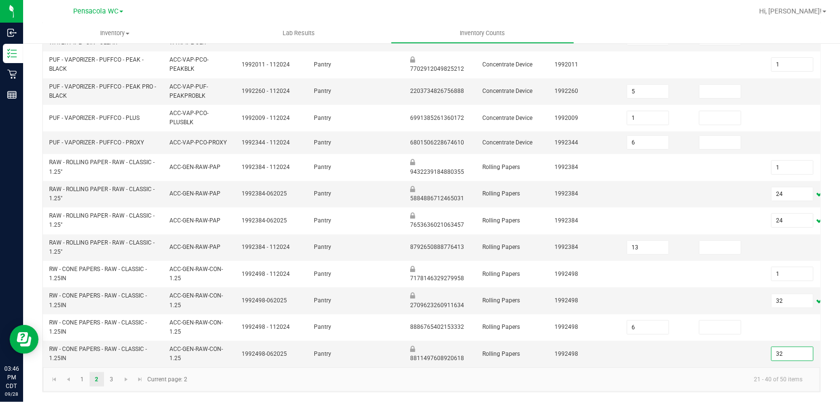
type input "32"
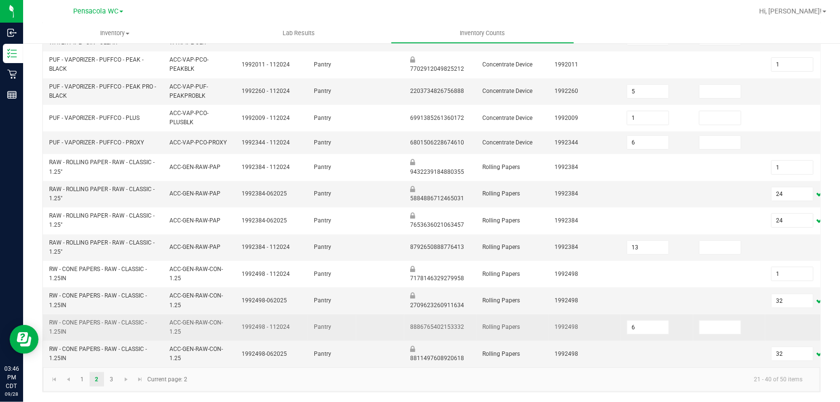
click at [691, 327] on td "6" at bounding box center [657, 327] width 72 height 26
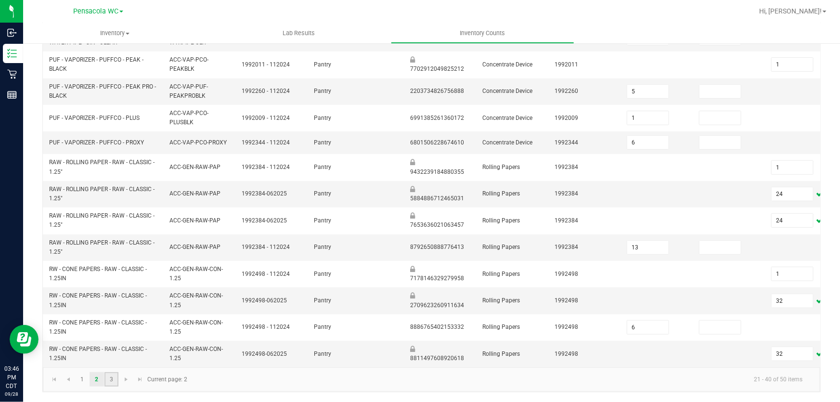
click at [112, 382] on link "3" at bounding box center [111, 379] width 14 height 14
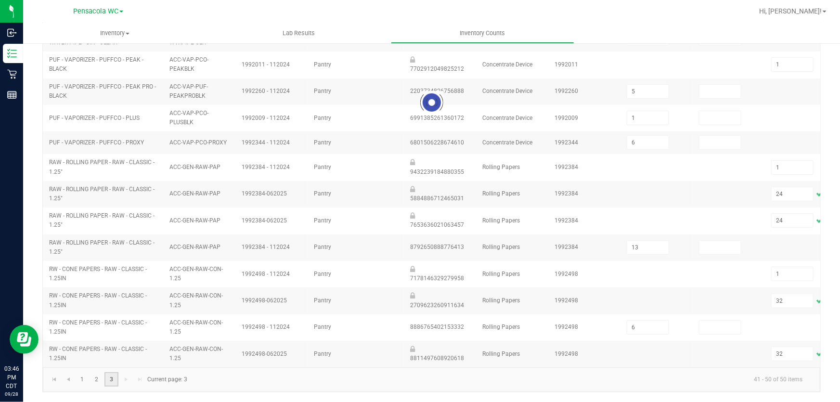
type input "1"
type input "0"
type input "50"
type input "37"
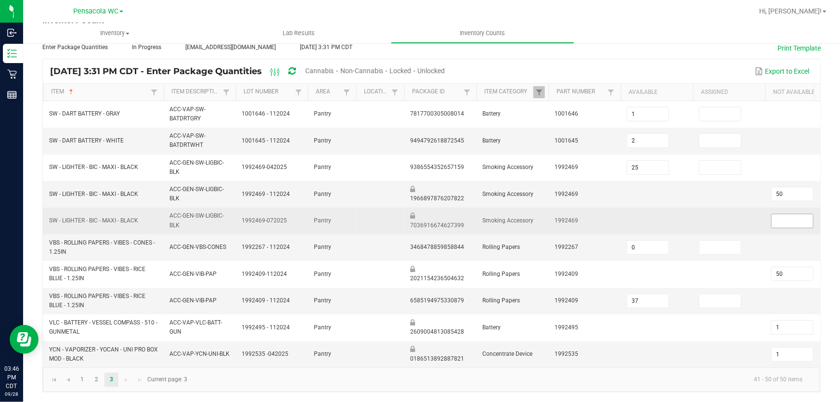
click at [777, 217] on input at bounding box center [792, 220] width 41 height 13
type input "1"
click at [700, 215] on td at bounding box center [729, 221] width 72 height 26
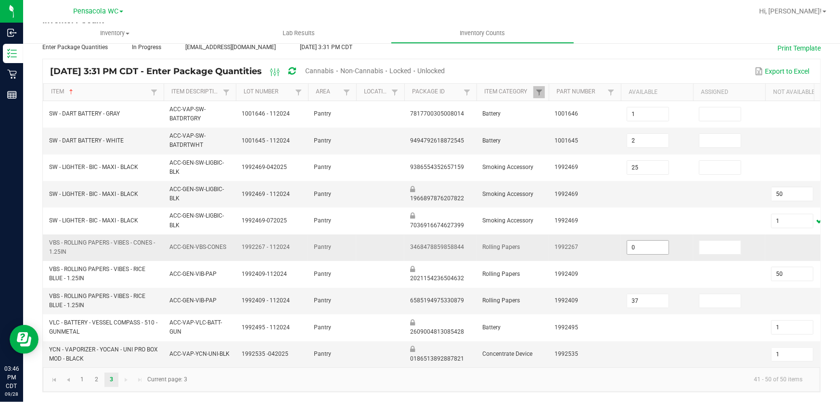
click at [653, 246] on input "0" at bounding box center [647, 247] width 41 height 13
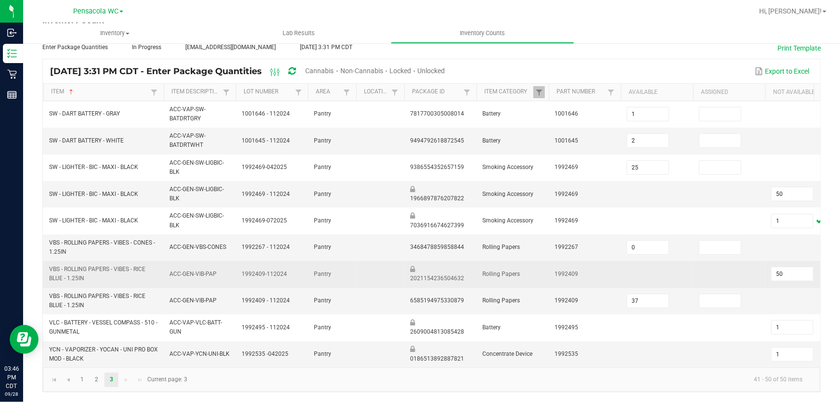
click at [643, 274] on td at bounding box center [657, 274] width 72 height 26
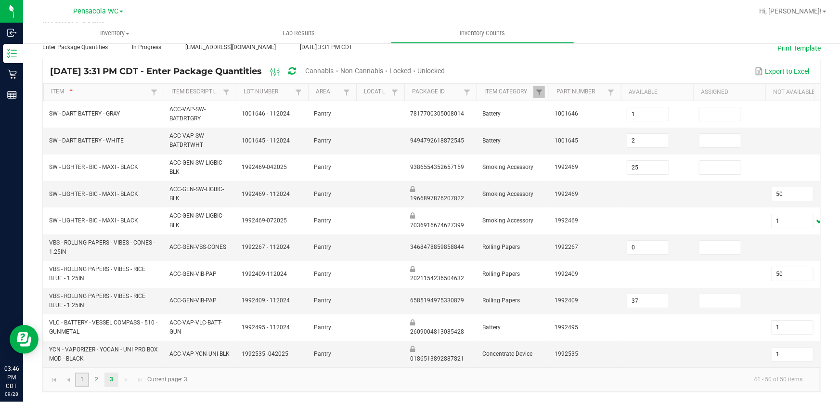
click at [82, 382] on link "1" at bounding box center [82, 380] width 14 height 14
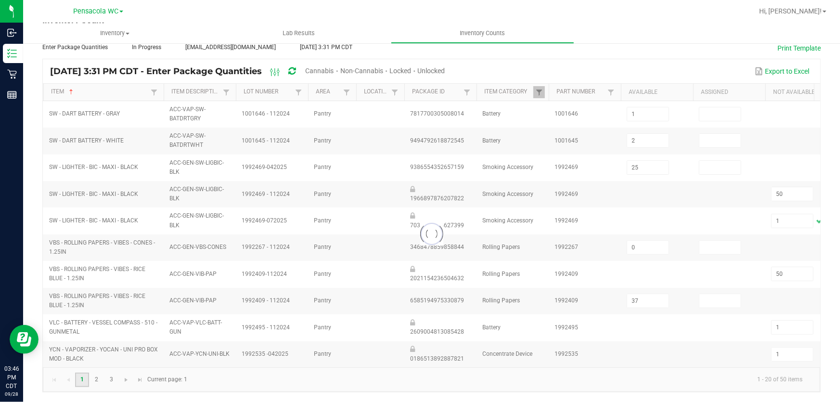
type input "2"
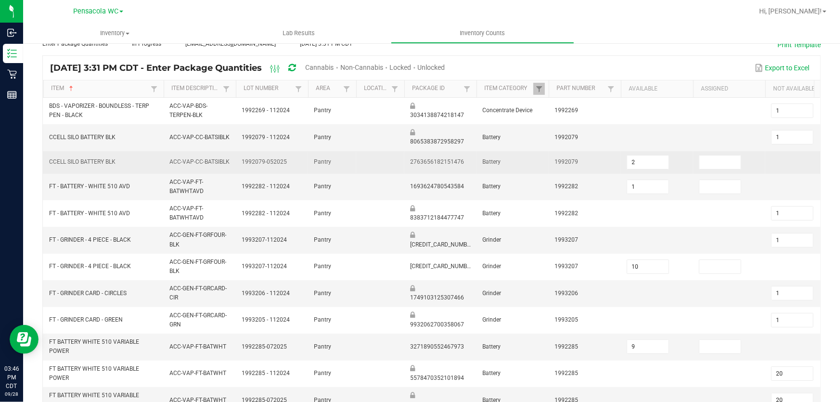
scroll to position [0, 0]
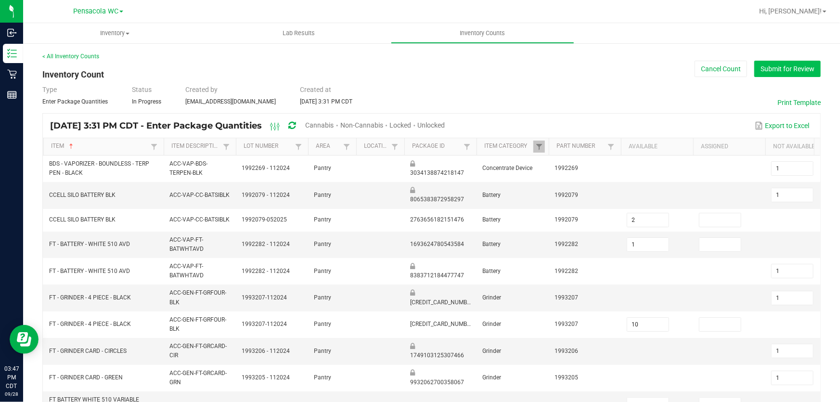
click at [764, 66] on button "Submit for Review" at bounding box center [787, 69] width 66 height 16
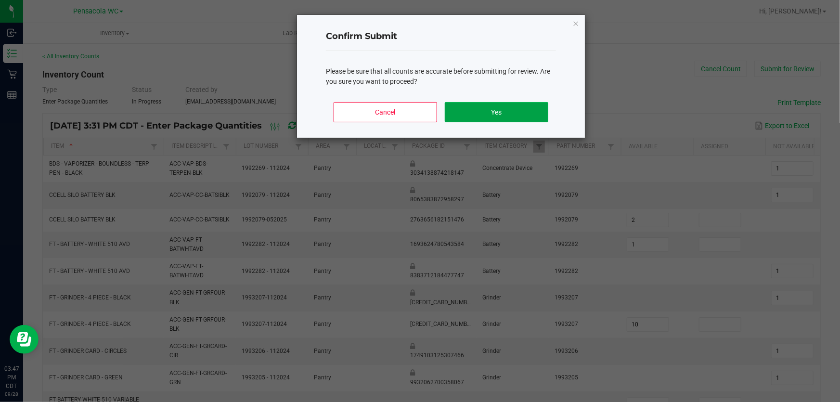
click at [535, 113] on button "Yes" at bounding box center [497, 112] width 104 height 20
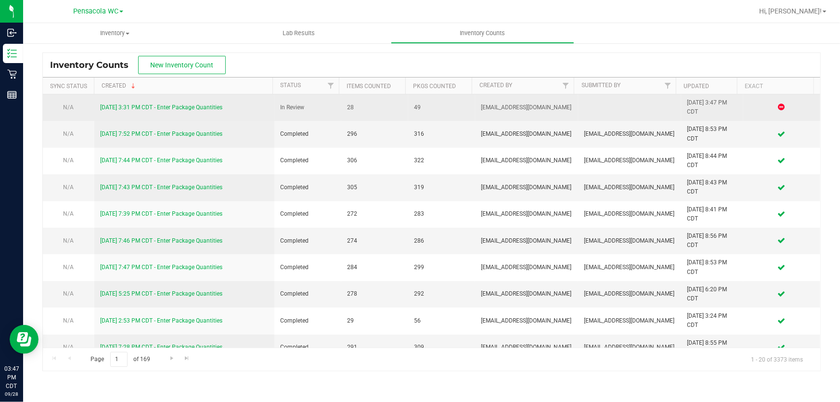
click at [219, 107] on link "[DATE] 3:31 PM CDT - Enter Package Quantities" at bounding box center [161, 107] width 122 height 7
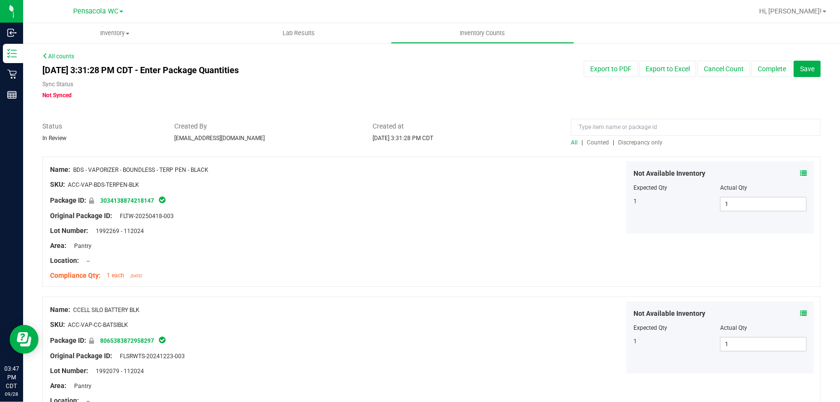
click at [654, 140] on span "Discrepancy only" at bounding box center [640, 142] width 44 height 7
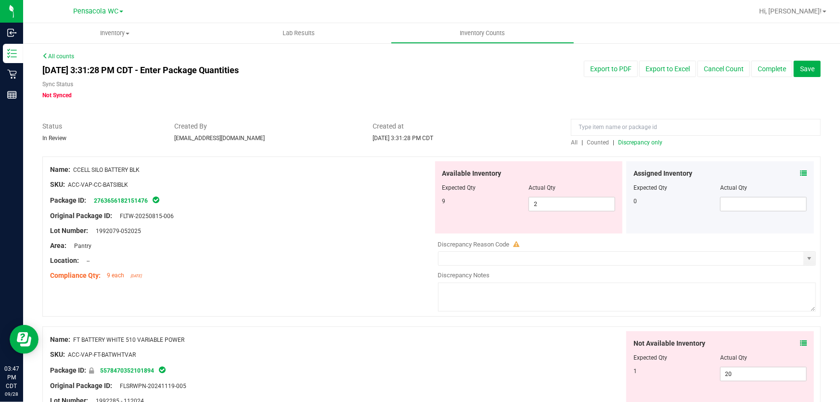
click at [315, 237] on div at bounding box center [241, 238] width 383 height 5
click at [539, 210] on span "2 2" at bounding box center [572, 204] width 87 height 14
click at [539, 210] on input "2" at bounding box center [572, 203] width 86 height 13
type input "9"
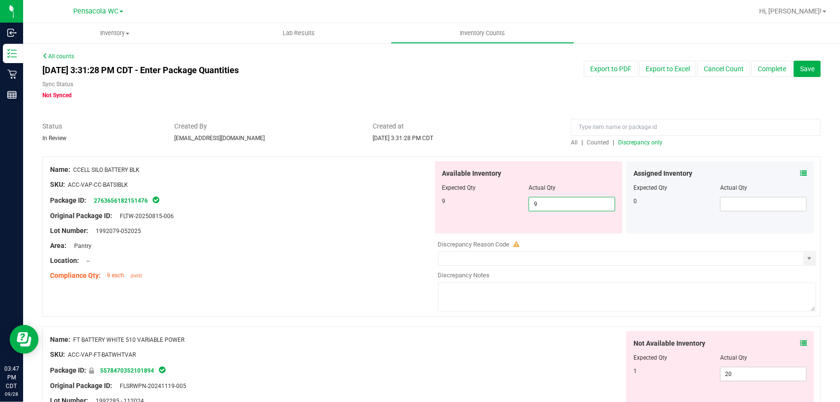
click at [377, 225] on div at bounding box center [241, 223] width 383 height 5
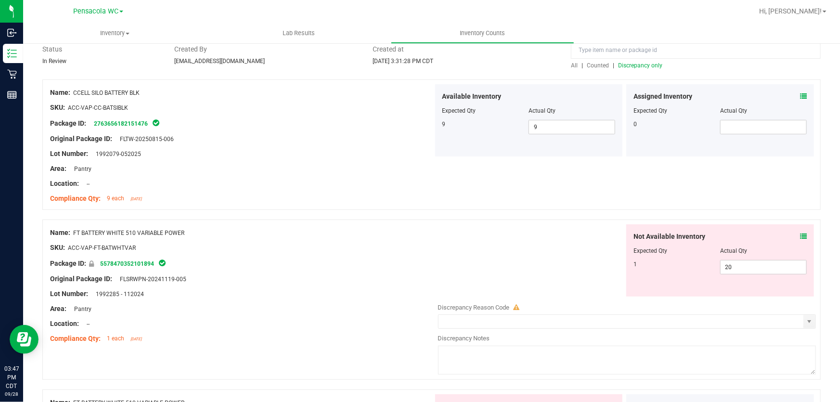
scroll to position [131, 0]
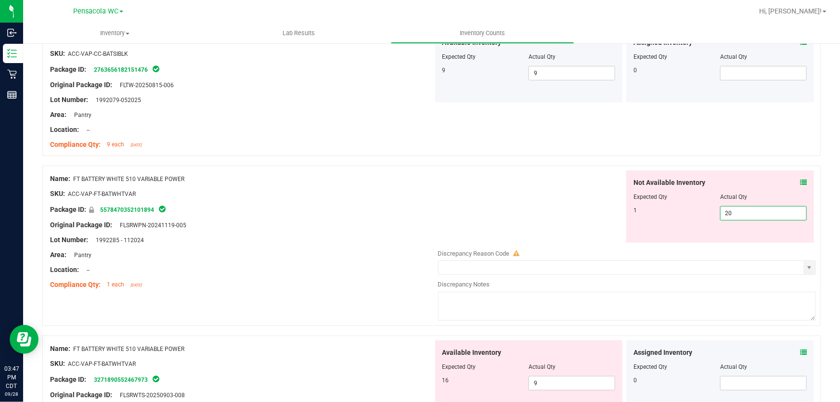
click at [735, 215] on span "20 20" at bounding box center [763, 213] width 87 height 14
click at [735, 215] on input "20" at bounding box center [764, 213] width 86 height 13
type input "1"
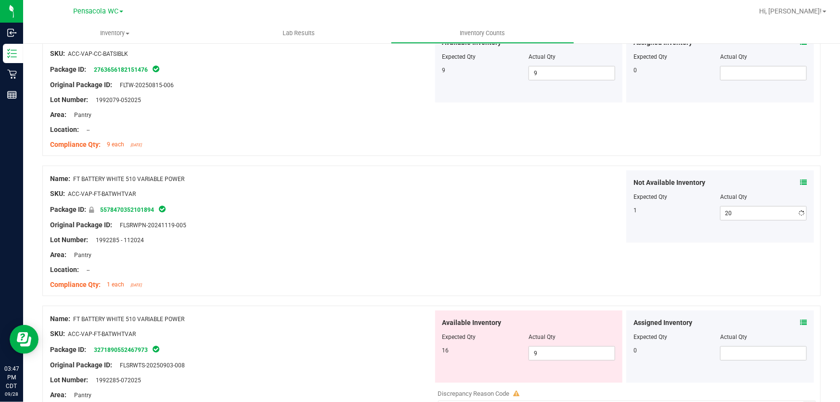
type input "1"
click at [493, 195] on div "Not Available Inventory Expected Qty Actual Qty 1 1 1" at bounding box center [624, 206] width 383 height 72
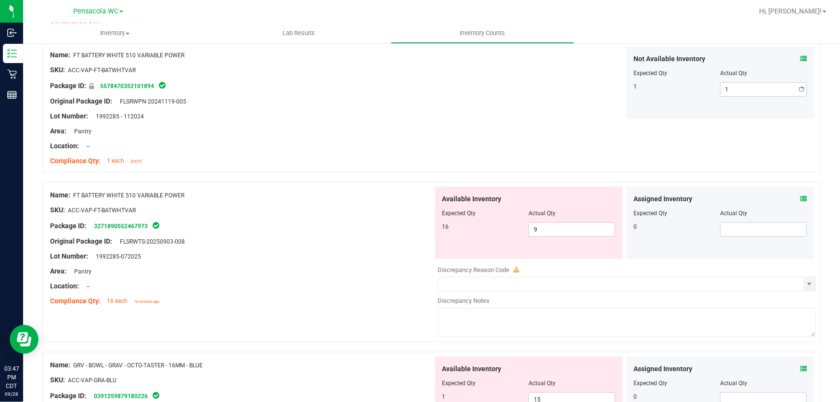
scroll to position [262, 0]
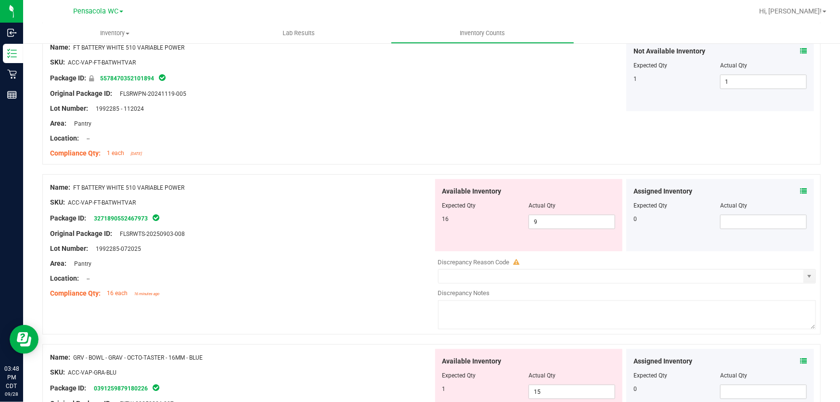
click at [252, 235] on div "Original Package ID: FLSRWTS-20250903-008" at bounding box center [241, 234] width 383 height 10
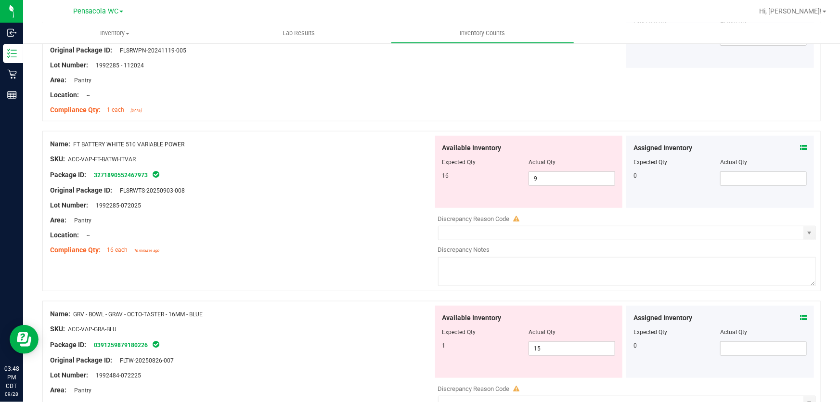
scroll to position [306, 0]
click at [560, 175] on span "9 9" at bounding box center [572, 178] width 87 height 14
click at [560, 176] on input "9" at bounding box center [572, 177] width 86 height 13
type input "16"
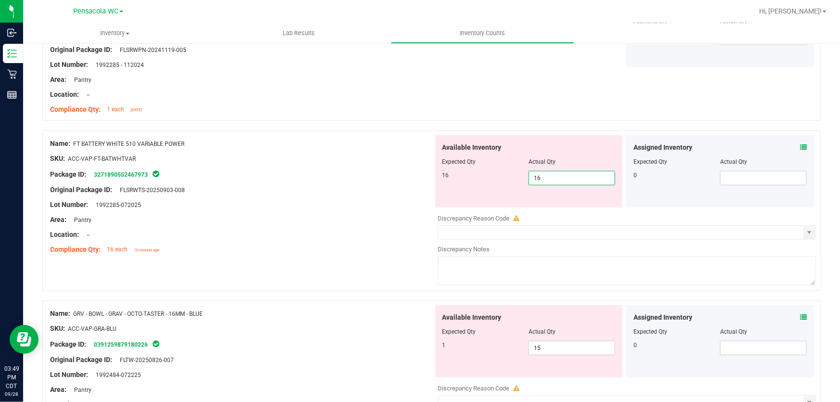
click at [347, 234] on div "Location: --" at bounding box center [241, 235] width 383 height 10
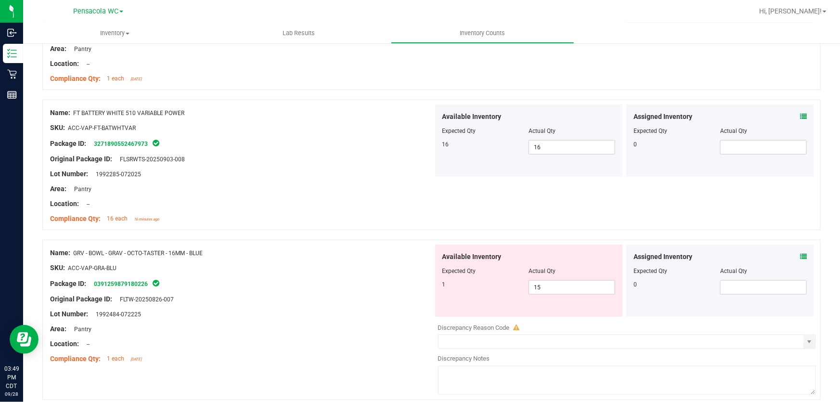
scroll to position [350, 0]
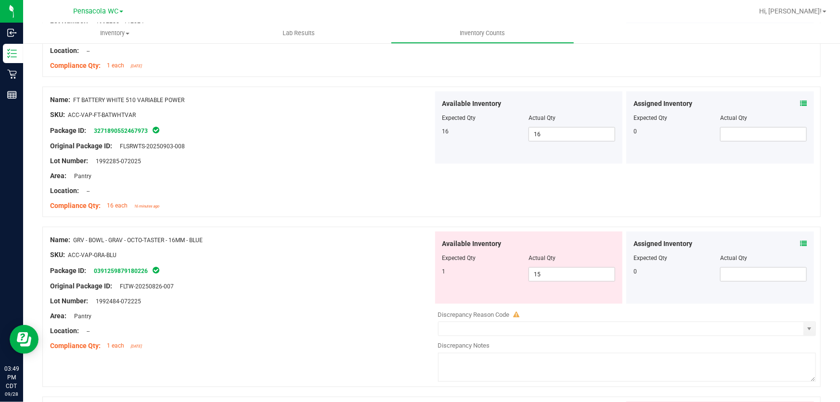
click at [292, 269] on div "Package ID: 0391259879180226" at bounding box center [241, 271] width 383 height 12
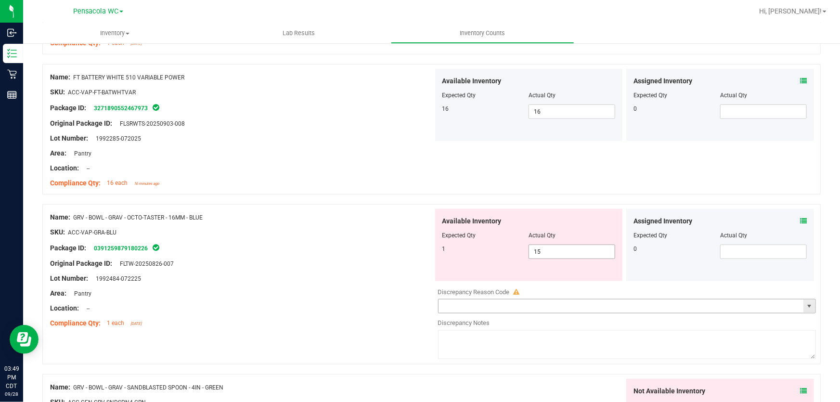
scroll to position [394, 0]
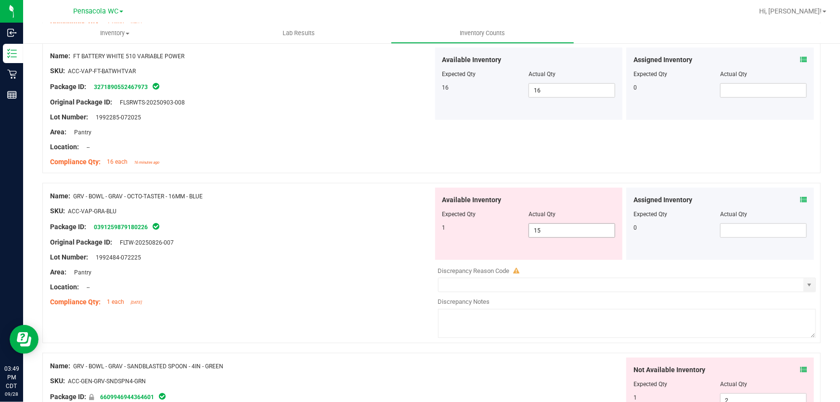
click at [550, 226] on span "15 15" at bounding box center [572, 230] width 87 height 14
click at [549, 226] on input "15" at bounding box center [572, 230] width 86 height 13
click at [544, 233] on input "15" at bounding box center [572, 230] width 86 height 13
click at [328, 311] on div "Name: GRV - BOWL - GRAV - OCTO-TASTER - 16MM - BLUE SKU: ACC-VAP-GRA-BLU Packag…" at bounding box center [431, 263] width 778 height 160
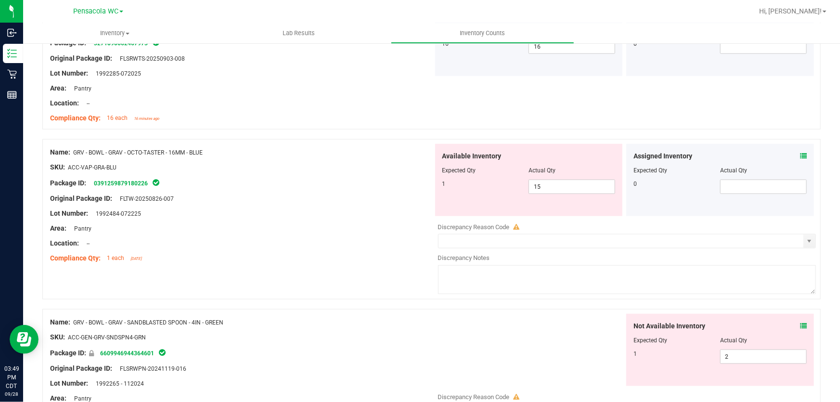
scroll to position [525, 0]
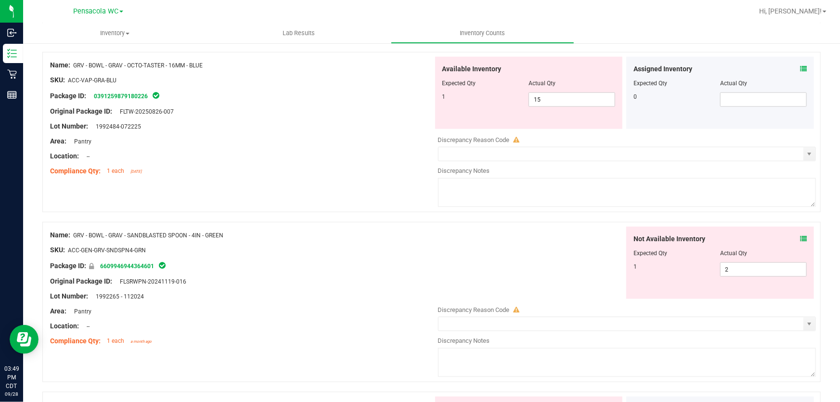
click at [450, 251] on div "Not Available Inventory Expected Qty Actual Qty 1 2 2" at bounding box center [624, 263] width 383 height 72
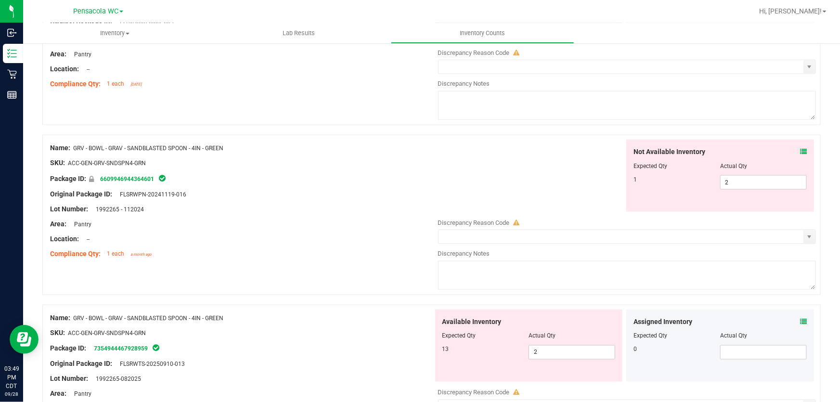
scroll to position [612, 0]
click at [735, 182] on span "2 2" at bounding box center [763, 182] width 87 height 14
click at [735, 182] on input "2" at bounding box center [764, 181] width 86 height 13
click at [277, 199] on div at bounding box center [241, 201] width 383 height 5
click at [280, 196] on div "Original Package ID: FLSRWPN-20241119-016" at bounding box center [241, 194] width 383 height 10
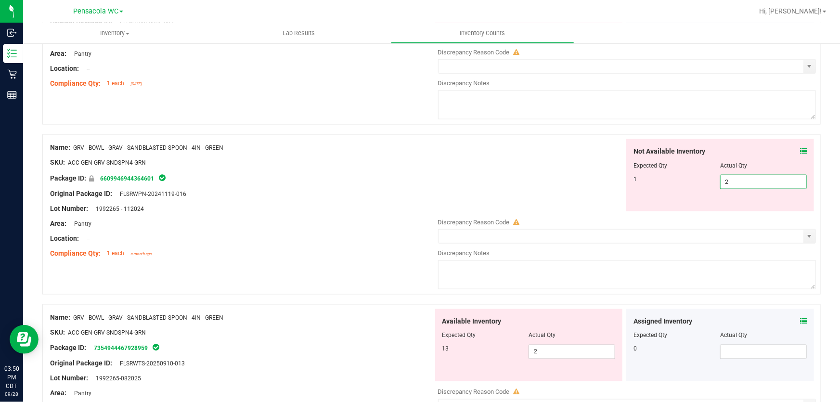
click at [740, 182] on span "2 2" at bounding box center [763, 182] width 87 height 14
click at [740, 182] on input "2" at bounding box center [764, 181] width 86 height 13
type input "1"
click at [312, 144] on div "Name: GRV - BOWL - GRAV - SANDBLASTED SPOON - 4IN - GREEN" at bounding box center [241, 148] width 383 height 10
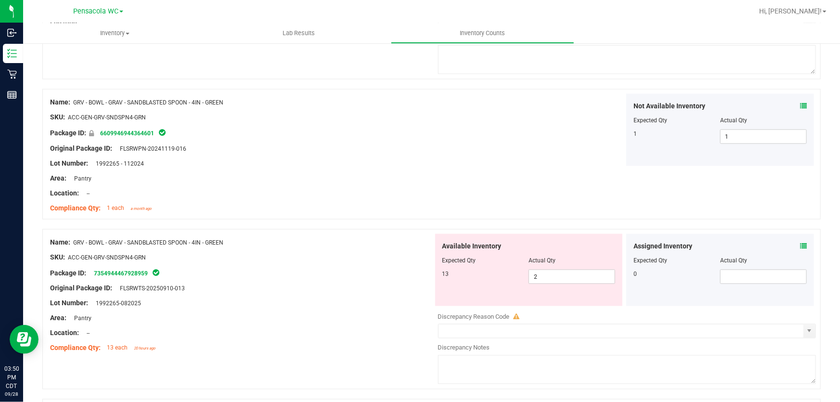
scroll to position [700, 0]
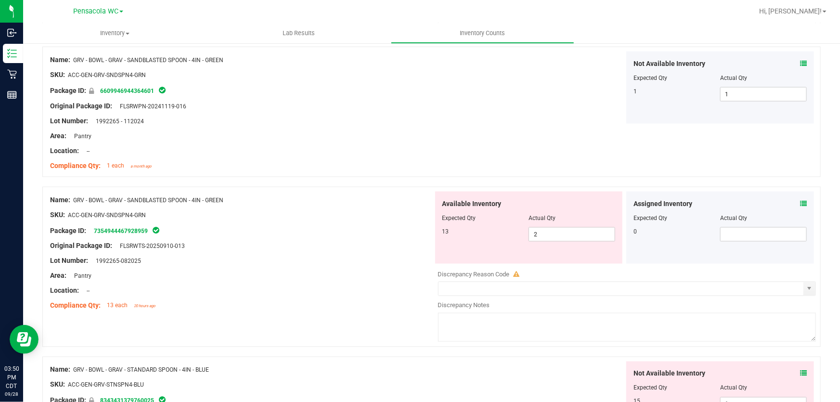
click at [260, 289] on div "Location: --" at bounding box center [241, 291] width 383 height 10
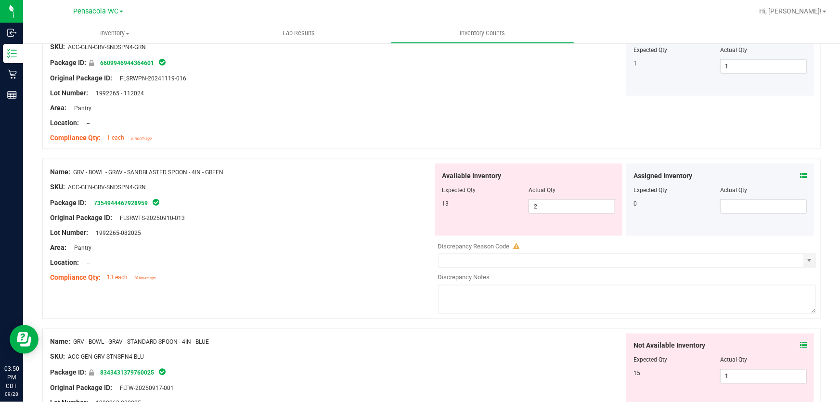
scroll to position [744, 0]
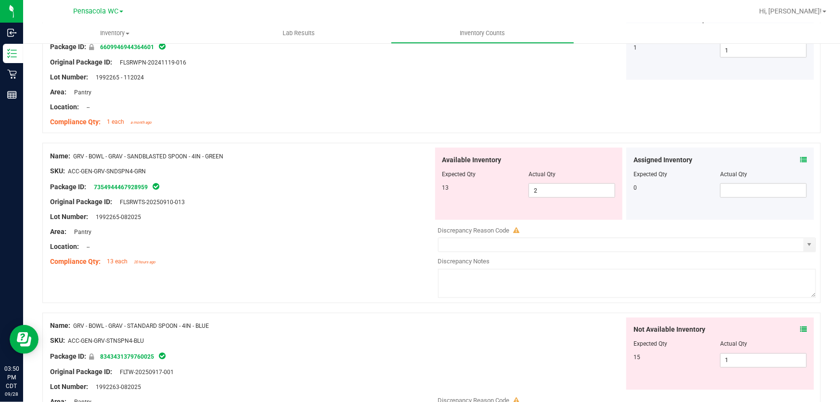
click at [390, 184] on div "Package ID: 7354944467928959" at bounding box center [241, 187] width 383 height 12
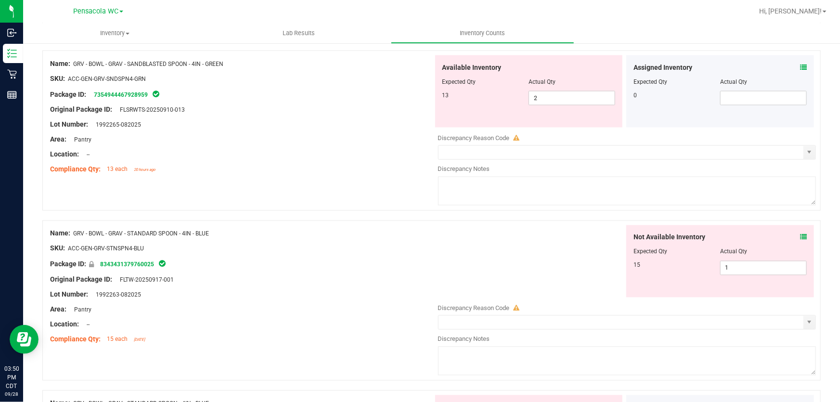
scroll to position [831, 0]
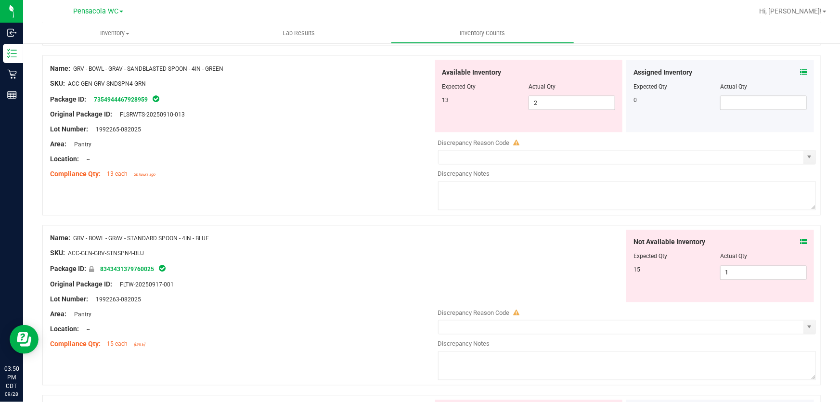
click at [365, 191] on div "Name: GRV - BOWL - GRAV - SANDBLASTED SPOON - 4IN - GREEN SKU: ACC-GEN-GRV-SNDS…" at bounding box center [431, 135] width 778 height 160
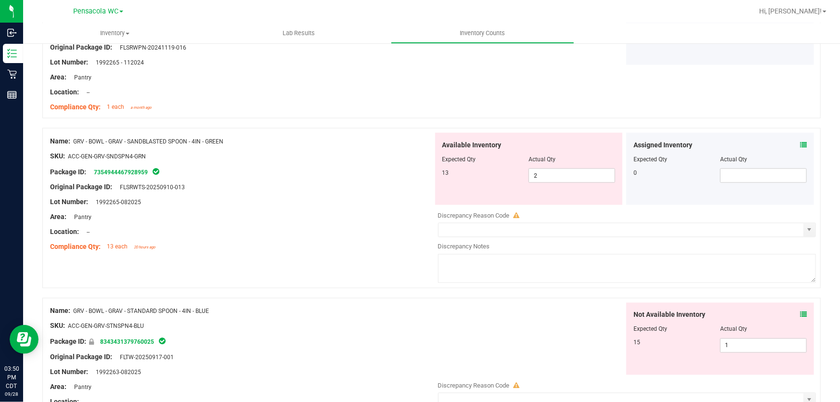
scroll to position [744, 0]
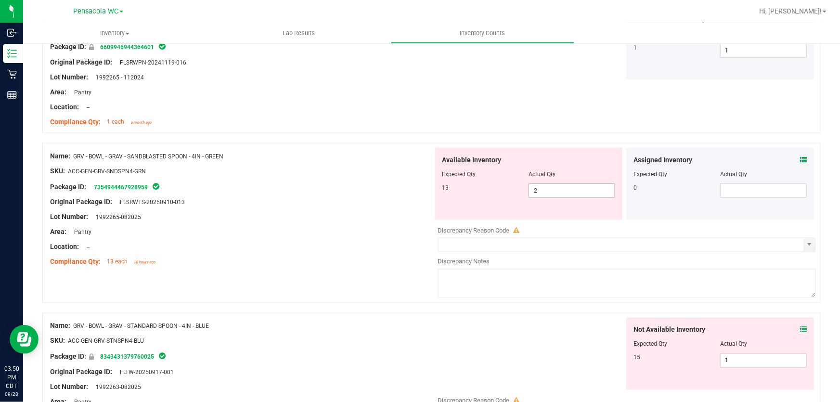
click at [571, 190] on span "2 2" at bounding box center [572, 190] width 87 height 14
click at [571, 190] on input "2" at bounding box center [572, 190] width 86 height 13
type input "13"
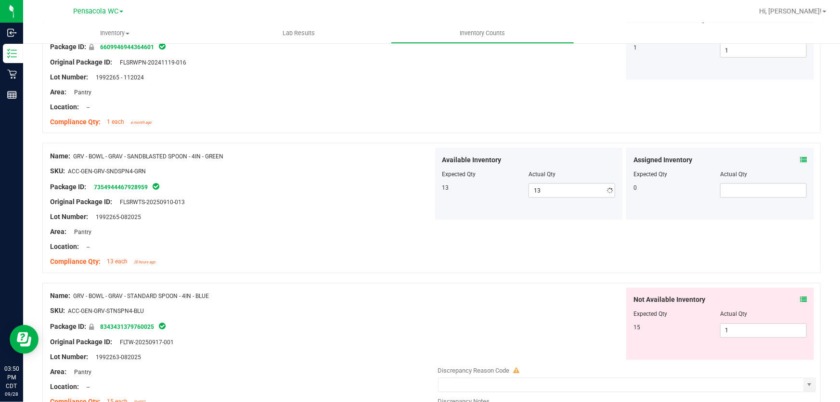
click at [434, 231] on div "Name: GRV - BOWL - GRAV - SANDBLASTED SPOON - 4IN - GREEN SKU: ACC-GEN-GRV-SNDS…" at bounding box center [431, 208] width 778 height 130
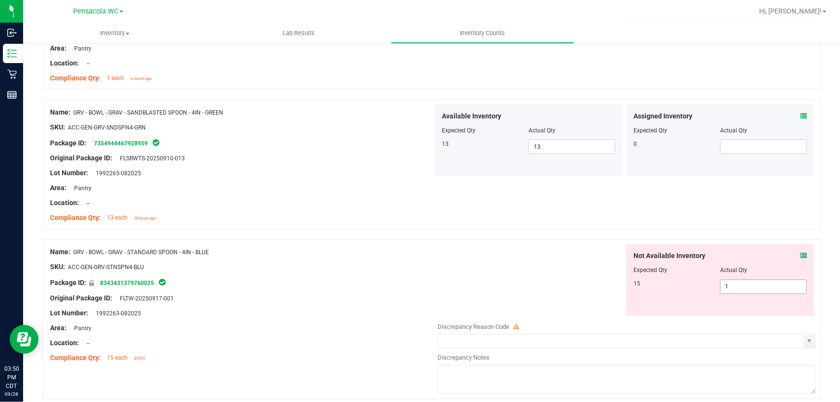
click at [733, 282] on span "1 1" at bounding box center [763, 287] width 87 height 14
click at [733, 282] on input "1" at bounding box center [764, 286] width 86 height 13
type input "15"
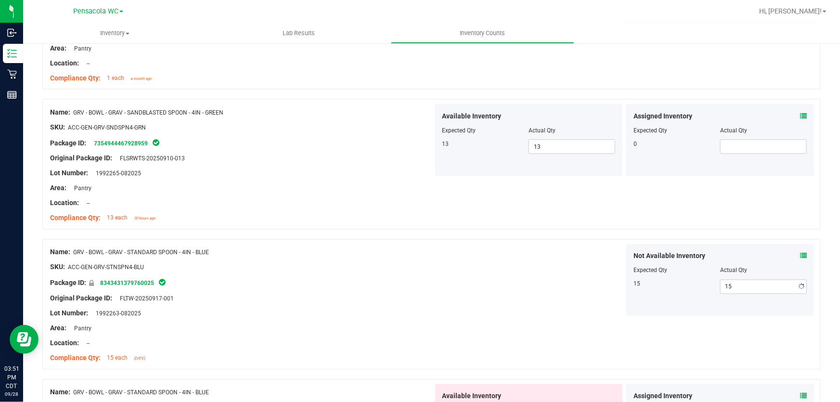
click at [504, 283] on div "Not Available Inventory Expected Qty Actual Qty 15 15 15" at bounding box center [624, 280] width 383 height 72
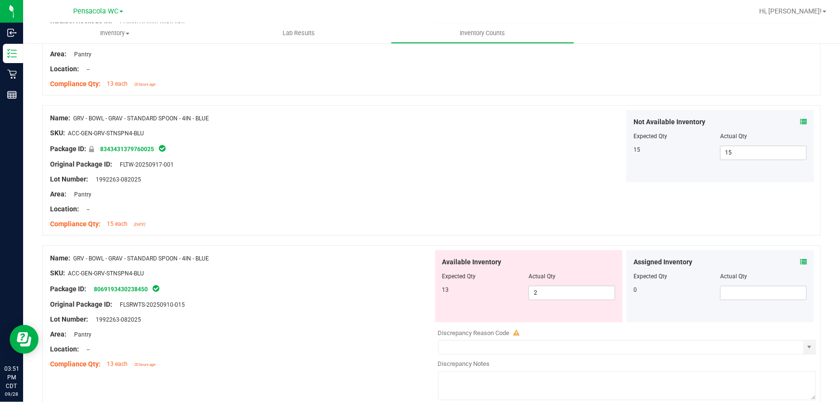
scroll to position [1006, 0]
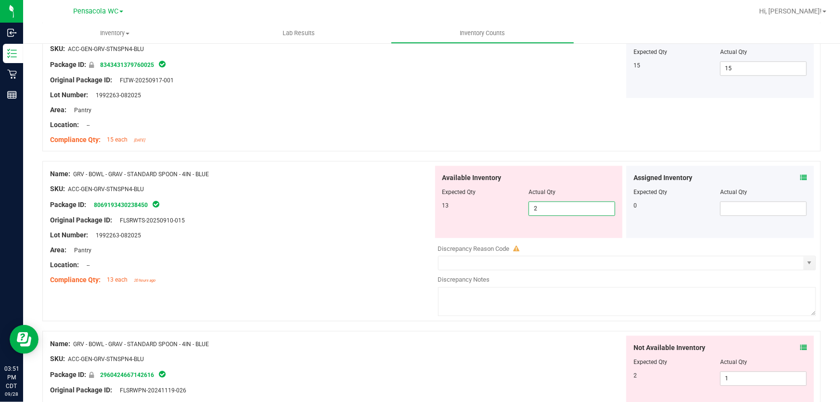
click at [571, 206] on span "2 2" at bounding box center [572, 208] width 87 height 14
click at [571, 206] on input "2" at bounding box center [572, 208] width 86 height 13
type input "13"
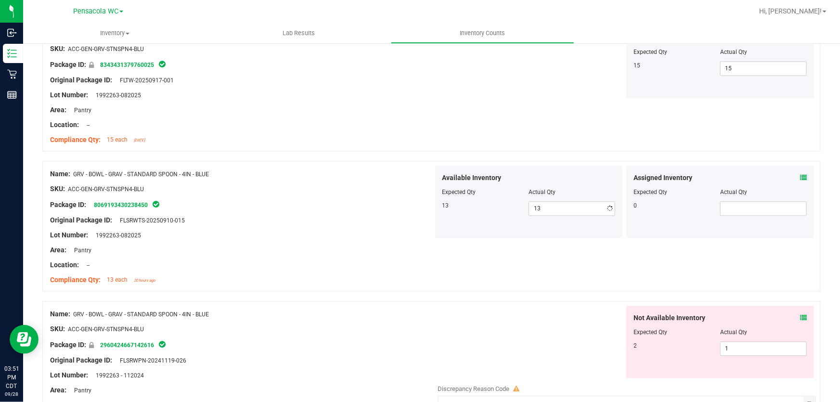
click at [537, 140] on div "Name: GRV - BOWL - GRAV - STANDARD SPOON - 4IN - BLUE SKU: ACC-GEN-GRV-STNSPN4-…" at bounding box center [431, 86] width 778 height 130
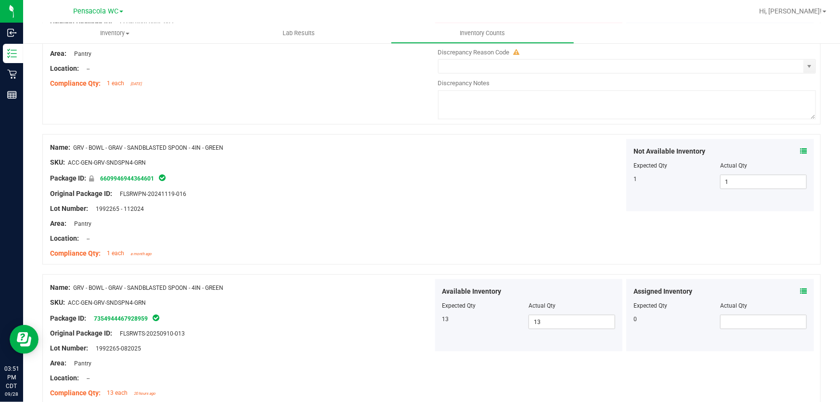
scroll to position [394, 0]
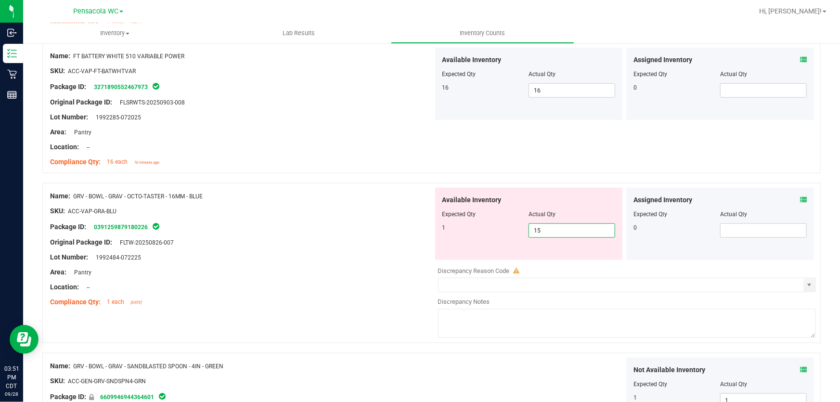
click at [542, 232] on span "15 15" at bounding box center [572, 230] width 87 height 14
click at [542, 232] on input "15" at bounding box center [572, 230] width 86 height 13
type input "1"
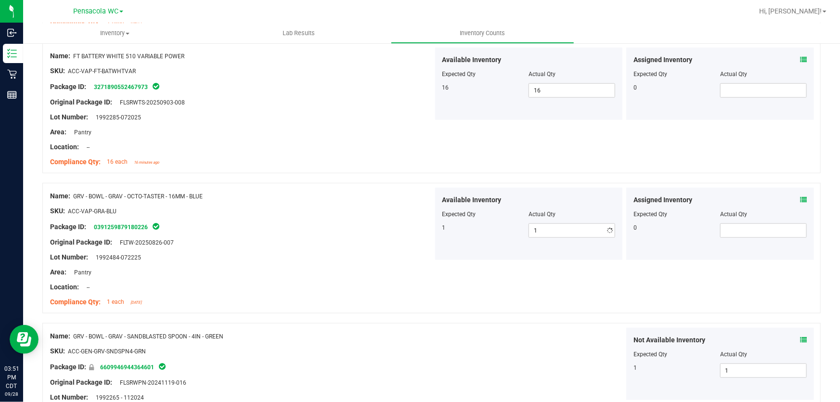
click at [550, 147] on div "Name: FT BATTERY WHITE 510 VARIABLE POWER SKU: ACC-VAP-FT-BATWHTVAR Package ID:…" at bounding box center [431, 108] width 778 height 130
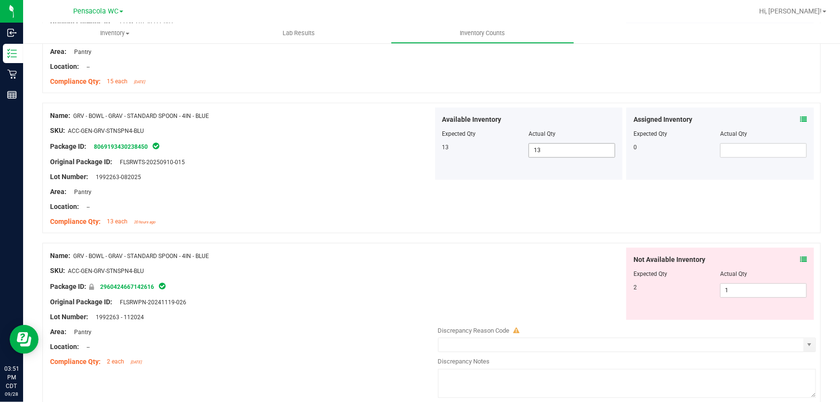
scroll to position [1050, 0]
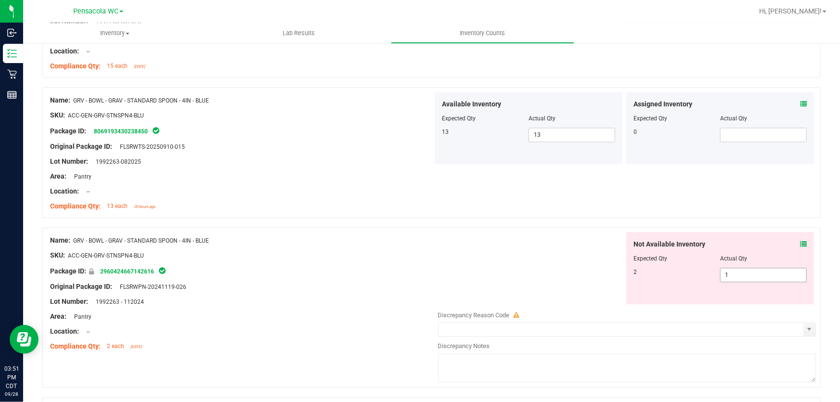
click at [738, 274] on span "1 1" at bounding box center [763, 275] width 87 height 14
drag, startPoint x: 738, startPoint y: 274, endPoint x: 722, endPoint y: 279, distance: 16.9
click at [737, 274] on input "1" at bounding box center [764, 274] width 86 height 13
type input "2"
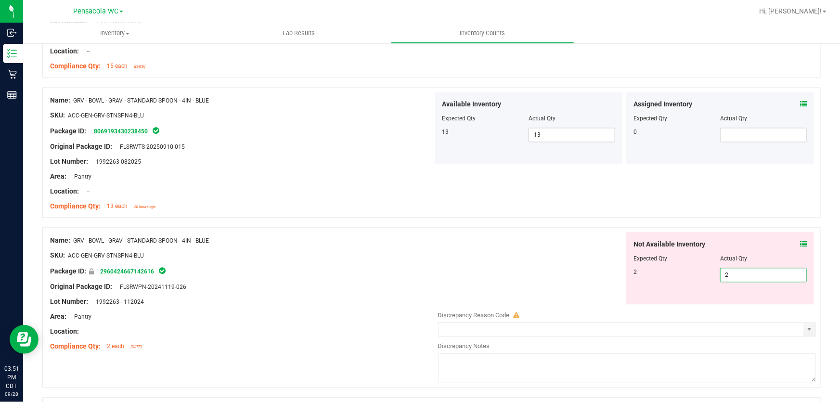
click at [495, 262] on div "Not Available Inventory Expected Qty Actual Qty 2 2 2" at bounding box center [624, 268] width 383 height 72
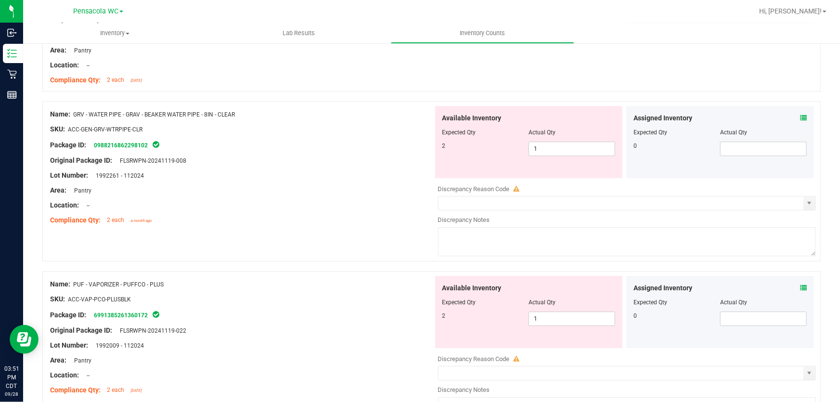
scroll to position [1357, 0]
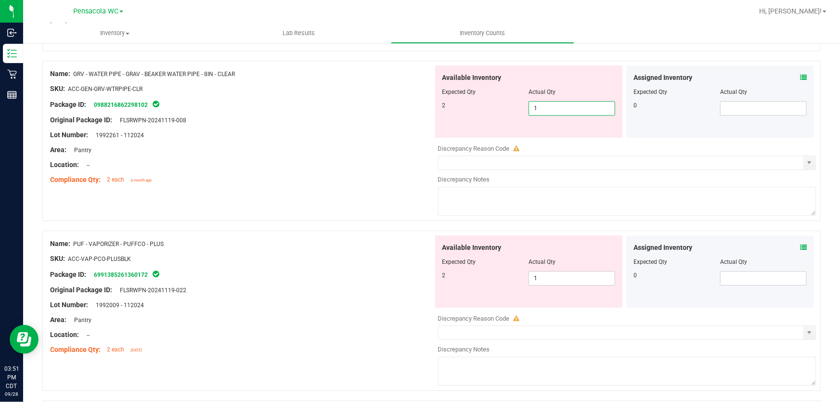
click at [571, 109] on span "1 1" at bounding box center [572, 108] width 87 height 14
click at [571, 109] on input "1" at bounding box center [572, 108] width 86 height 13
type input "2"
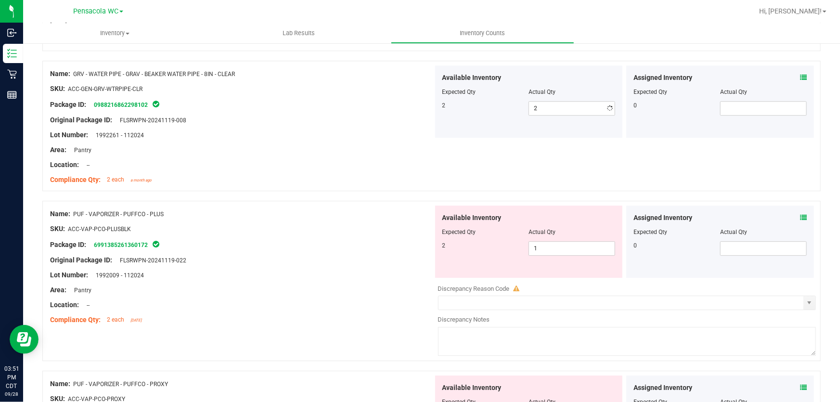
click at [395, 185] on div "Name: GRV - WATER PIPE - GRAV - BEAKER WATER PIPE - 8IN - CLEAR SKU: ACC-GEN-GR…" at bounding box center [241, 126] width 383 height 123
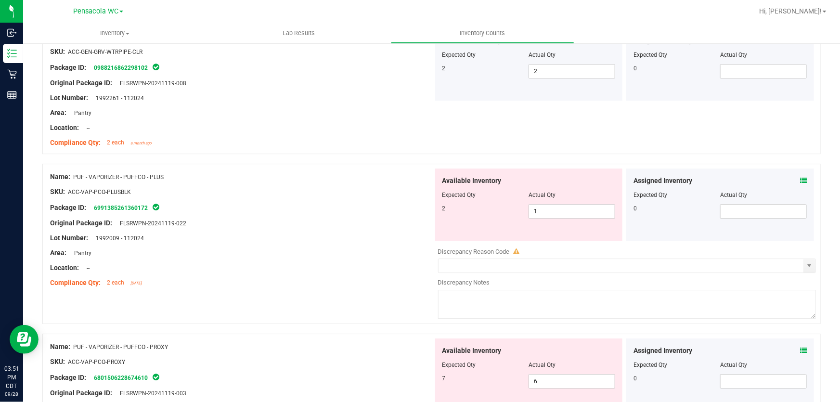
scroll to position [1444, 0]
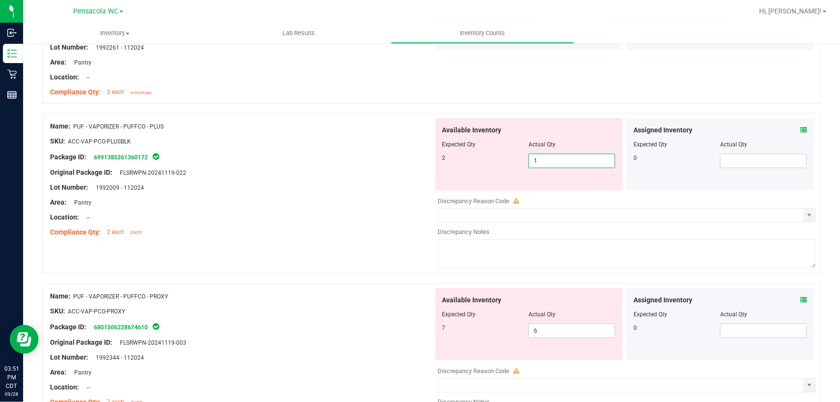
click at [550, 160] on span "1 1" at bounding box center [572, 161] width 87 height 14
click at [550, 160] on input "1" at bounding box center [572, 160] width 86 height 13
type input "2"
click at [384, 244] on div "Name: PUF - VAPORIZER - PUFFCO - PLUS SKU: ACC-VAP-PCO-PLUSBLK Package ID: 6991…" at bounding box center [431, 198] width 778 height 170
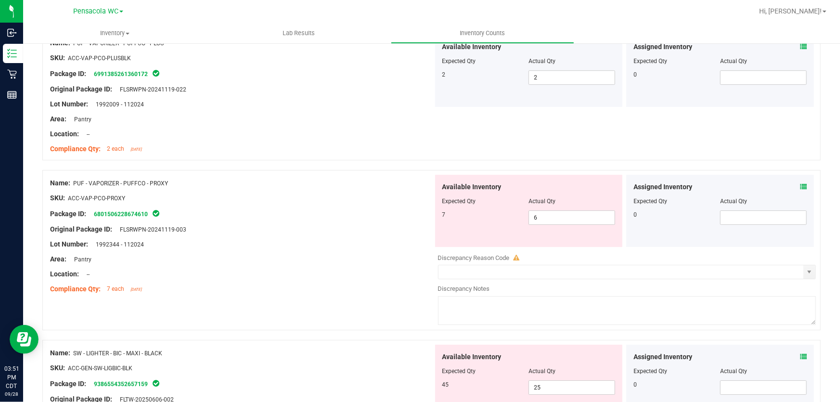
scroll to position [1531, 0]
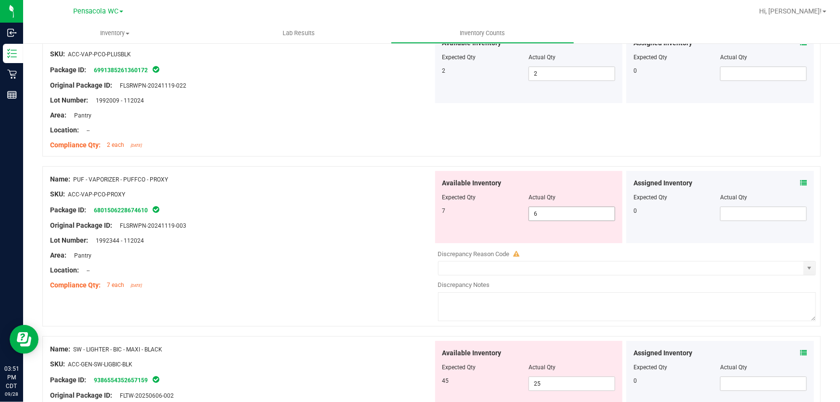
click at [548, 210] on span "6 6" at bounding box center [572, 214] width 87 height 14
click at [548, 210] on input "6" at bounding box center [572, 213] width 86 height 13
type input "7"
click at [402, 255] on div "Area: Pantry" at bounding box center [241, 255] width 383 height 10
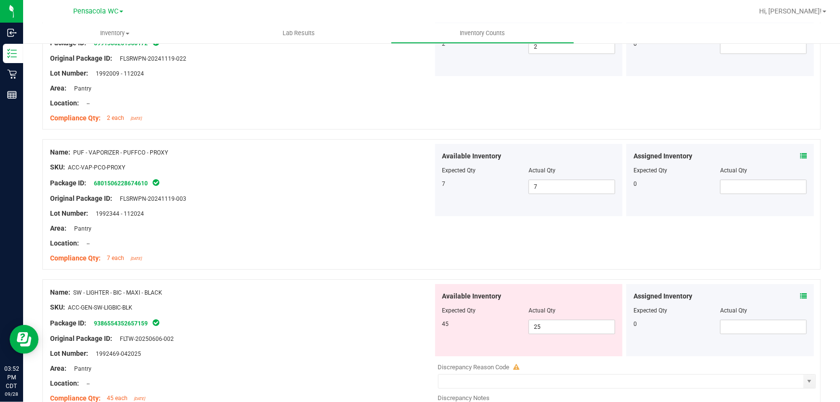
scroll to position [1619, 0]
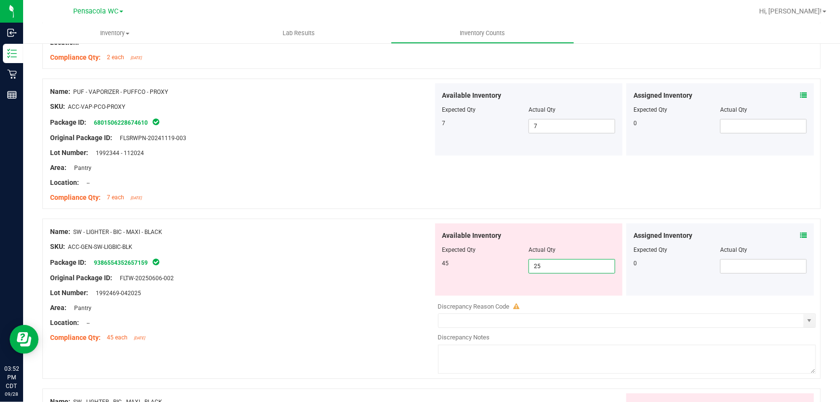
click at [549, 266] on span "25 25" at bounding box center [572, 266] width 87 height 14
click at [549, 266] on input "25" at bounding box center [572, 265] width 86 height 13
type input "45"
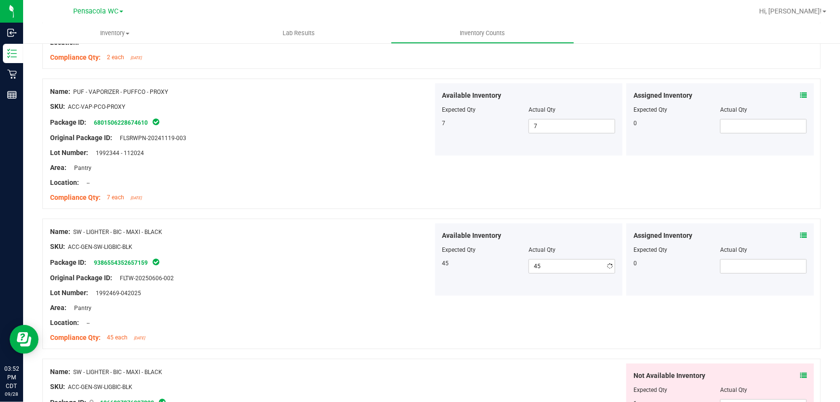
drag, startPoint x: 297, startPoint y: 298, endPoint x: 305, endPoint y: 298, distance: 8.2
click at [298, 298] on div at bounding box center [241, 300] width 383 height 5
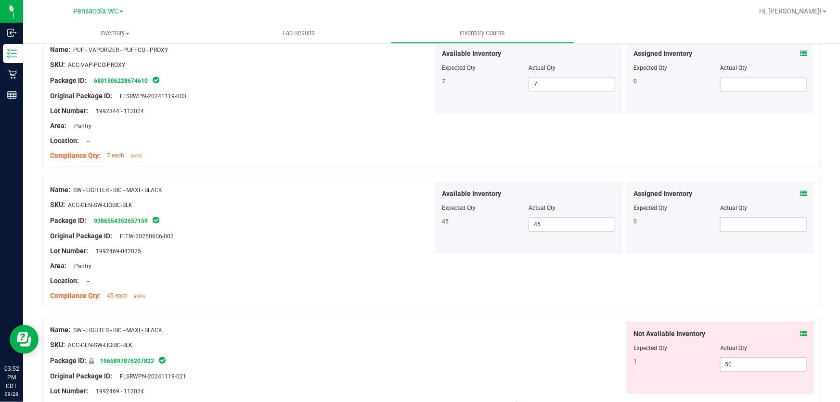
scroll to position [1751, 0]
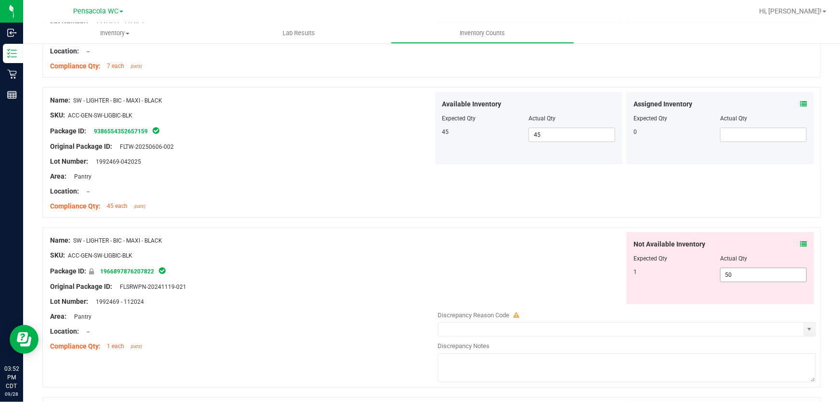
click at [743, 271] on span "50 50" at bounding box center [763, 275] width 87 height 14
click at [743, 271] on input "50" at bounding box center [764, 274] width 86 height 13
type input "1"
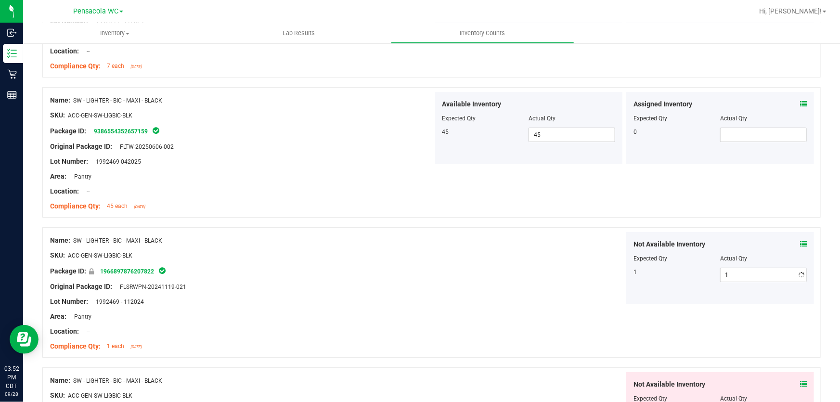
click at [260, 299] on div "Lot Number: 1992469 - 112024" at bounding box center [241, 302] width 383 height 10
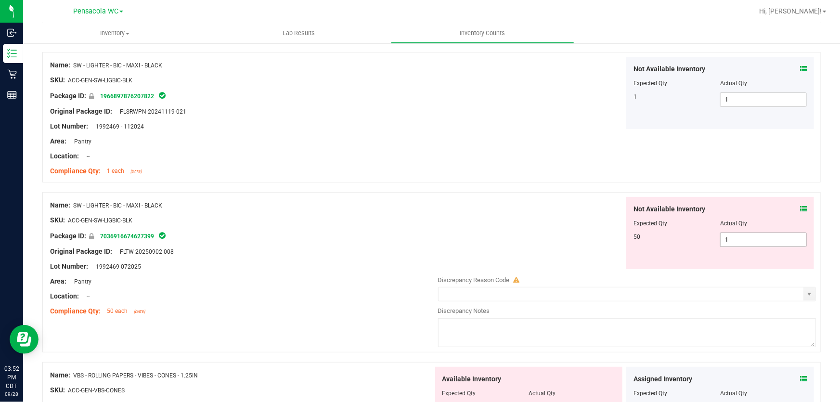
click at [747, 242] on span "1 1" at bounding box center [763, 240] width 87 height 14
click at [747, 242] on input "1" at bounding box center [764, 239] width 86 height 13
type input "50"
click at [415, 306] on div "Compliance Qty: 50 each [DATE]" at bounding box center [241, 311] width 383 height 10
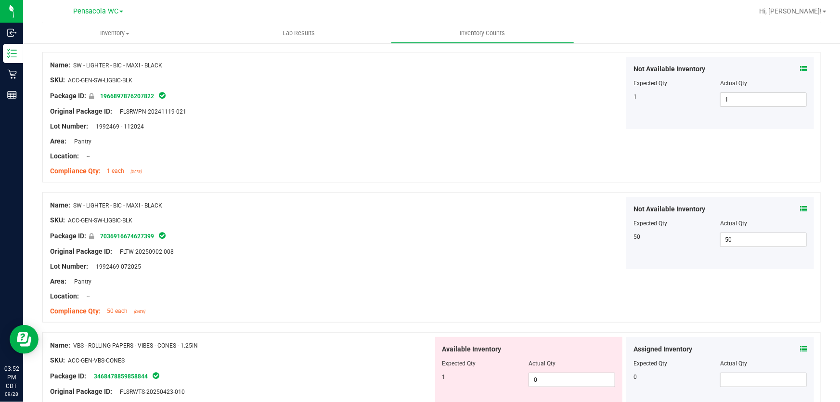
scroll to position [2057, 0]
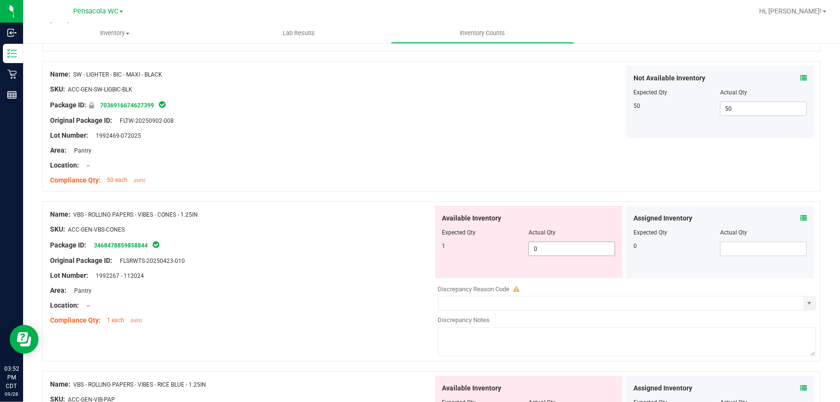
click at [541, 248] on span "0 0" at bounding box center [572, 249] width 87 height 14
click at [541, 248] on input "0" at bounding box center [572, 248] width 86 height 13
type input "1"
click at [372, 266] on div at bounding box center [241, 268] width 383 height 5
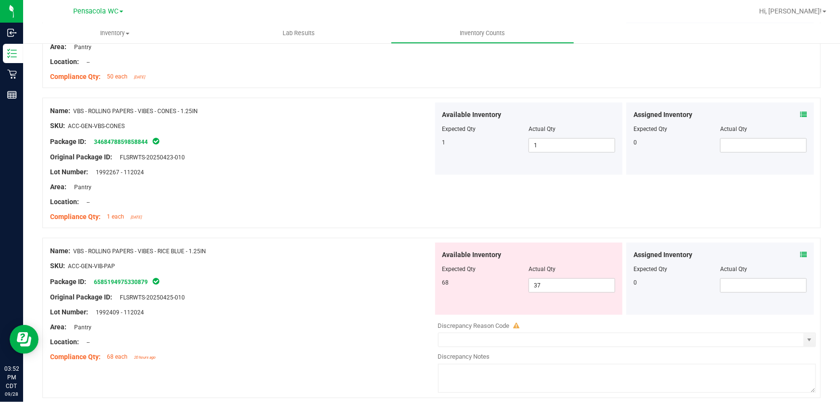
scroll to position [2197, 0]
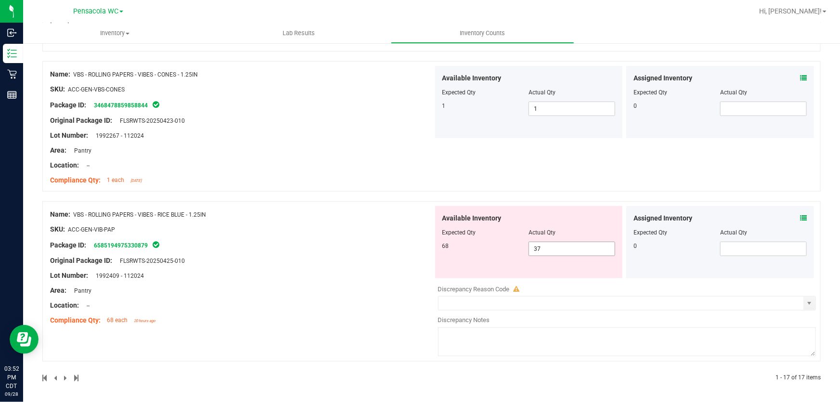
click at [568, 246] on span "37 37" at bounding box center [572, 249] width 87 height 14
type input "3"
type input "68"
click at [341, 334] on div "Name: VBS - ROLLING PAPERS - VIBES - RICE BLUE - 1.25IN SKU: ACC-GEN-VIB-PAP Pa…" at bounding box center [431, 281] width 778 height 160
type input "68"
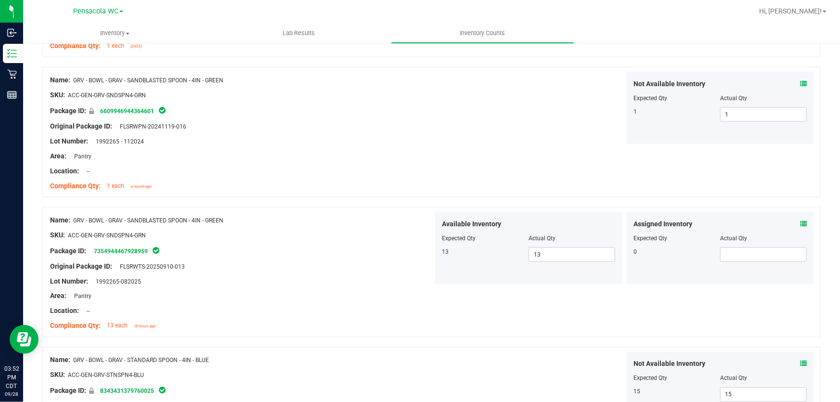
scroll to position [0, 0]
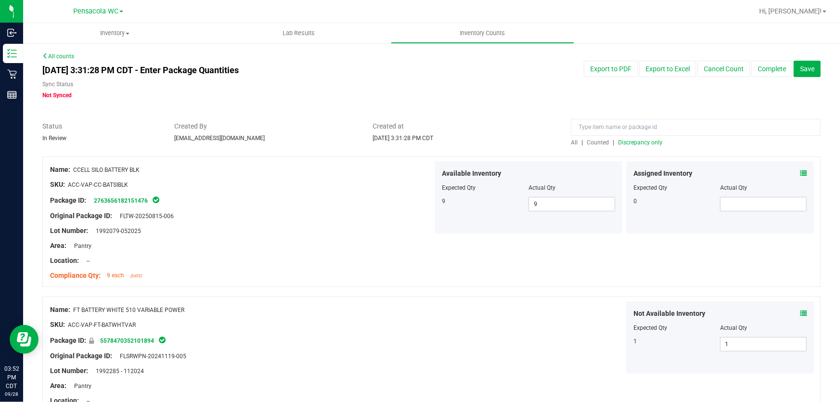
click at [658, 157] on div "Name: CCELL SILO BATTERY BLK SKU: ACC-VAP-CC-BATSIBLK Package ID: 2763656182151…" at bounding box center [431, 221] width 778 height 130
click at [641, 143] on span "Discrepancy only" at bounding box center [640, 142] width 44 height 7
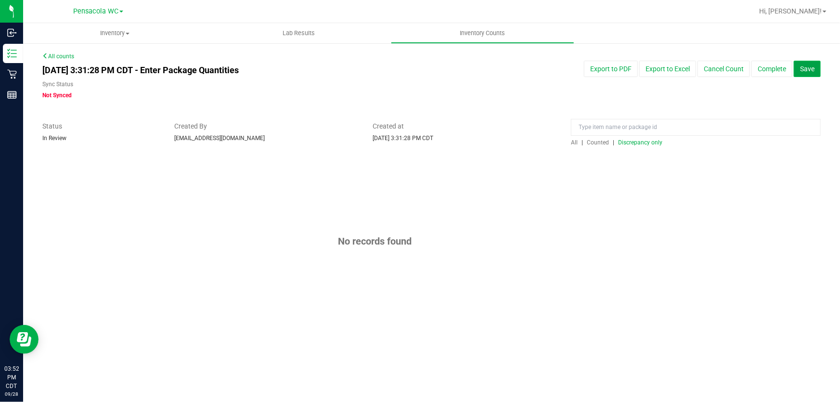
click at [810, 67] on span "Save" at bounding box center [807, 69] width 14 height 8
